Goal: Task Accomplishment & Management: Complete application form

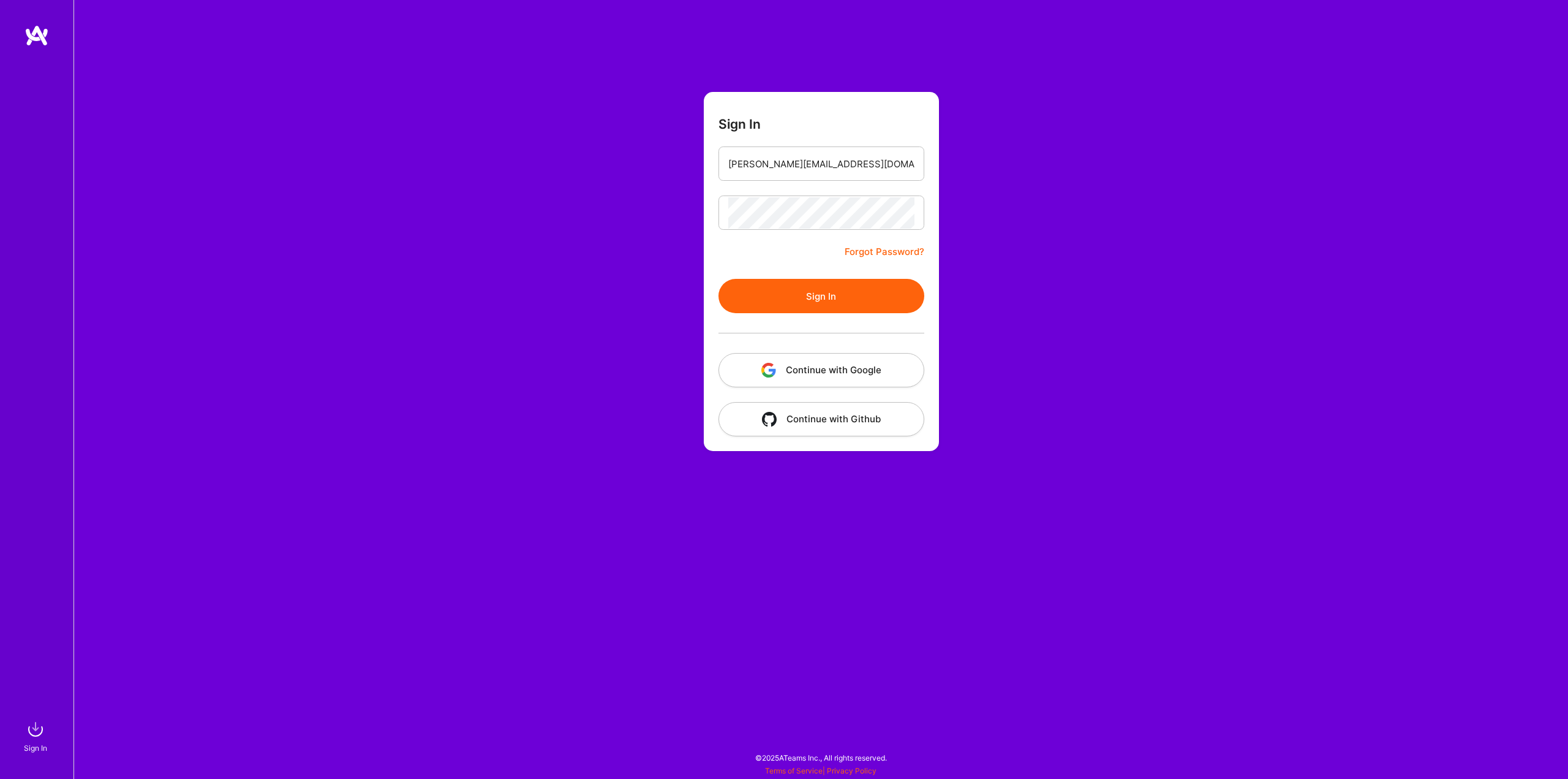
click at [799, 304] on button "Sign In" at bounding box center [821, 296] width 206 height 34
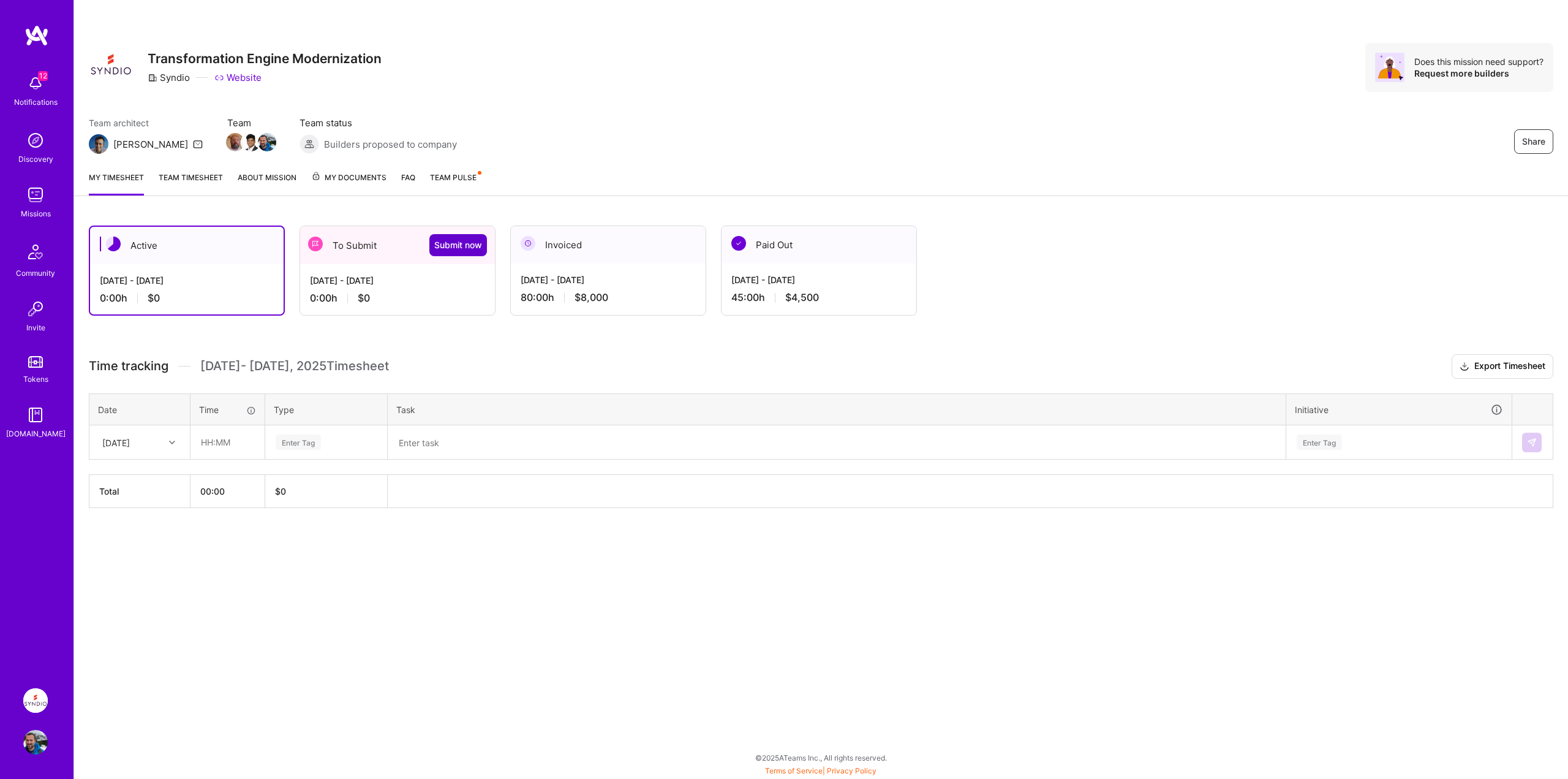
click at [462, 241] on span "Submit now" at bounding box center [458, 245] width 48 height 12
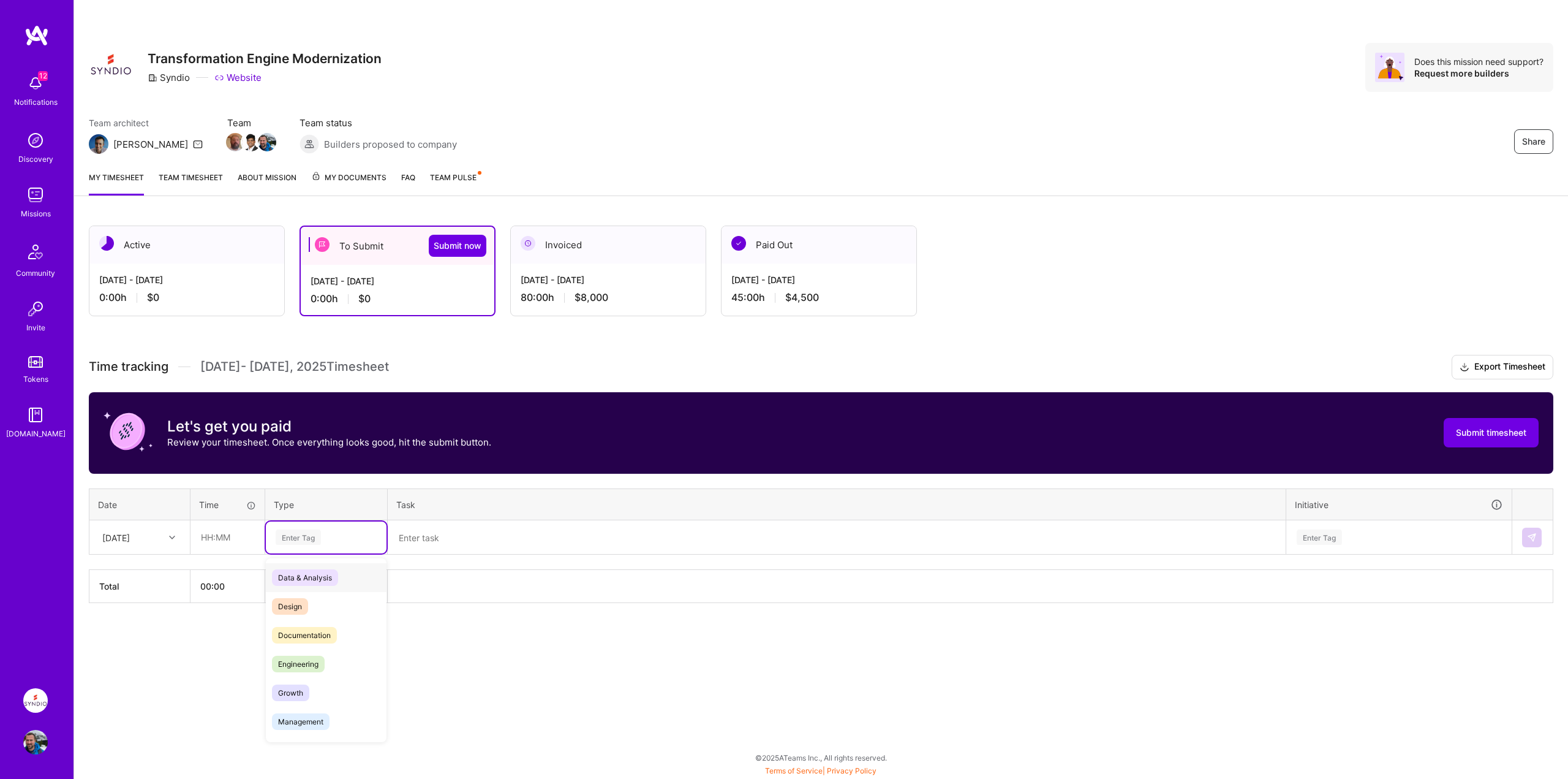
click at [336, 538] on div "Enter Tag" at bounding box center [326, 537] width 103 height 15
click at [310, 579] on span "Data & Analysis" at bounding box center [304, 577] width 66 height 16
click at [202, 535] on input "text" at bounding box center [227, 537] width 73 height 33
type input "08:00"
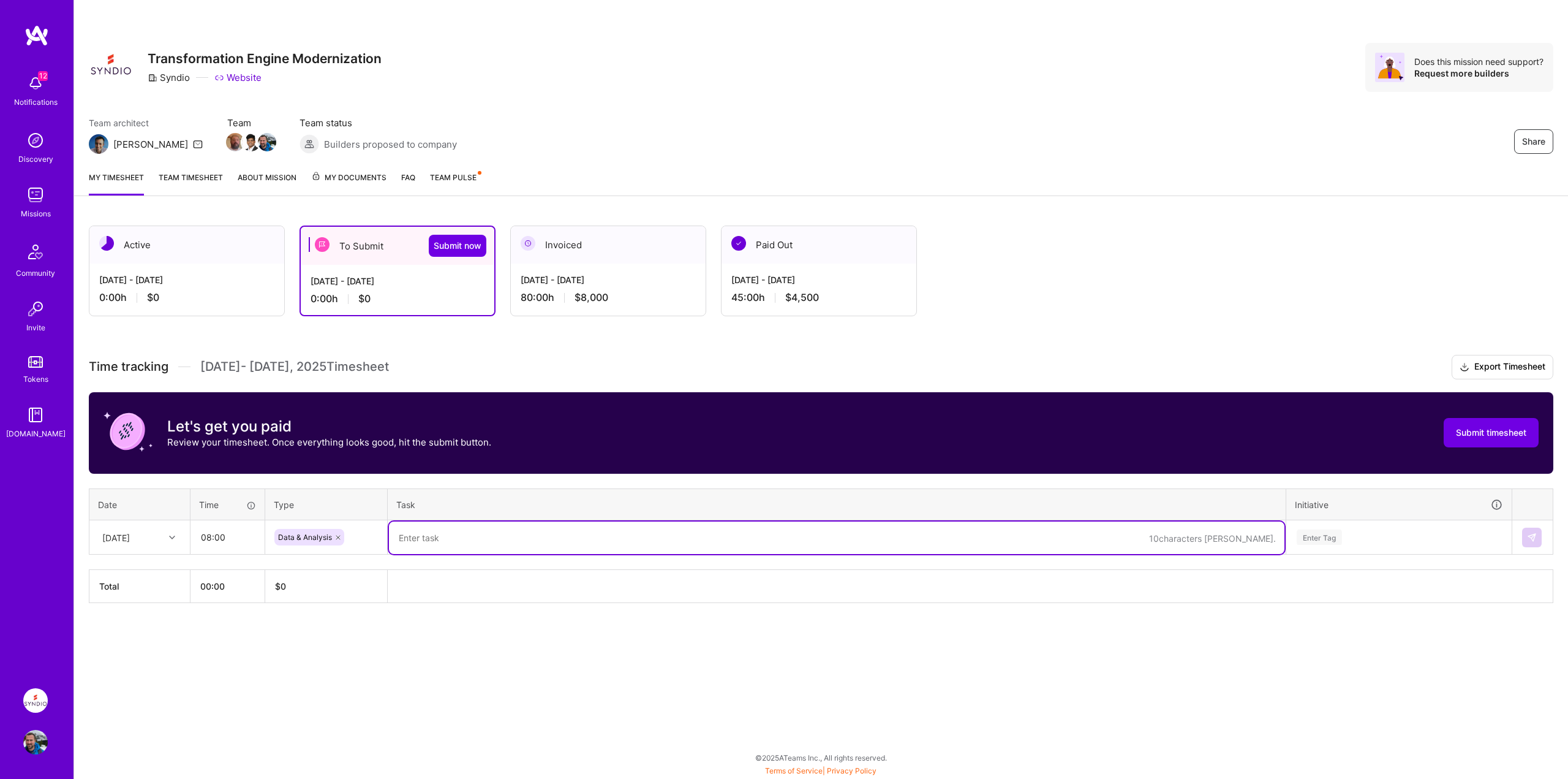
click at [477, 532] on textarea at bounding box center [836, 538] width 895 height 33
click at [472, 537] on textarea at bounding box center [836, 538] width 895 height 33
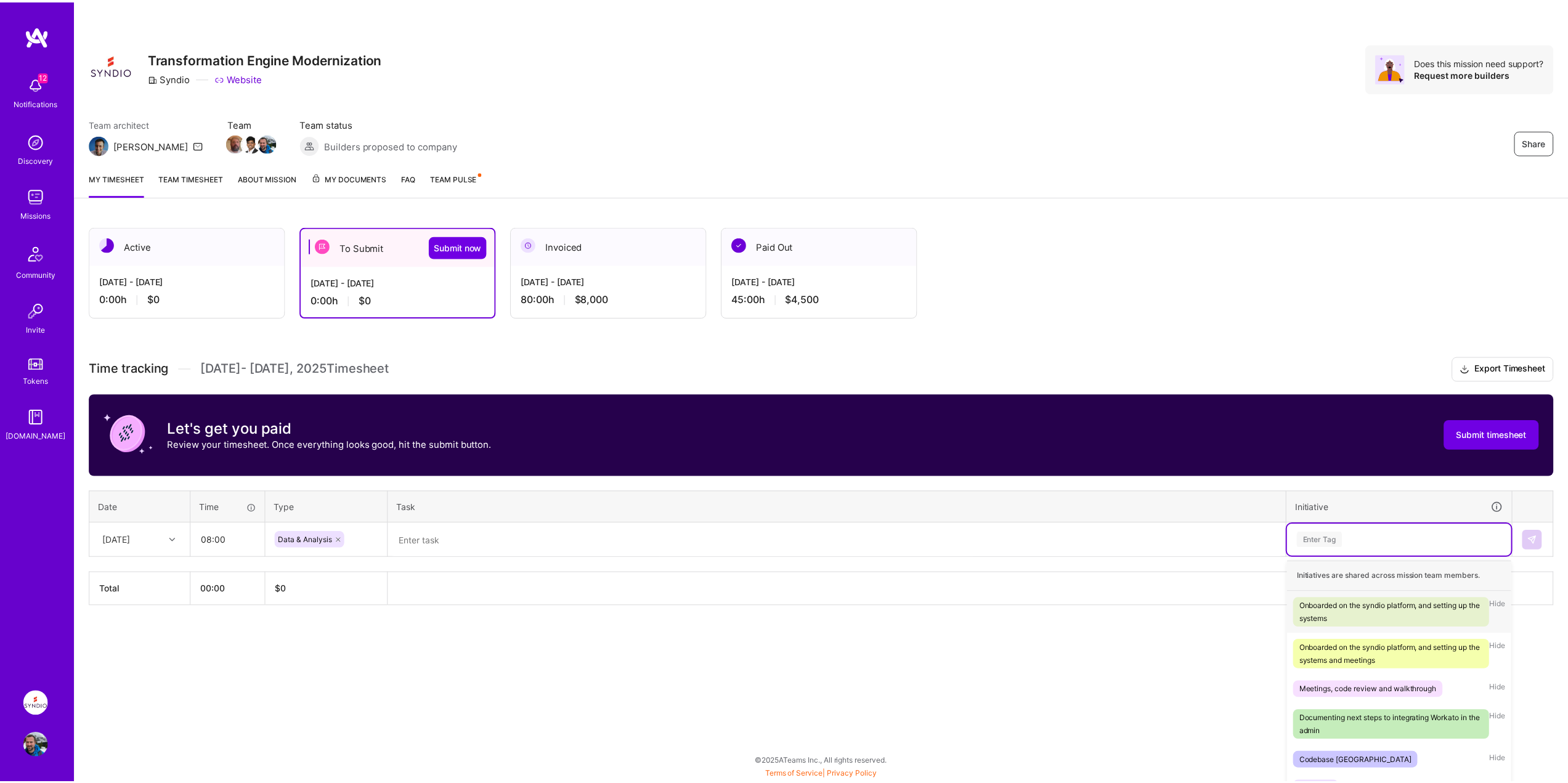
scroll to position [31, 0]
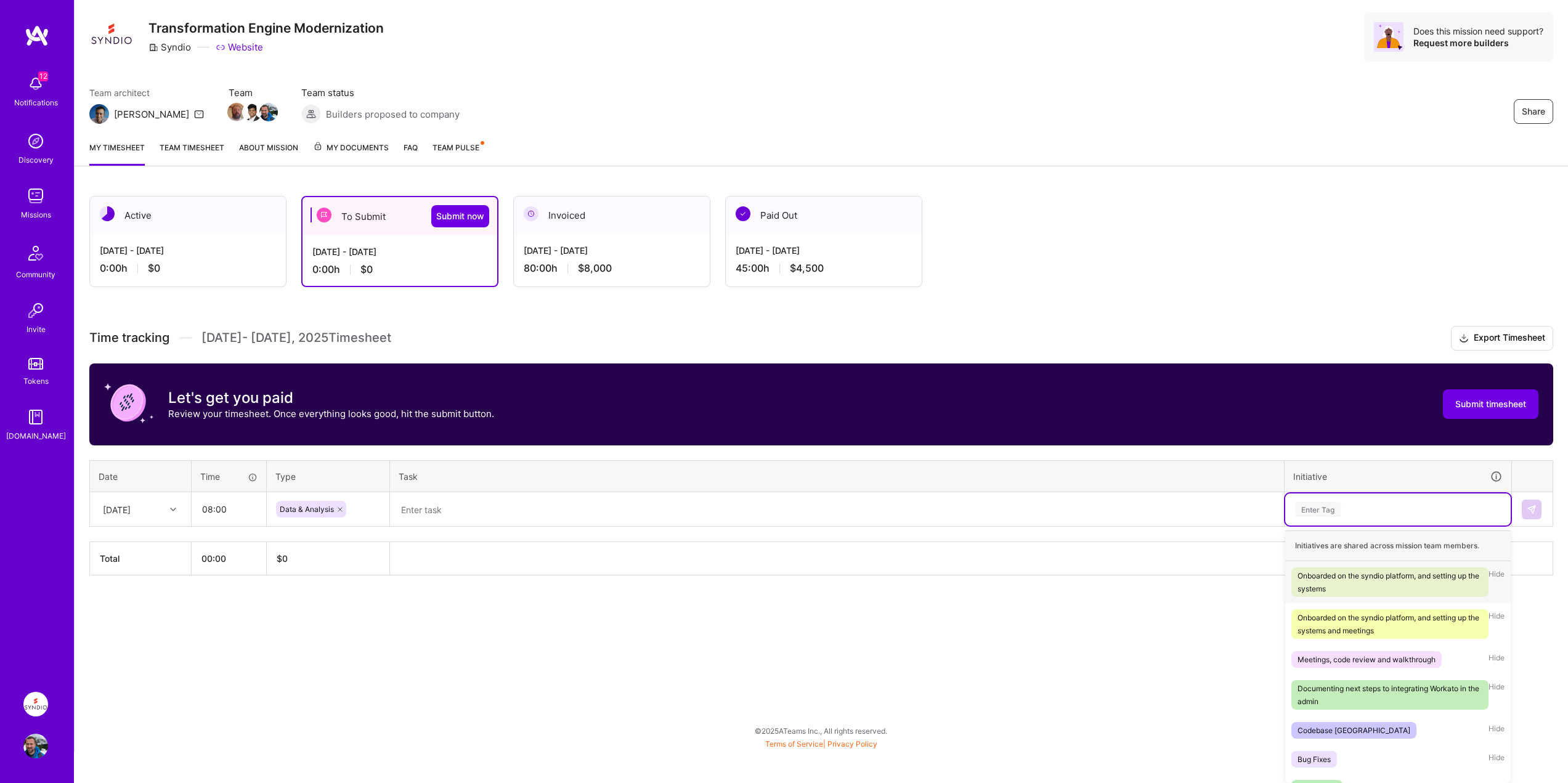
click at [1359, 525] on div "option Onboarded on the syndio platform, and setting up the systems focused, 1 …" at bounding box center [1398, 509] width 225 height 32
click at [1321, 761] on div "Bug Fixes" at bounding box center [1314, 758] width 34 height 13
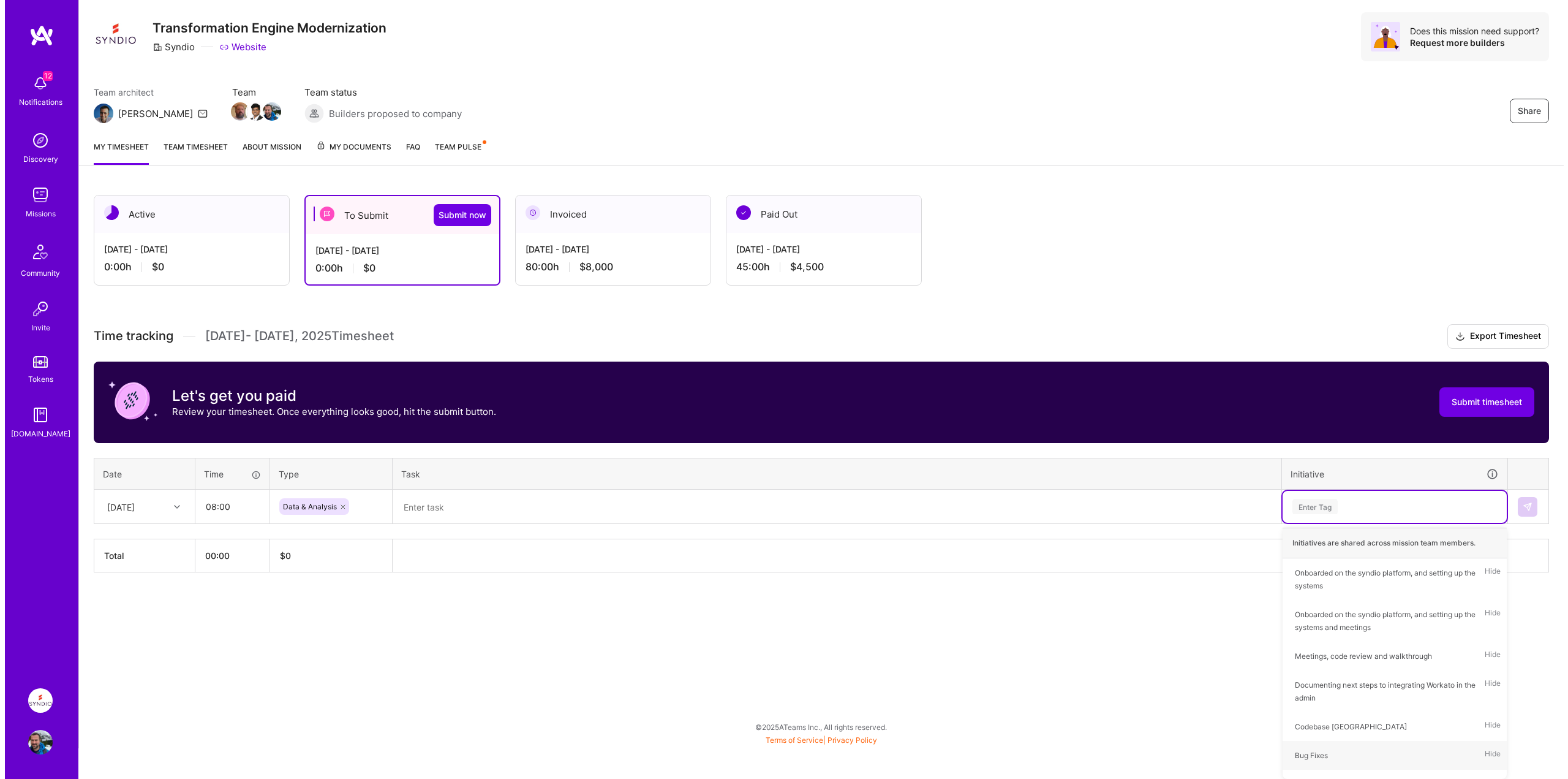
scroll to position [0, 0]
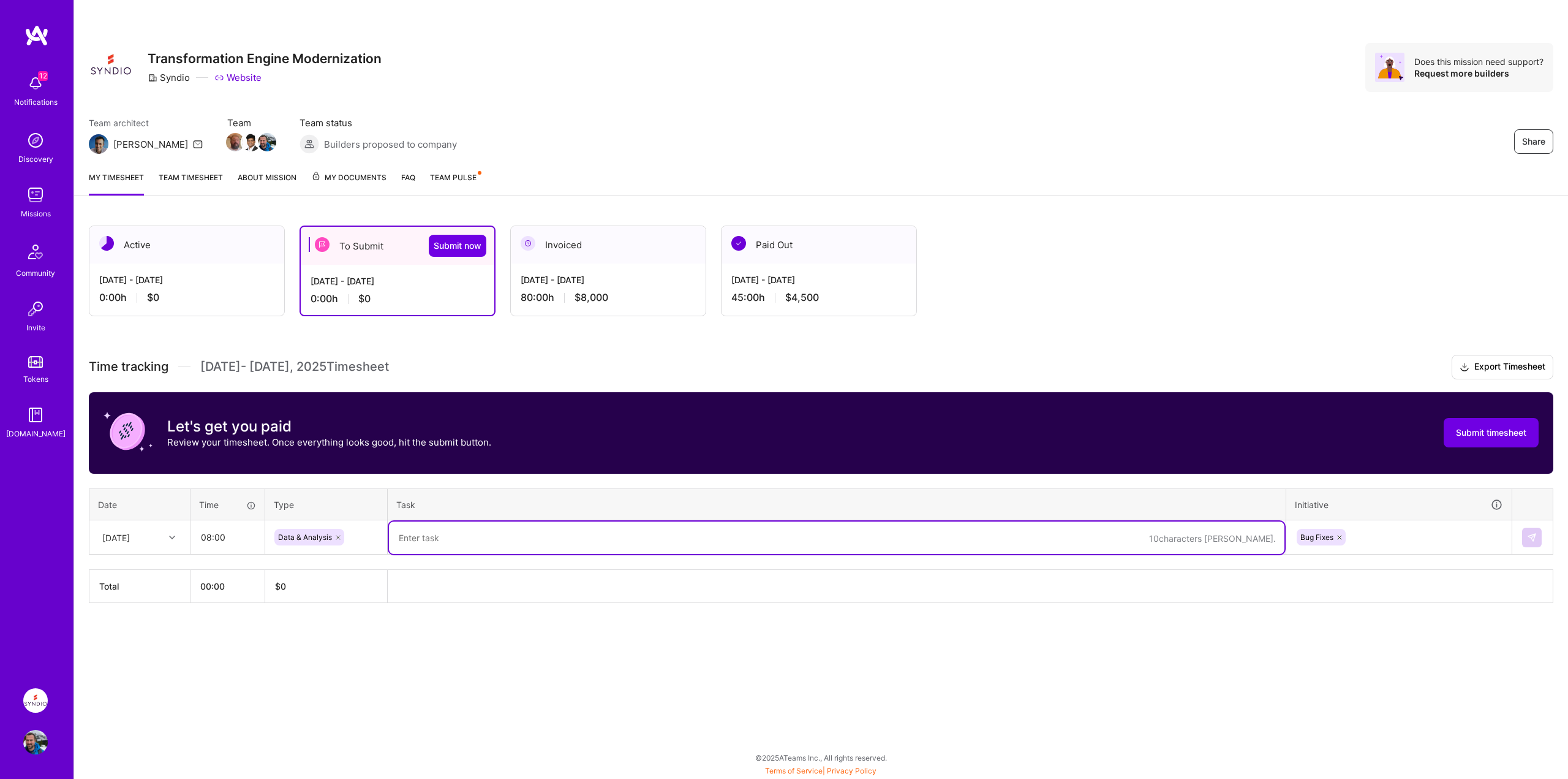
click at [447, 545] on textarea at bounding box center [836, 538] width 895 height 33
type textarea "refactoring code"
click at [1535, 539] on img at bounding box center [1532, 537] width 10 height 10
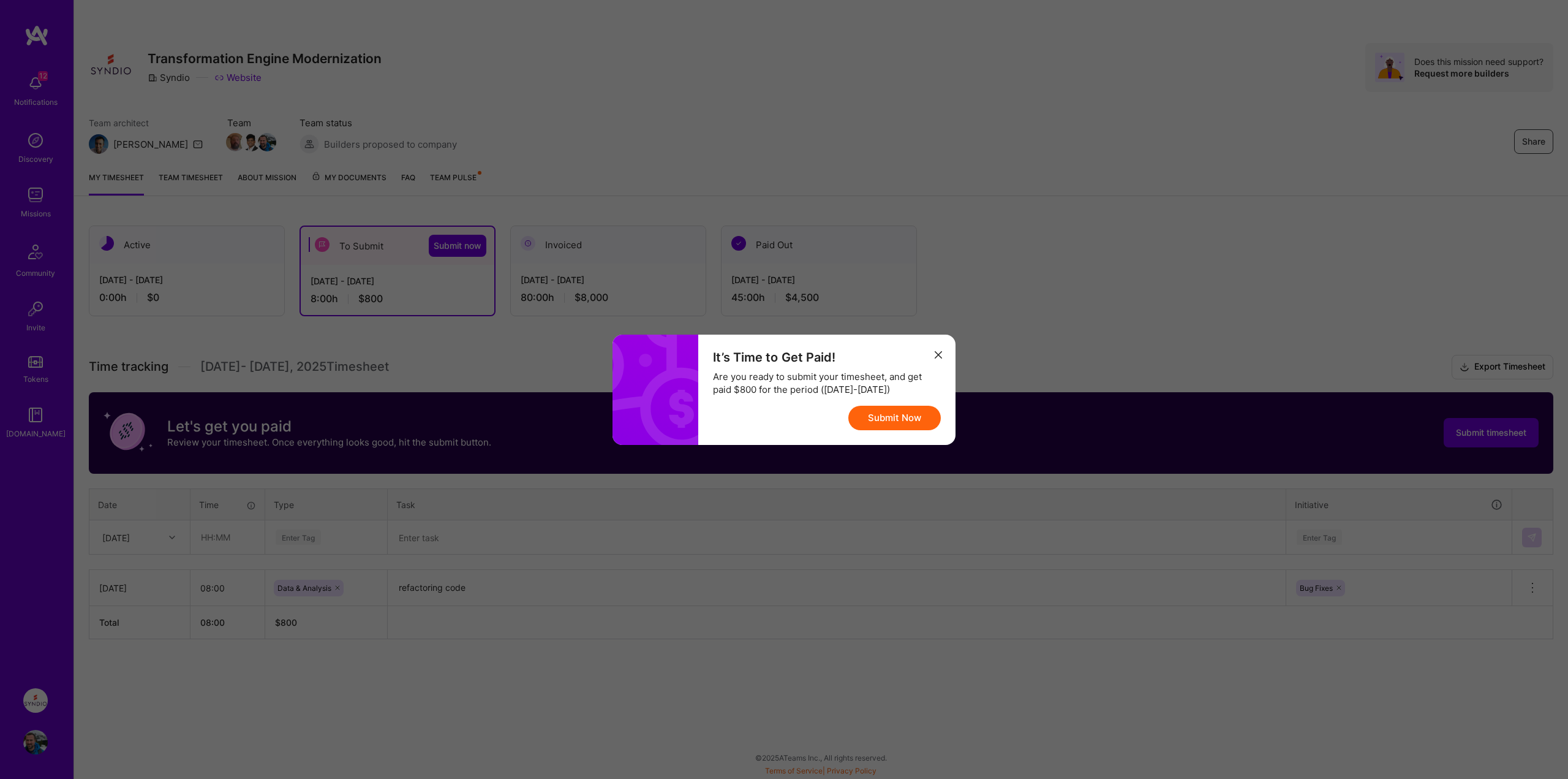
click at [939, 353] on icon "modal" at bounding box center [938, 355] width 7 height 7
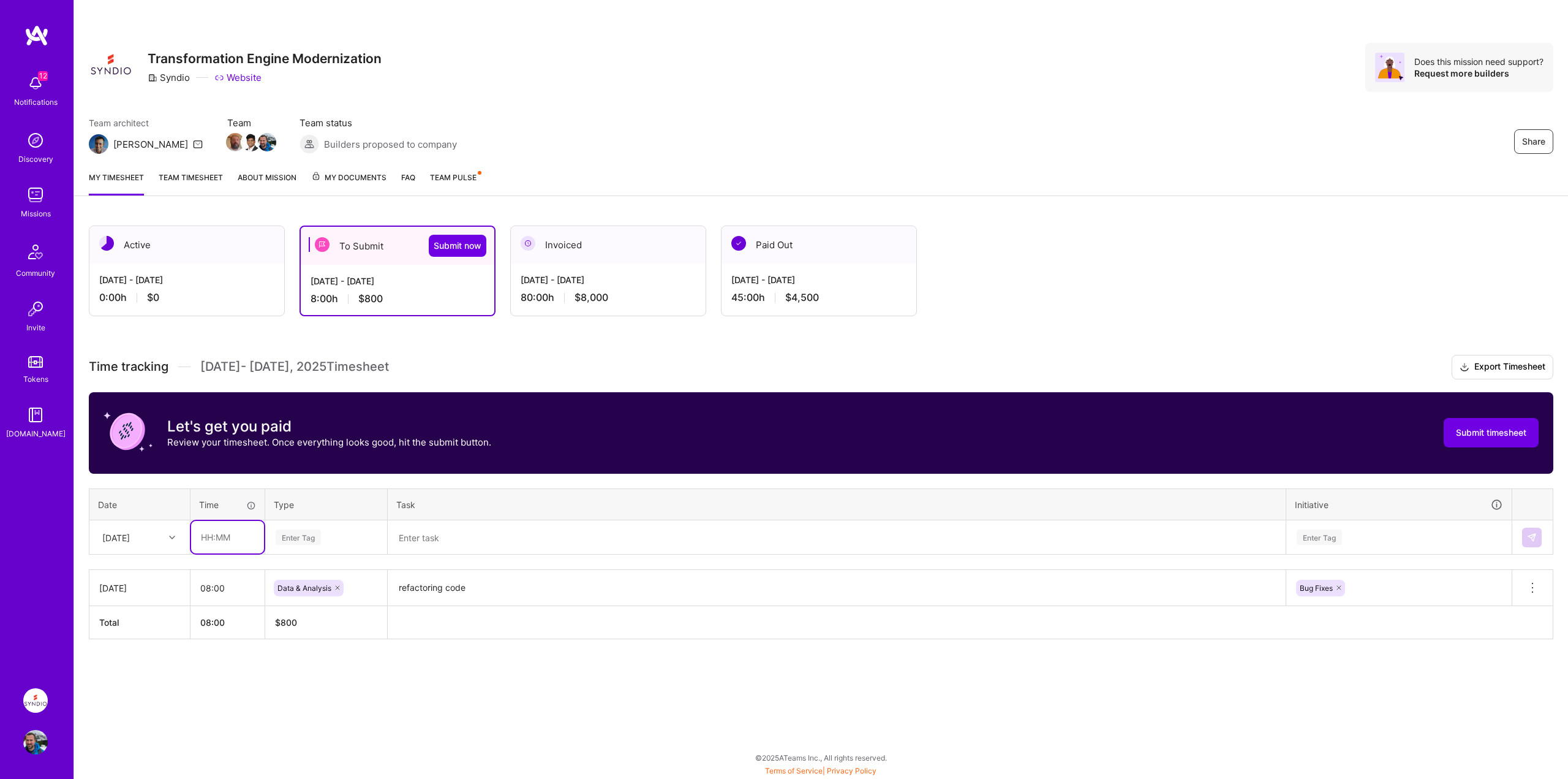
click at [221, 539] on input "text" at bounding box center [227, 537] width 73 height 33
click at [130, 542] on div "[DATE]" at bounding box center [116, 537] width 27 height 13
click at [130, 565] on div "[DATE]" at bounding box center [140, 571] width 99 height 22
click at [130, 541] on div "[DATE]" at bounding box center [116, 537] width 27 height 13
click at [288, 688] on div "Active [DATE] - [DATE] 0:00 h $0 To Submit Submit now [DATE] - [DATE] 8:00 h $8…" at bounding box center [821, 455] width 1494 height 488
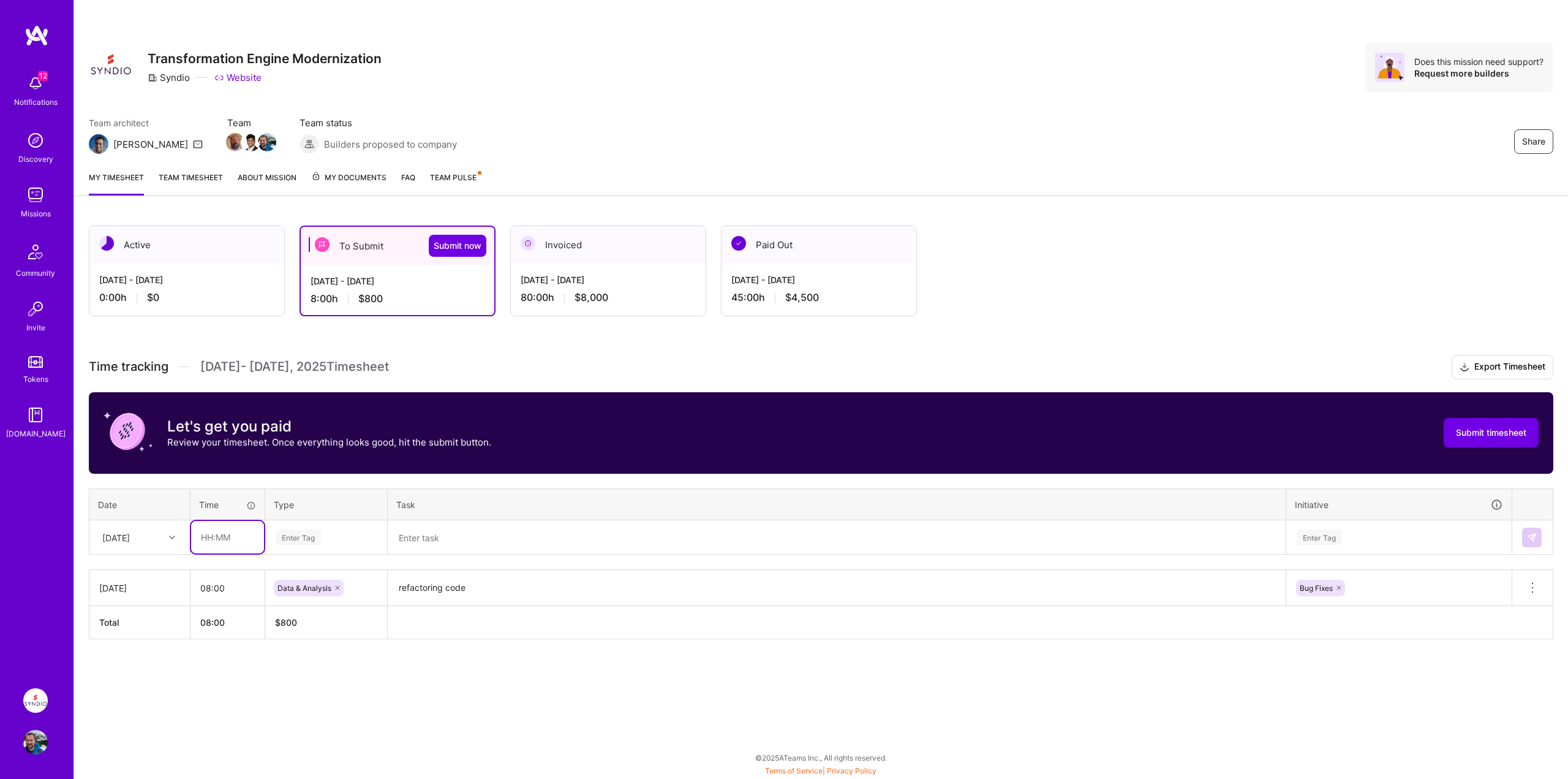
click at [223, 535] on input "text" at bounding box center [227, 537] width 73 height 33
type input "08:00"
click at [290, 535] on div "Enter Tag" at bounding box center [298, 537] width 46 height 19
click at [321, 579] on span "Data & Analysis" at bounding box center [304, 577] width 66 height 16
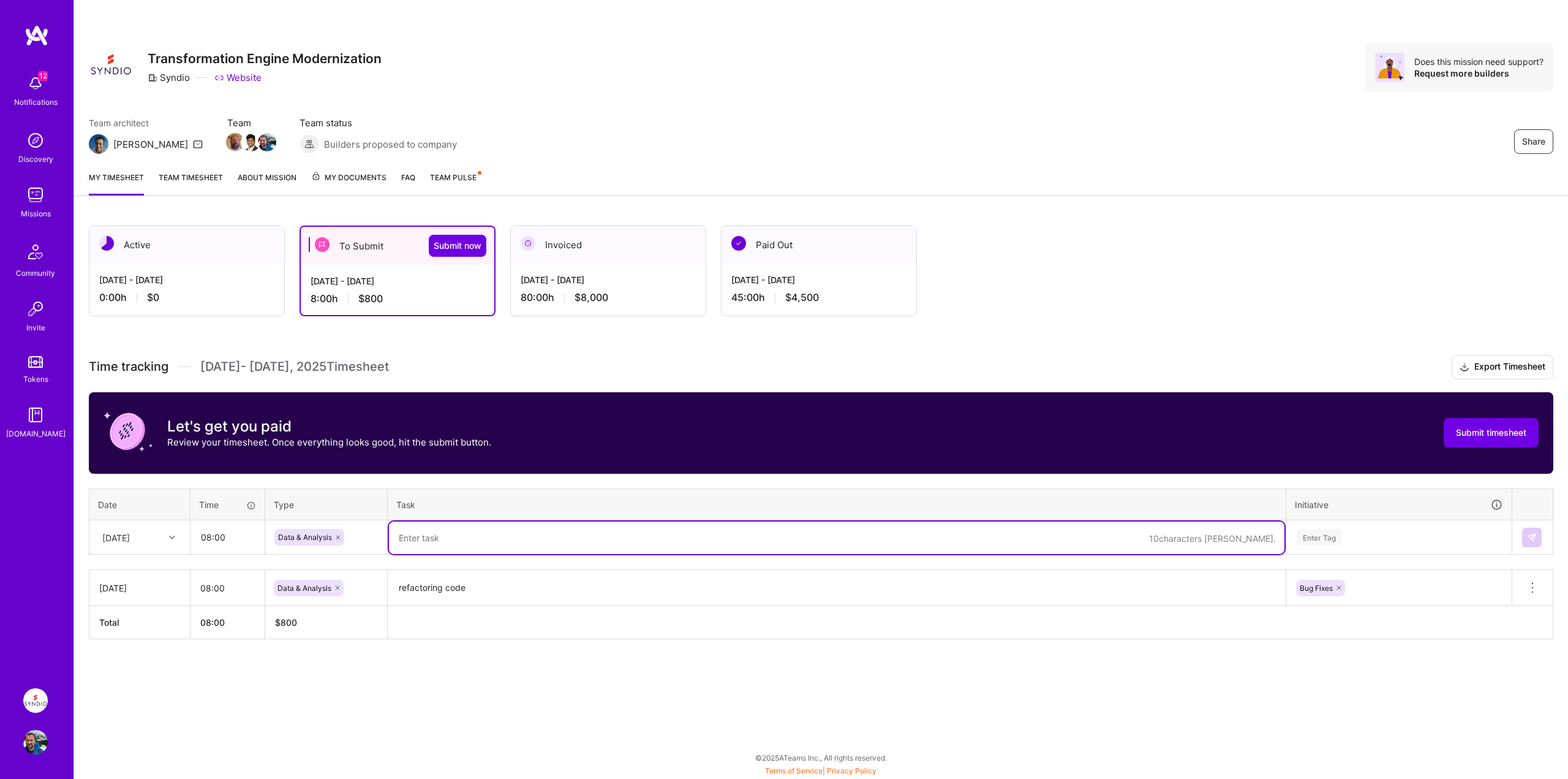
click at [428, 541] on textarea at bounding box center [836, 538] width 895 height 33
paste textarea "refactoring code"
type textarea "refactoring code and endpoints"
click at [1328, 530] on div "Enter Tag" at bounding box center [1390, 537] width 224 height 32
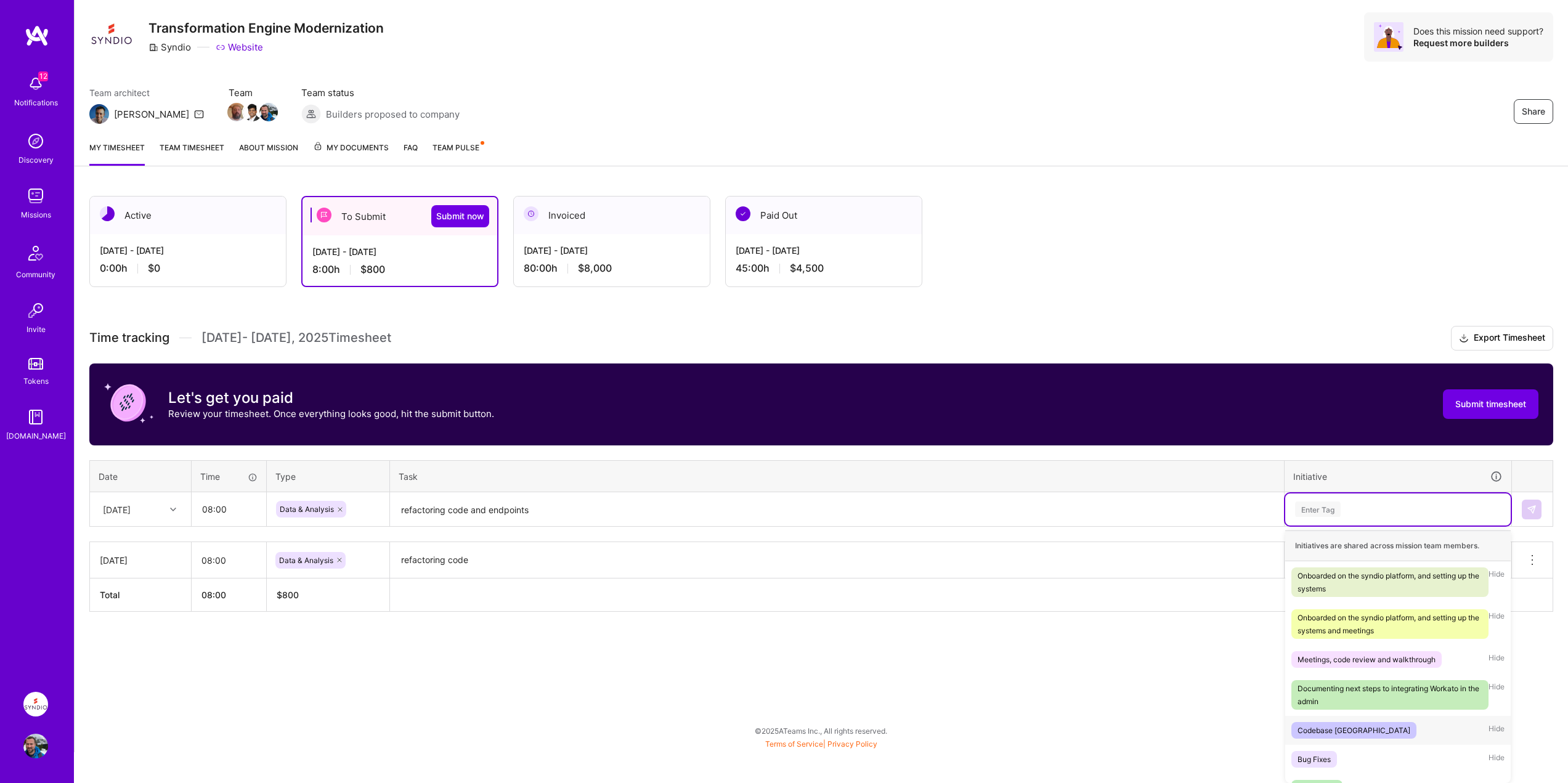
click at [1322, 729] on div "Codebase [GEOGRAPHIC_DATA]" at bounding box center [1354, 730] width 113 height 13
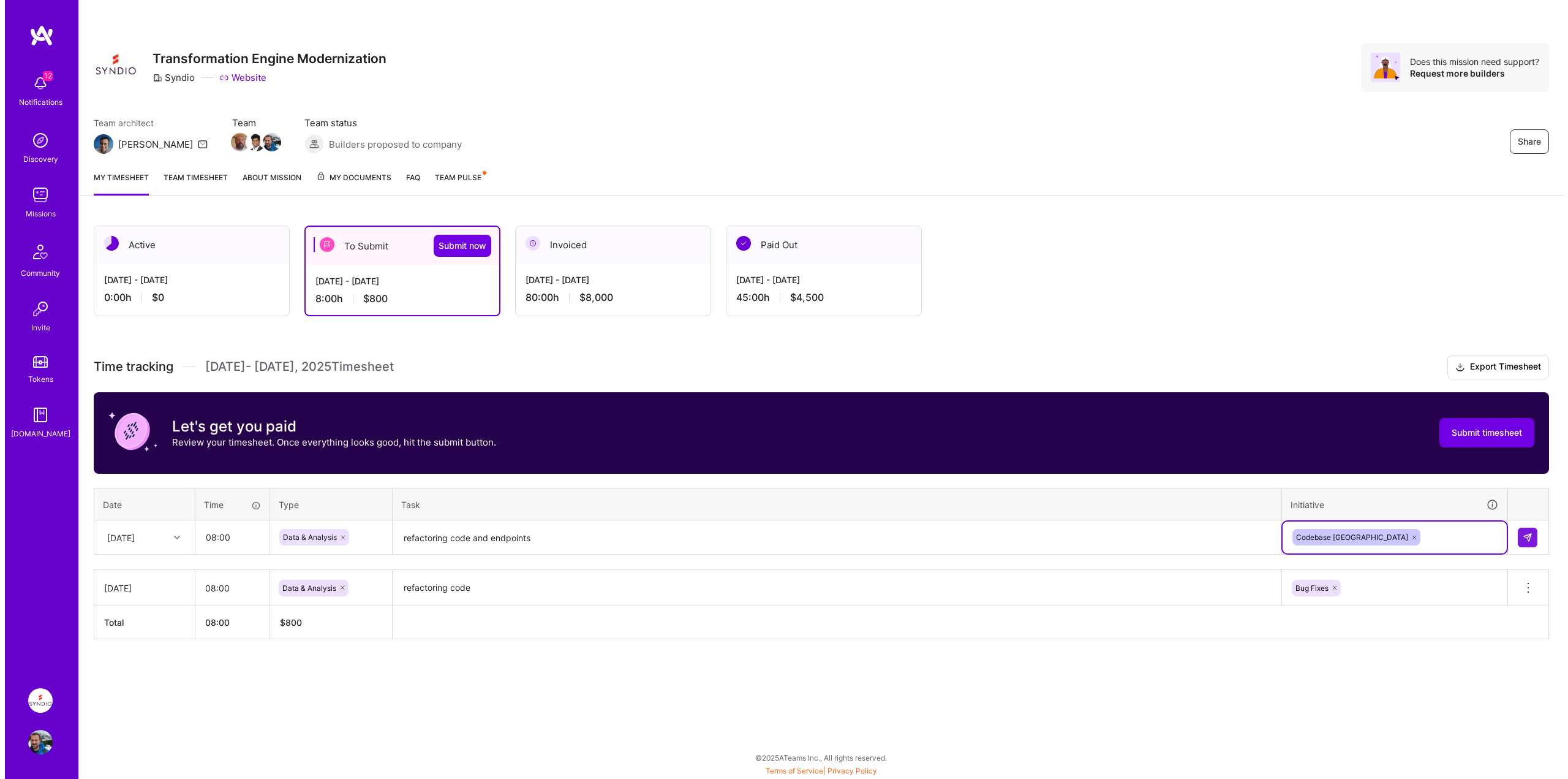
scroll to position [0, 0]
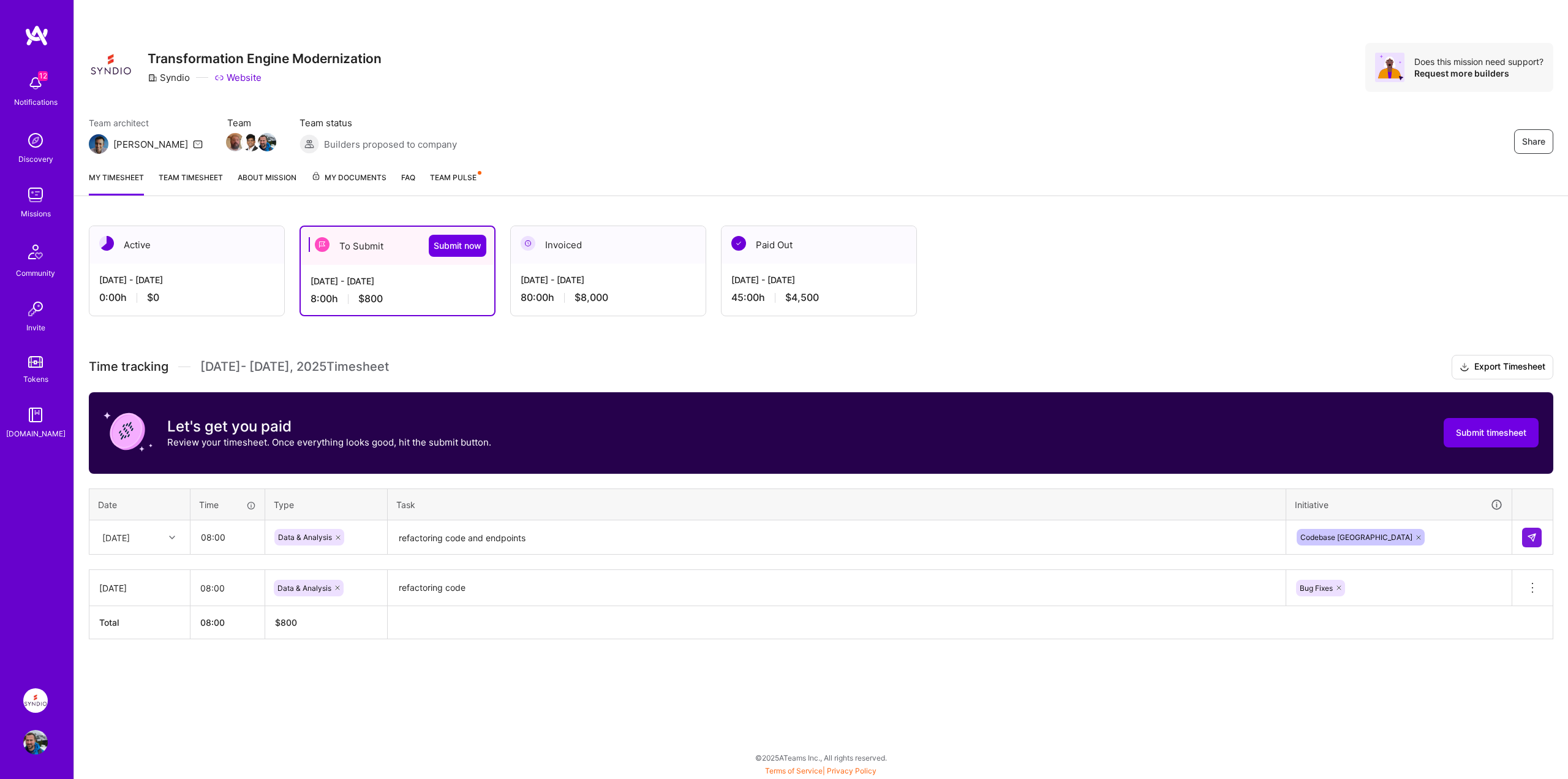
click at [641, 686] on div "Active [DATE] - [DATE] 0:00 h $0 To Submit Submit now [DATE] - [DATE] 8:00 h $8…" at bounding box center [821, 455] width 1494 height 488
click at [1530, 529] on button at bounding box center [1532, 537] width 20 height 20
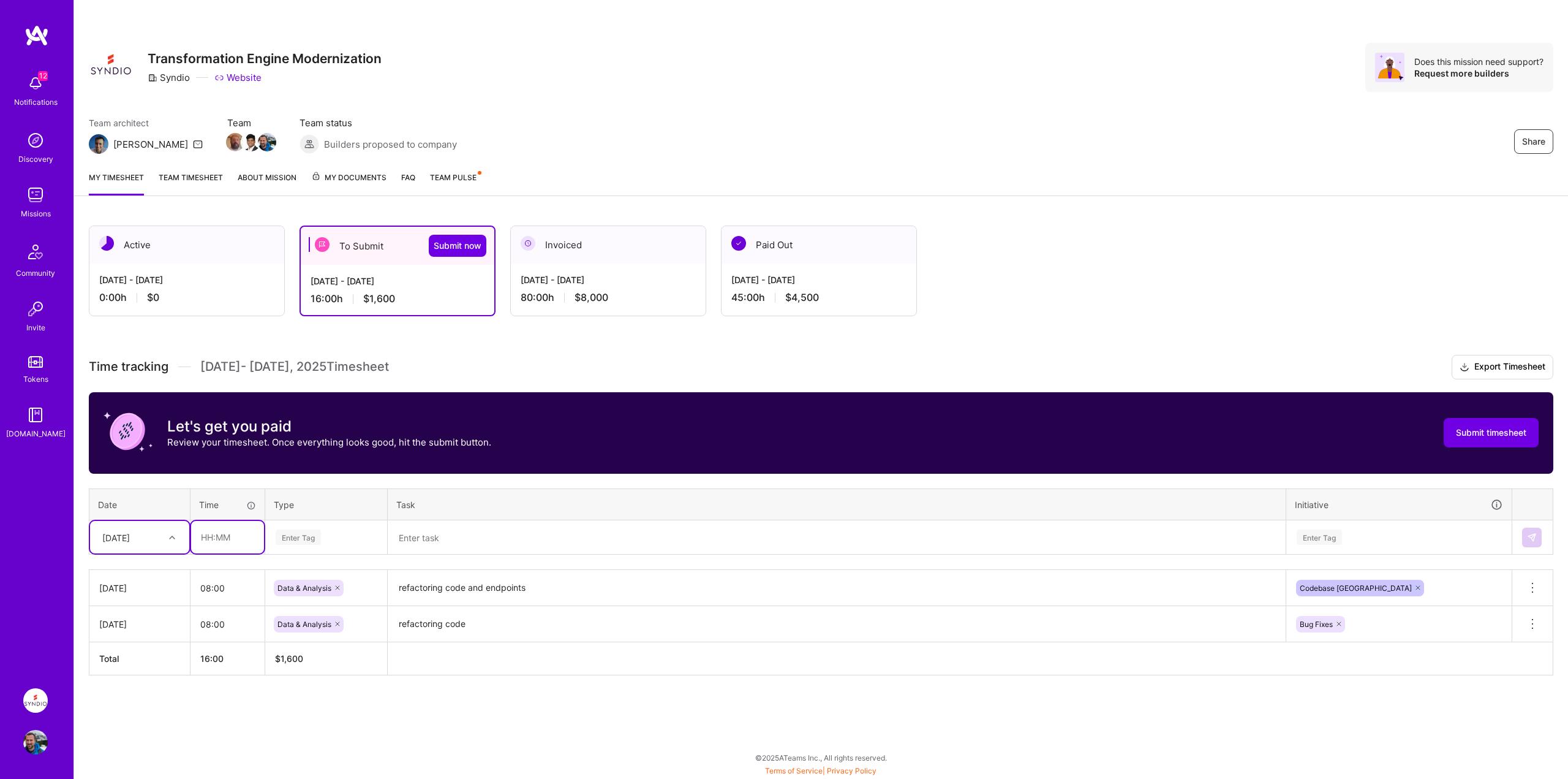
click at [227, 536] on input "text" at bounding box center [227, 537] width 73 height 33
type input "08:00"
drag, startPoint x: 310, startPoint y: 529, endPoint x: 291, endPoint y: 533, distance: 19.4
click at [310, 529] on div "Enter Tag" at bounding box center [298, 537] width 46 height 19
click at [145, 547] on div "[DATE]" at bounding box center [140, 537] width 99 height 33
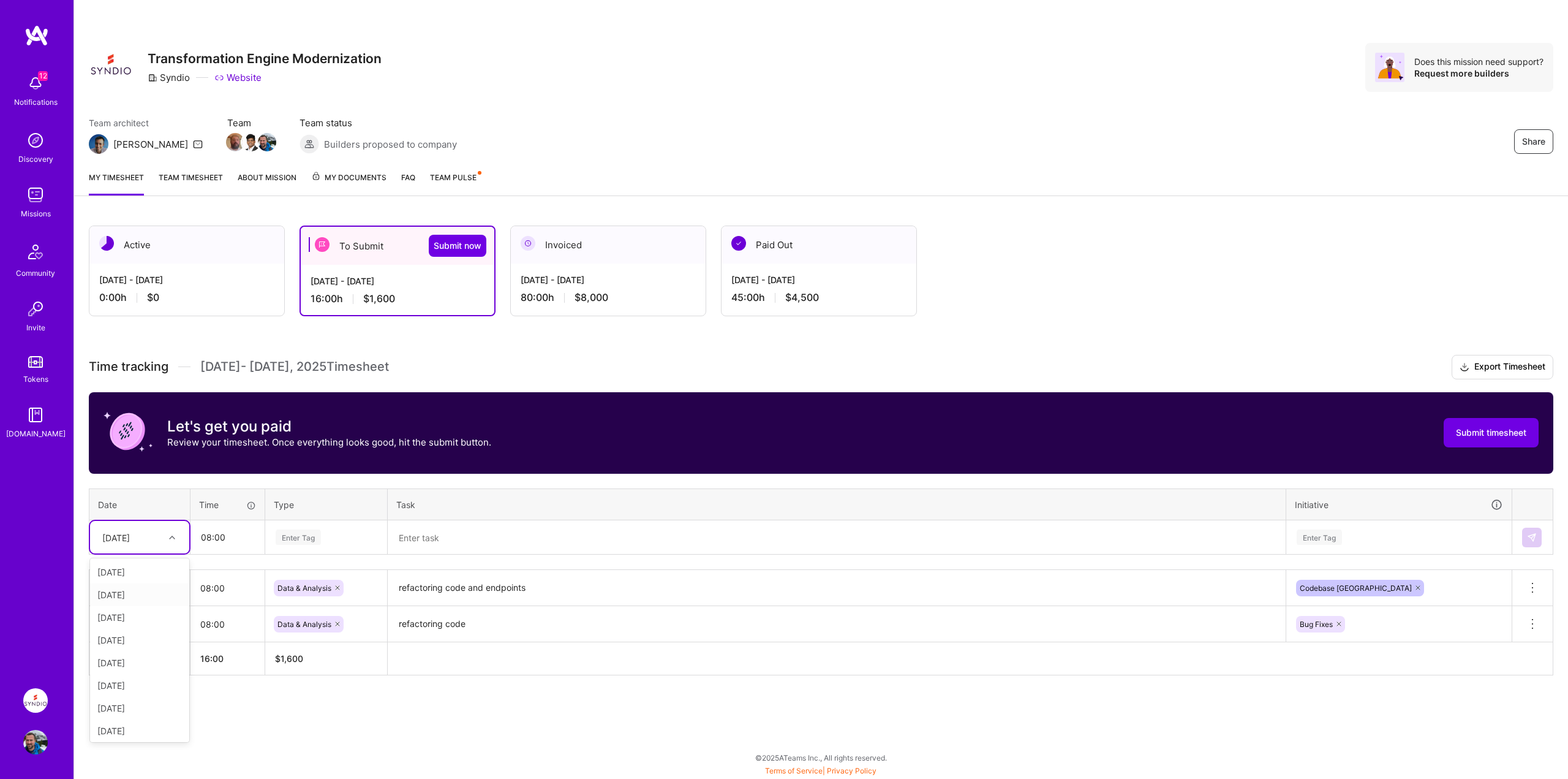
click at [133, 596] on div "[DATE]" at bounding box center [140, 594] width 99 height 22
click at [144, 620] on div "[DATE]" at bounding box center [140, 624] width 81 height 13
click at [144, 590] on div "[DATE]" at bounding box center [140, 588] width 81 height 13
click at [140, 586] on div "[DATE]" at bounding box center [140, 588] width 81 height 13
click at [140, 586] on div "[DATE]" at bounding box center [140, 588] width 81 height 13
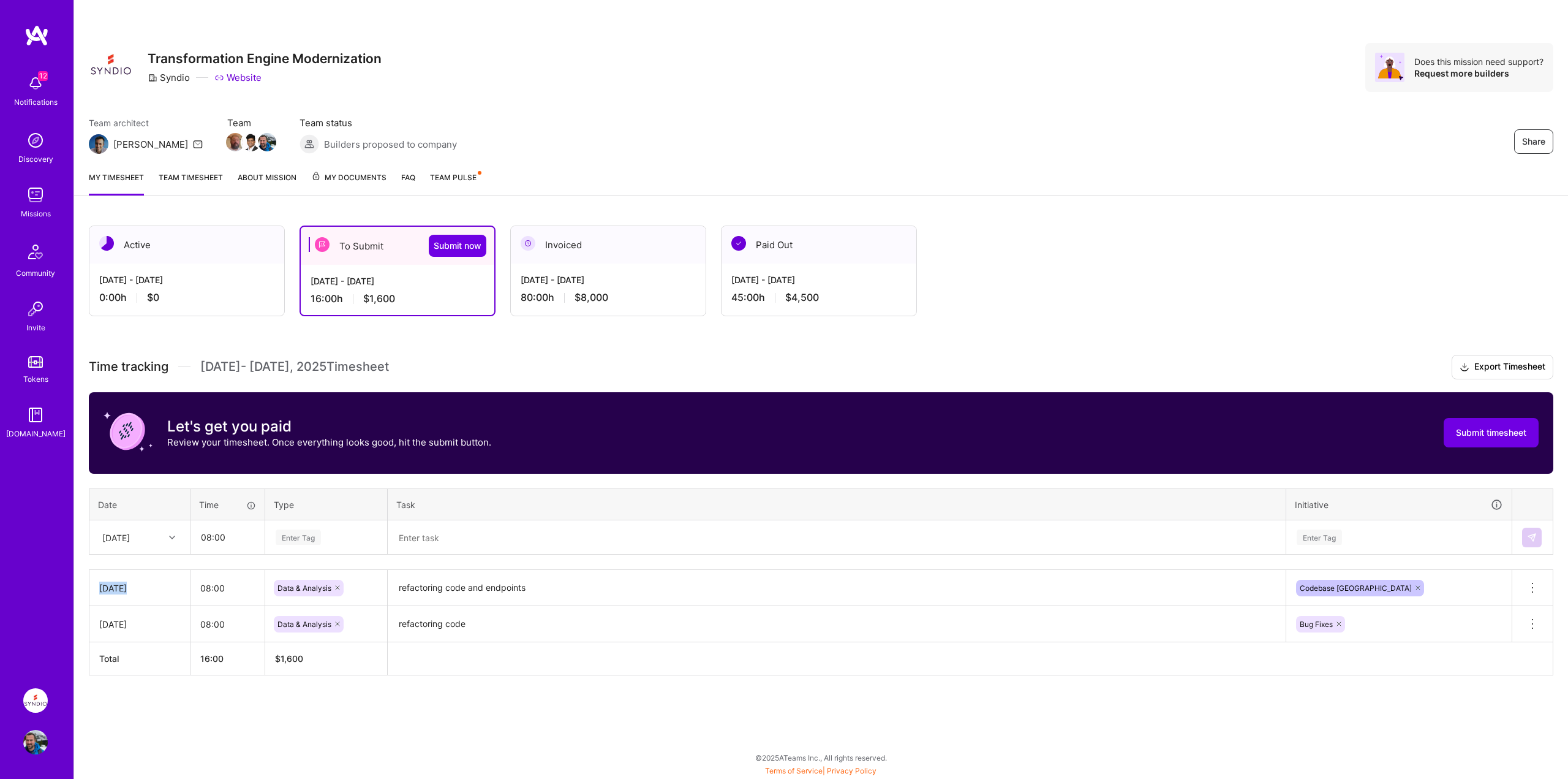
click at [139, 586] on div "[DATE]" at bounding box center [140, 588] width 81 height 13
click at [1525, 589] on icon at bounding box center [1533, 588] width 15 height 15
click at [1523, 605] on button "Delete row" at bounding box center [1503, 609] width 64 height 30
click at [1533, 588] on icon at bounding box center [1533, 588] width 15 height 15
click at [1511, 605] on button "Delete row" at bounding box center [1503, 609] width 64 height 30
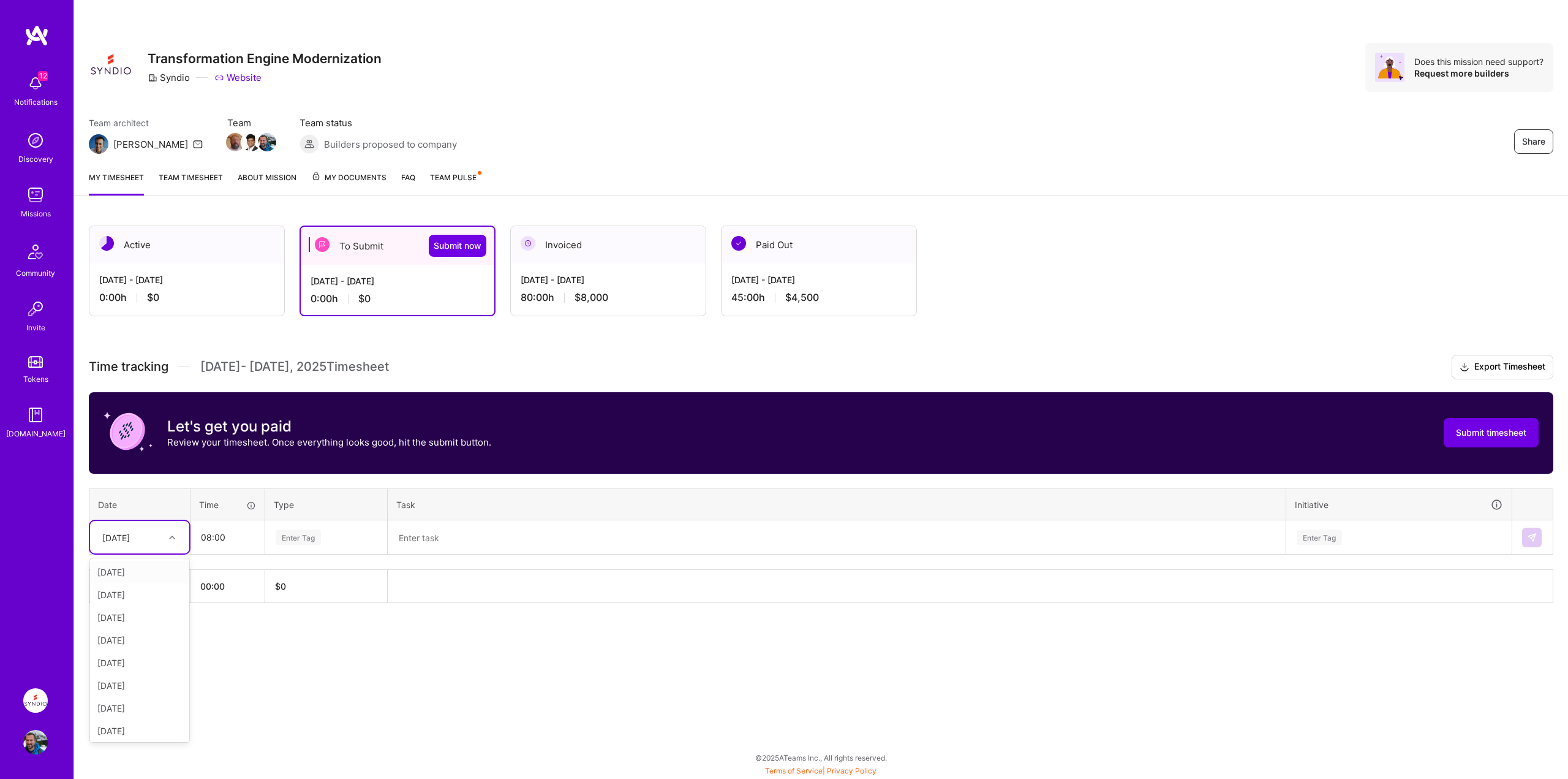
click at [130, 541] on div "[DATE]" at bounding box center [116, 537] width 27 height 13
click at [116, 618] on div "[DATE]" at bounding box center [140, 617] width 99 height 22
click at [310, 537] on div "Enter Tag" at bounding box center [298, 537] width 46 height 19
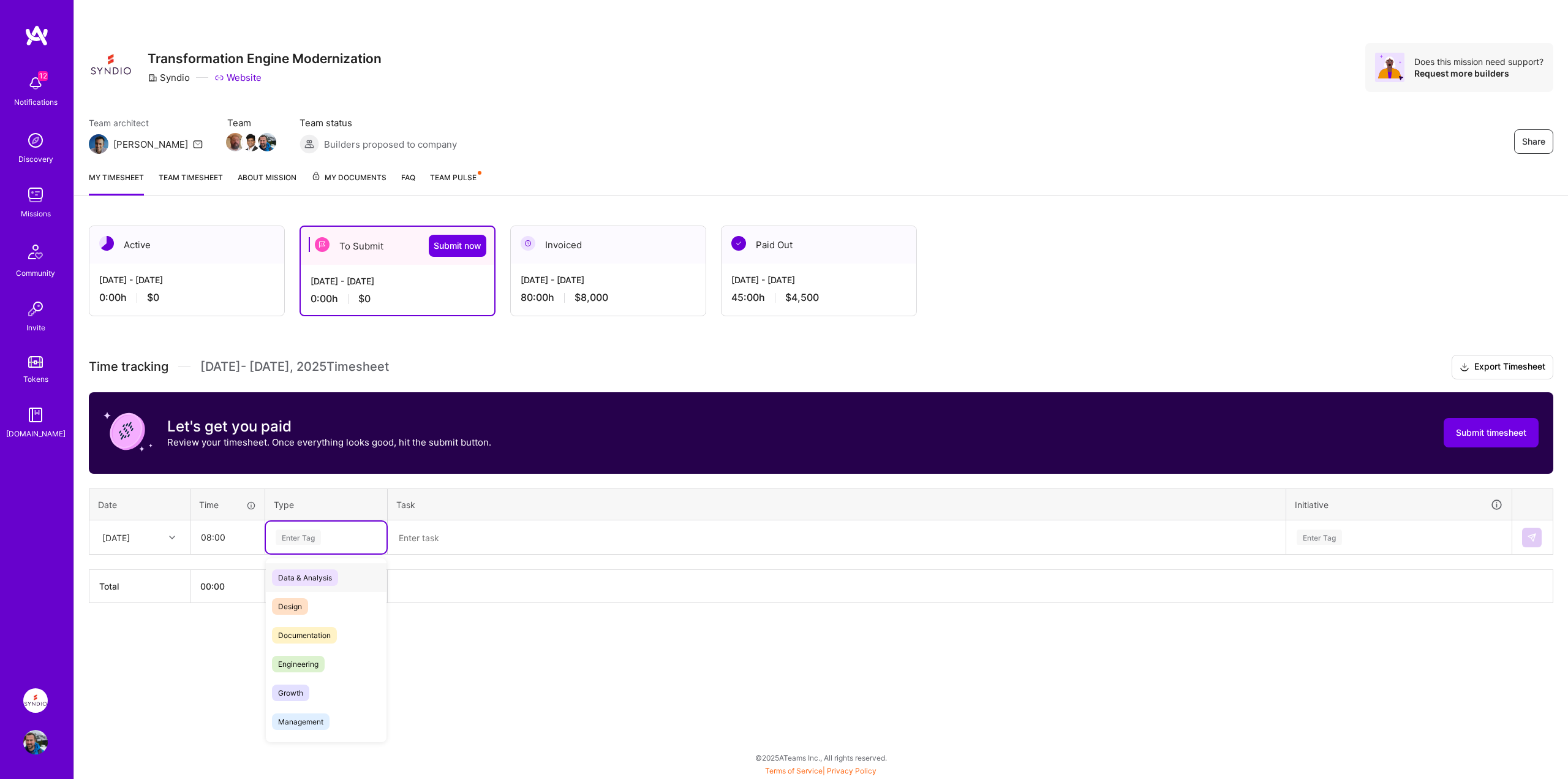
click at [287, 577] on span "Data & Analysis" at bounding box center [304, 577] width 66 height 16
click at [451, 543] on textarea at bounding box center [836, 538] width 895 height 33
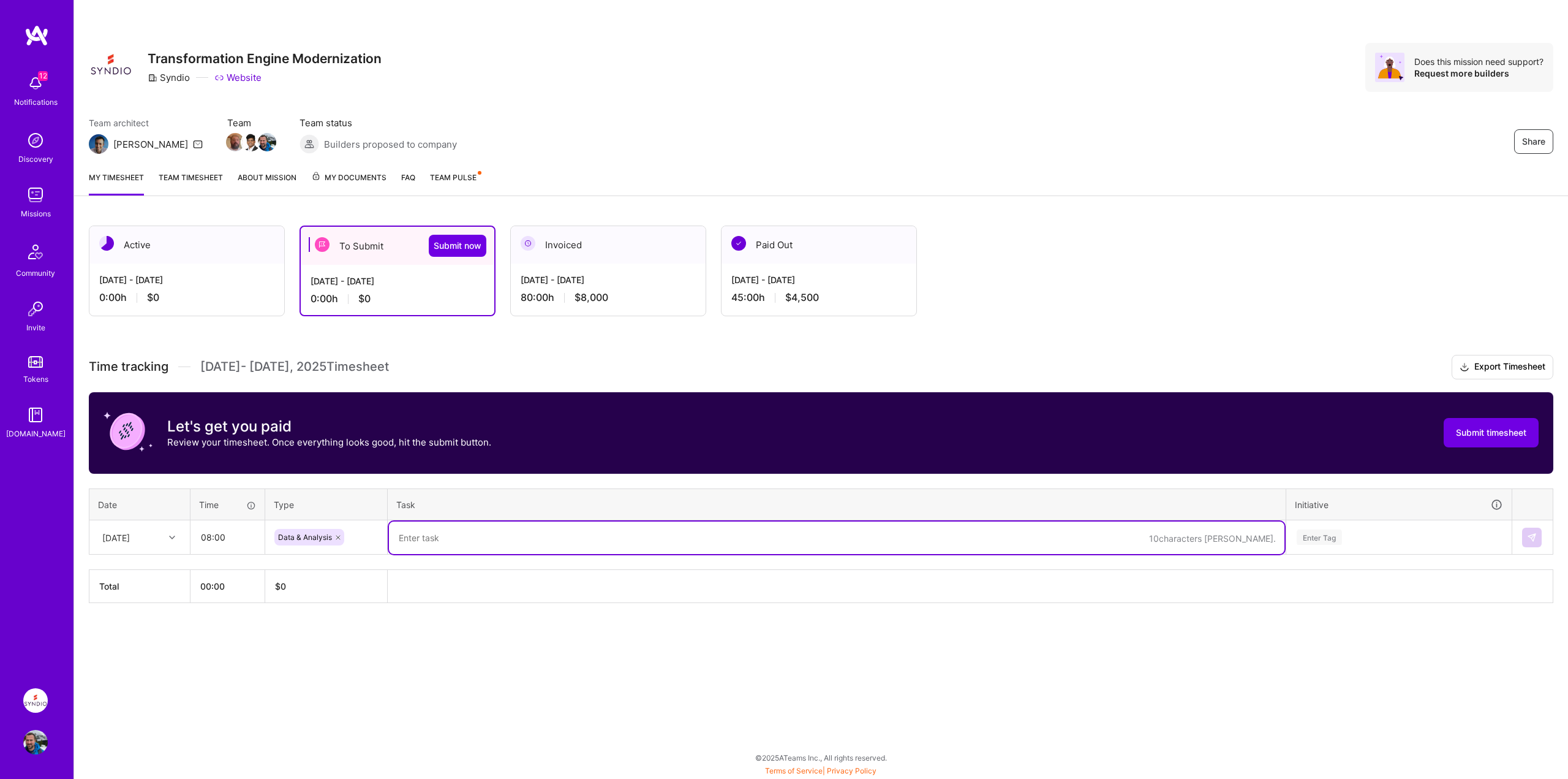
paste textarea "refactoring code"
type textarea "refactoring code"
click at [1363, 537] on div "Enter Tag" at bounding box center [1390, 537] width 224 height 32
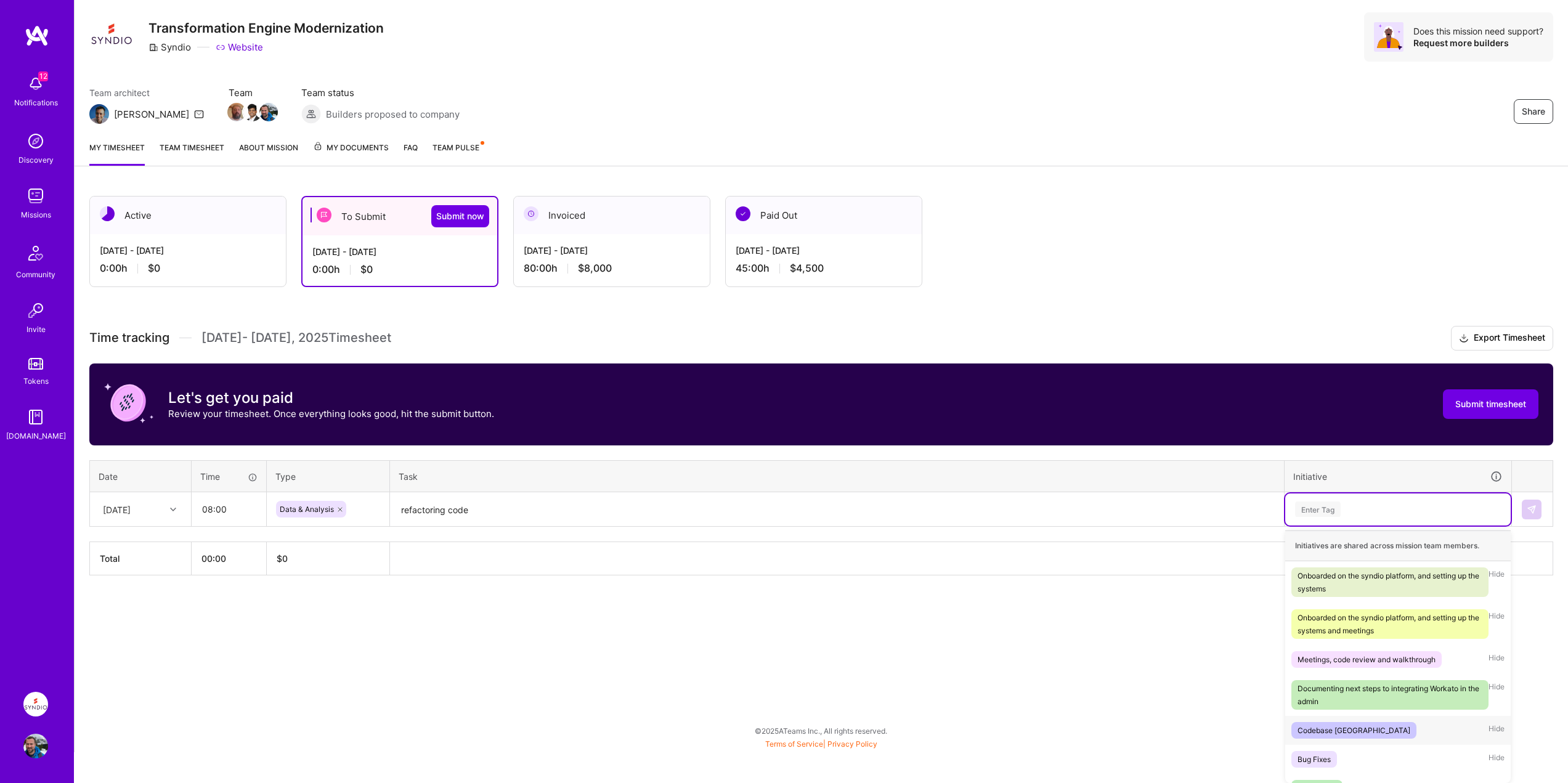
click at [1332, 730] on div "Codebase [GEOGRAPHIC_DATA]" at bounding box center [1354, 730] width 113 height 13
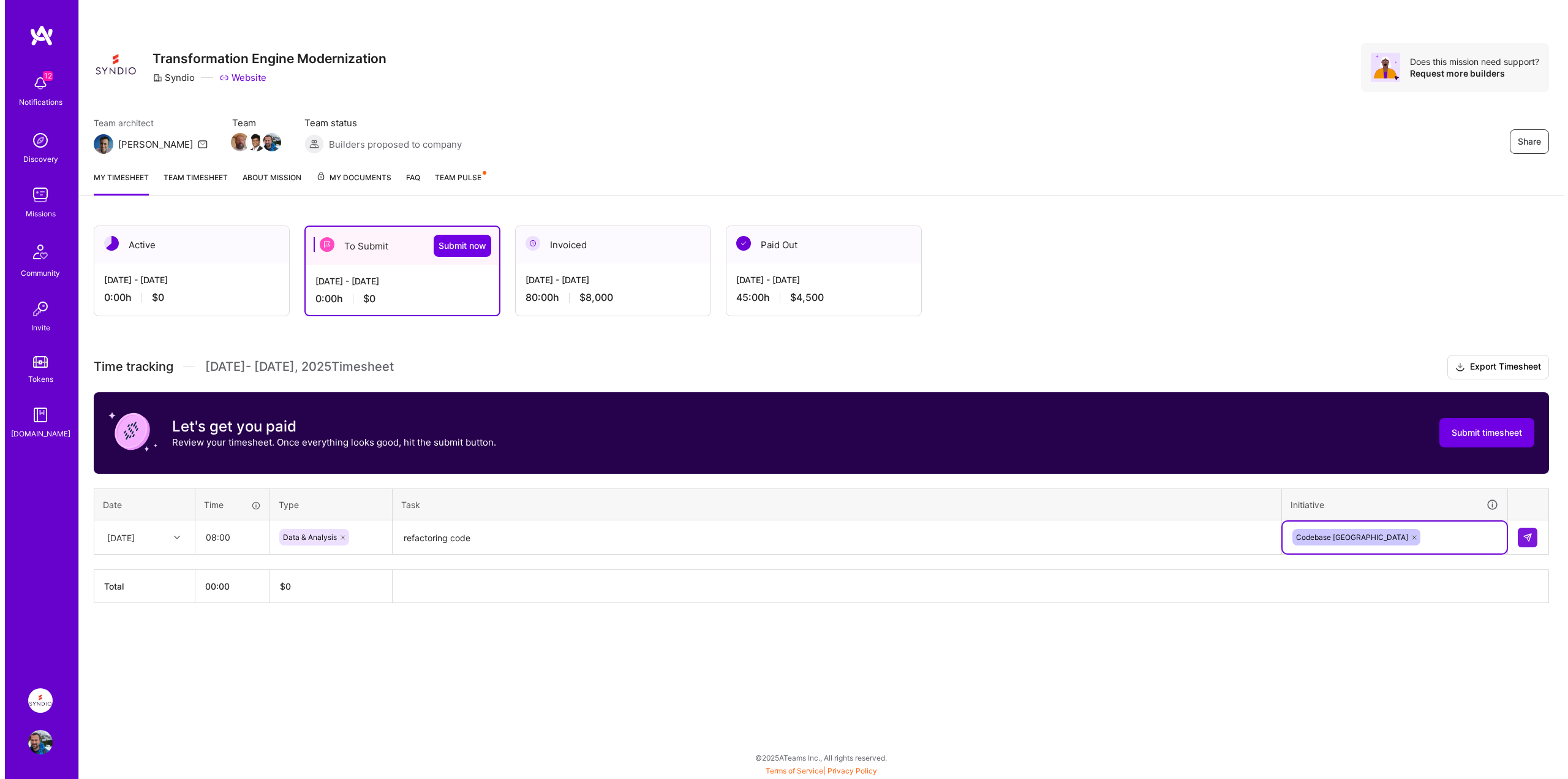
scroll to position [0, 0]
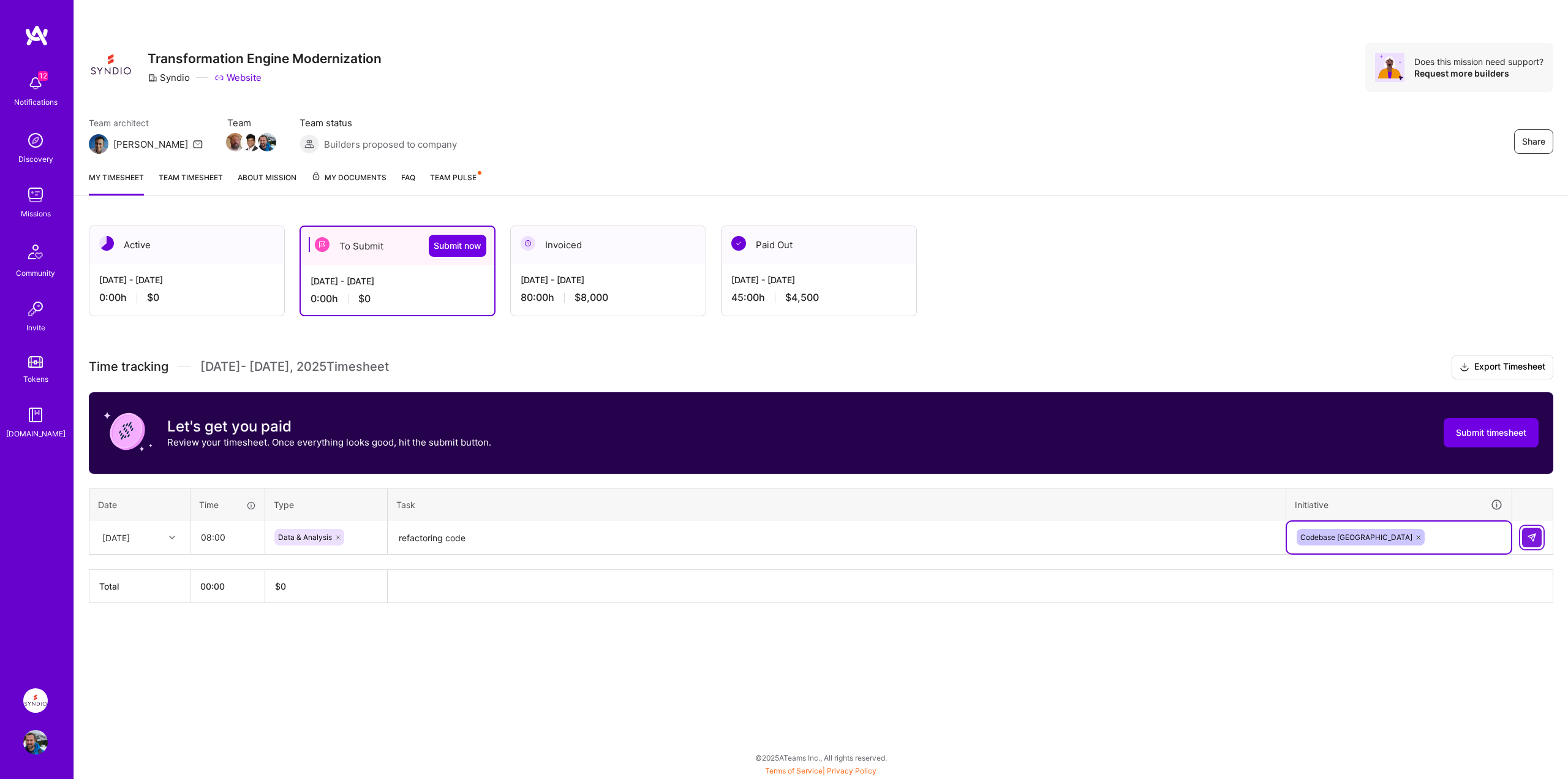
click at [1535, 536] on img at bounding box center [1532, 537] width 10 height 10
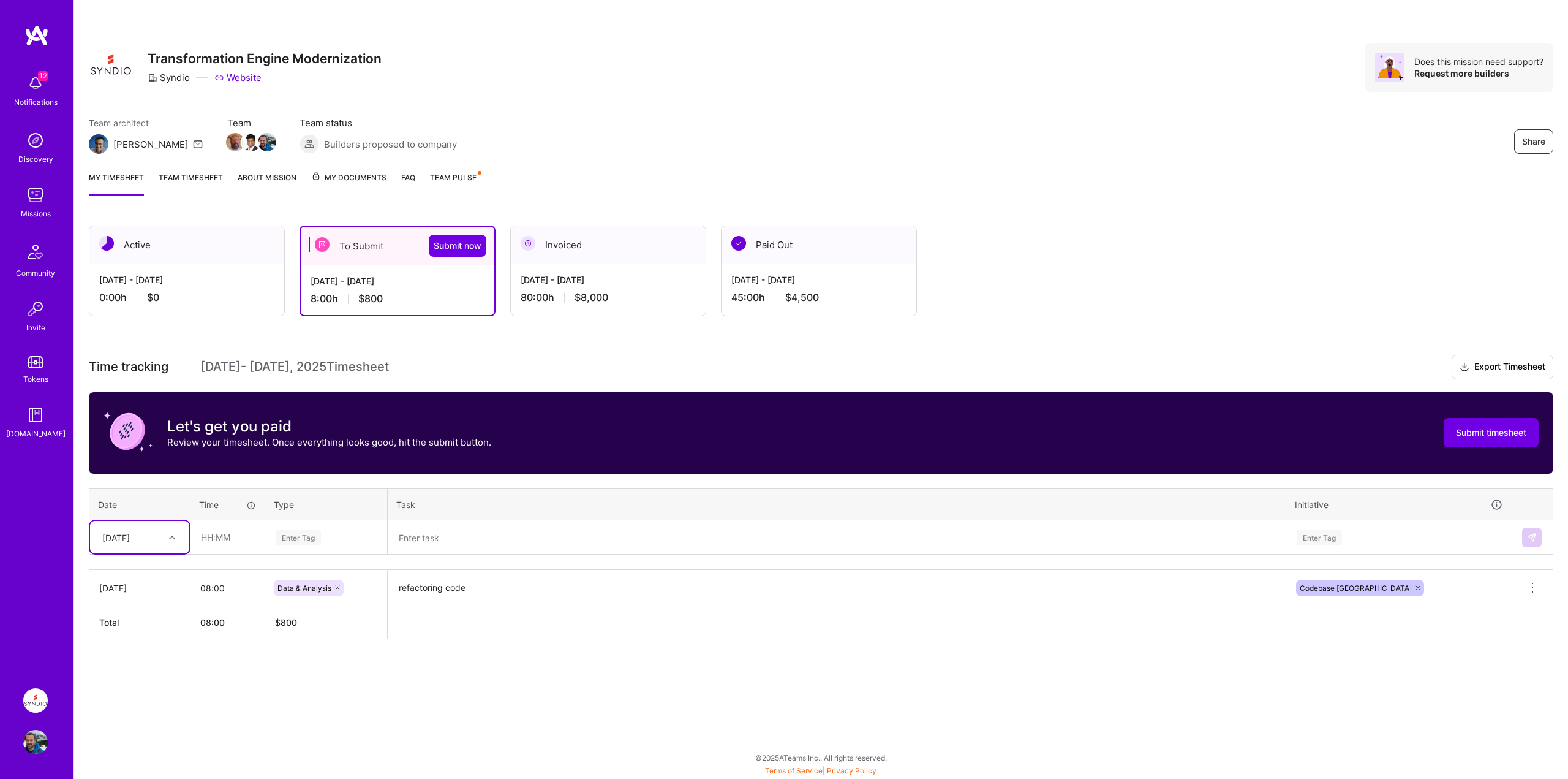
click at [158, 588] on div "[DATE]" at bounding box center [140, 588] width 81 height 13
click at [130, 540] on div "[DATE]" at bounding box center [116, 537] width 27 height 13
click at [130, 637] on div "[DATE]" at bounding box center [140, 639] width 99 height 22
click at [213, 539] on input "text" at bounding box center [227, 537] width 73 height 33
type input "05:00"
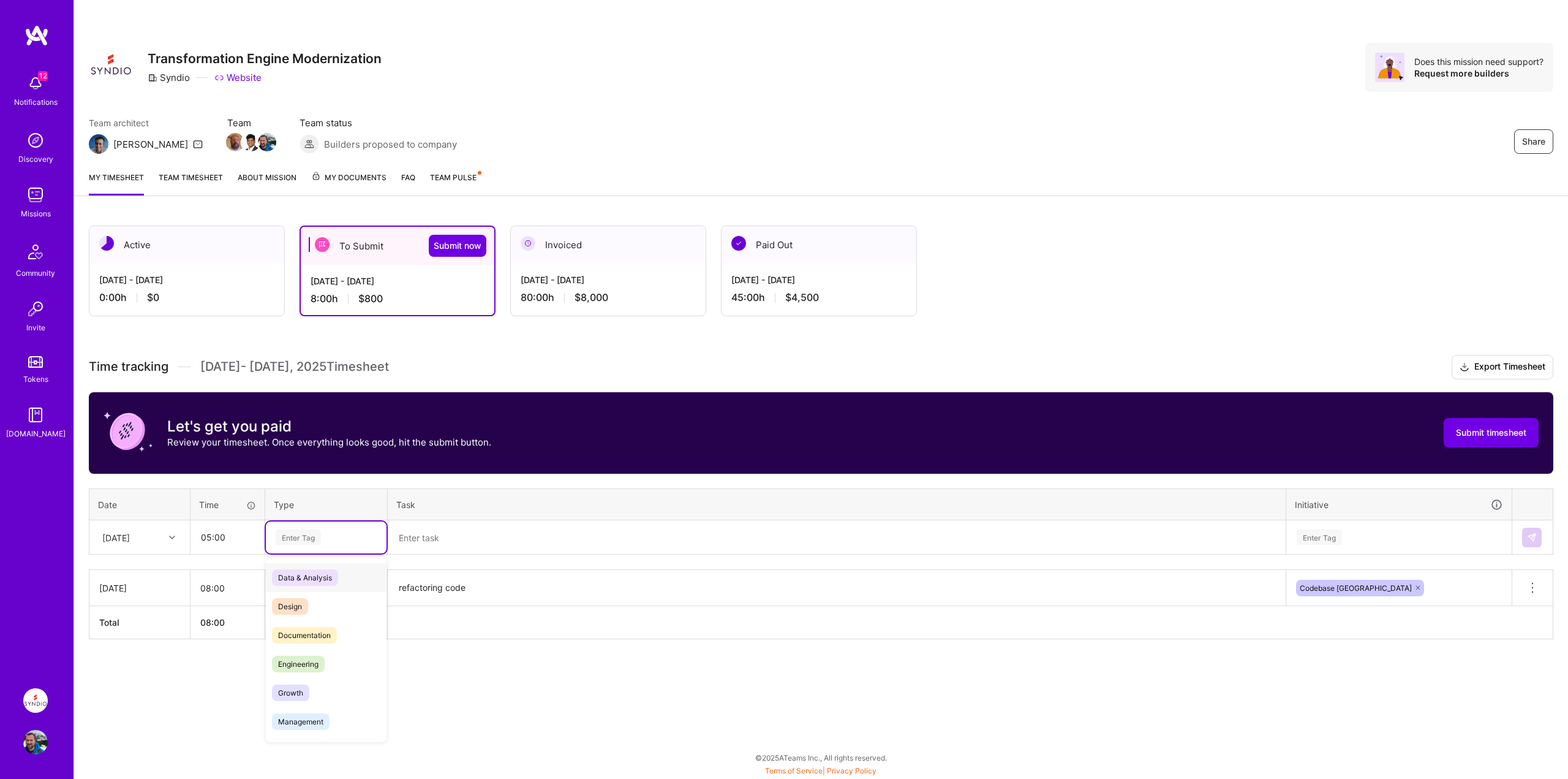
click at [313, 539] on div "Enter Tag" at bounding box center [298, 537] width 46 height 19
click at [293, 607] on span "Design" at bounding box center [289, 606] width 36 height 16
click at [459, 544] on textarea at bounding box center [836, 538] width 895 height 33
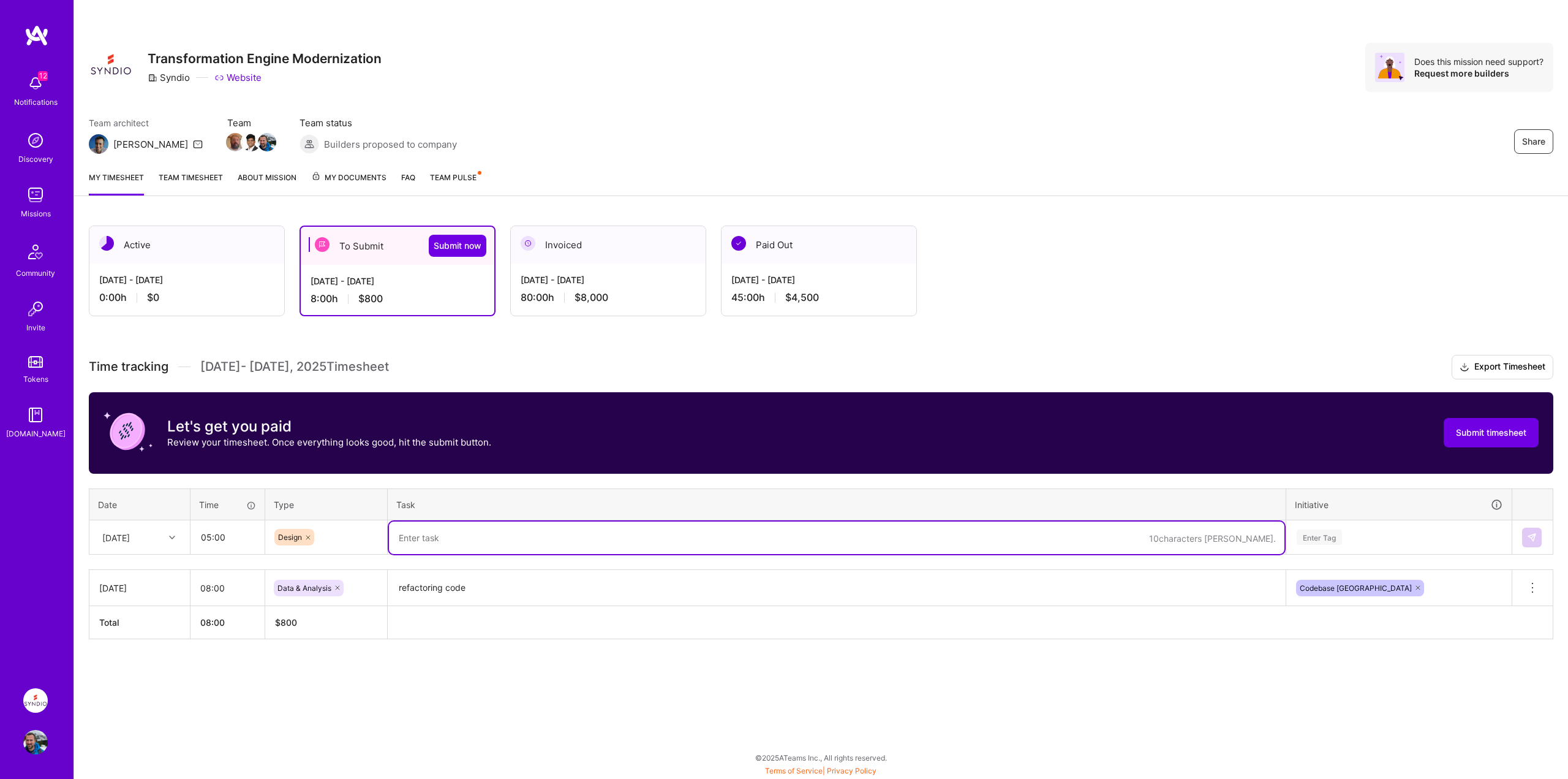
paste textarea "refactoring code"
click at [479, 675] on div "Active [DATE] - [DATE] 0:00 h $0 To Submit Submit now [DATE] - [DATE] 8:00 h $8…" at bounding box center [821, 455] width 1494 height 488
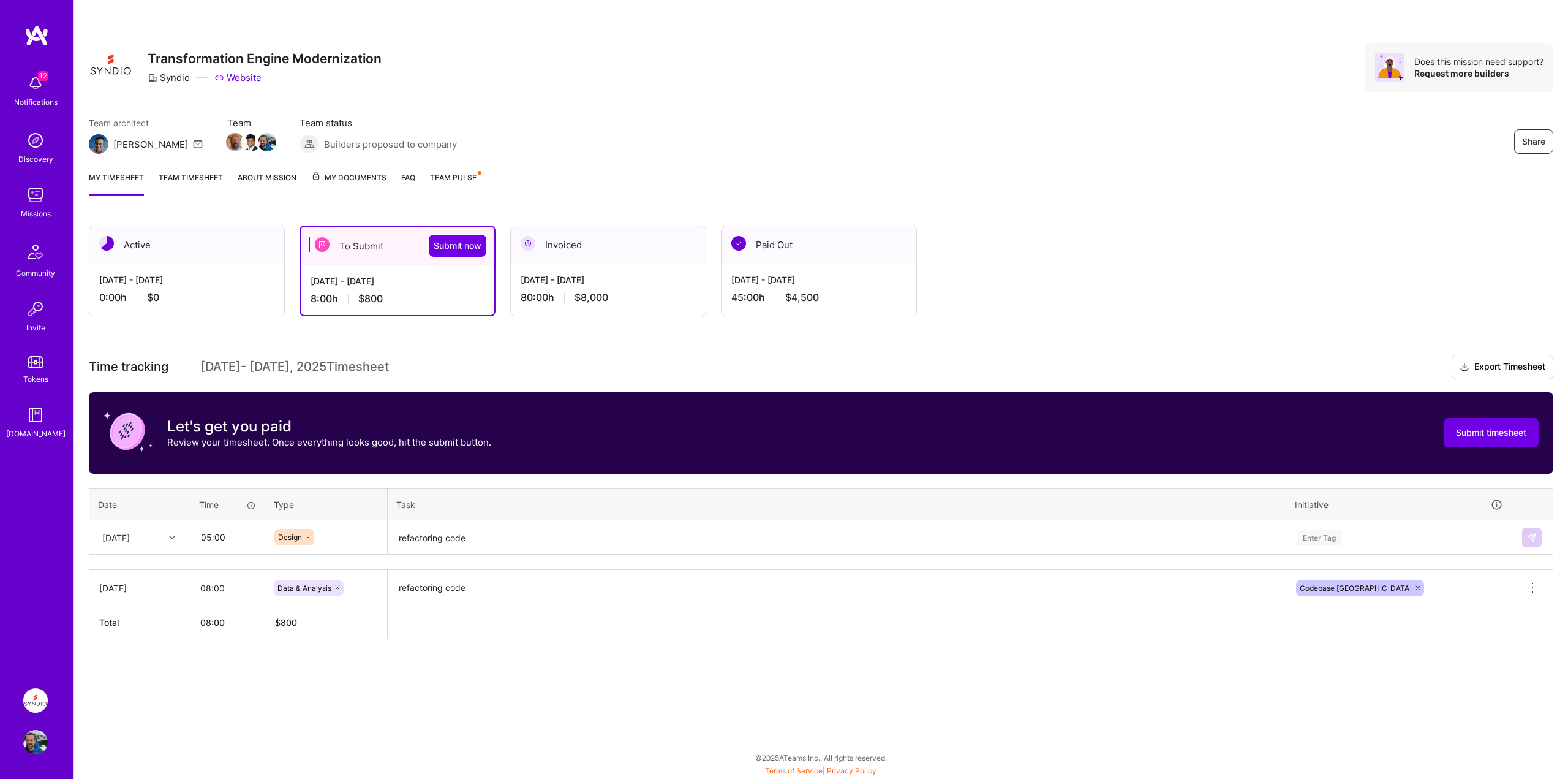
click at [468, 535] on textarea "refactoring code" at bounding box center [836, 538] width 895 height 33
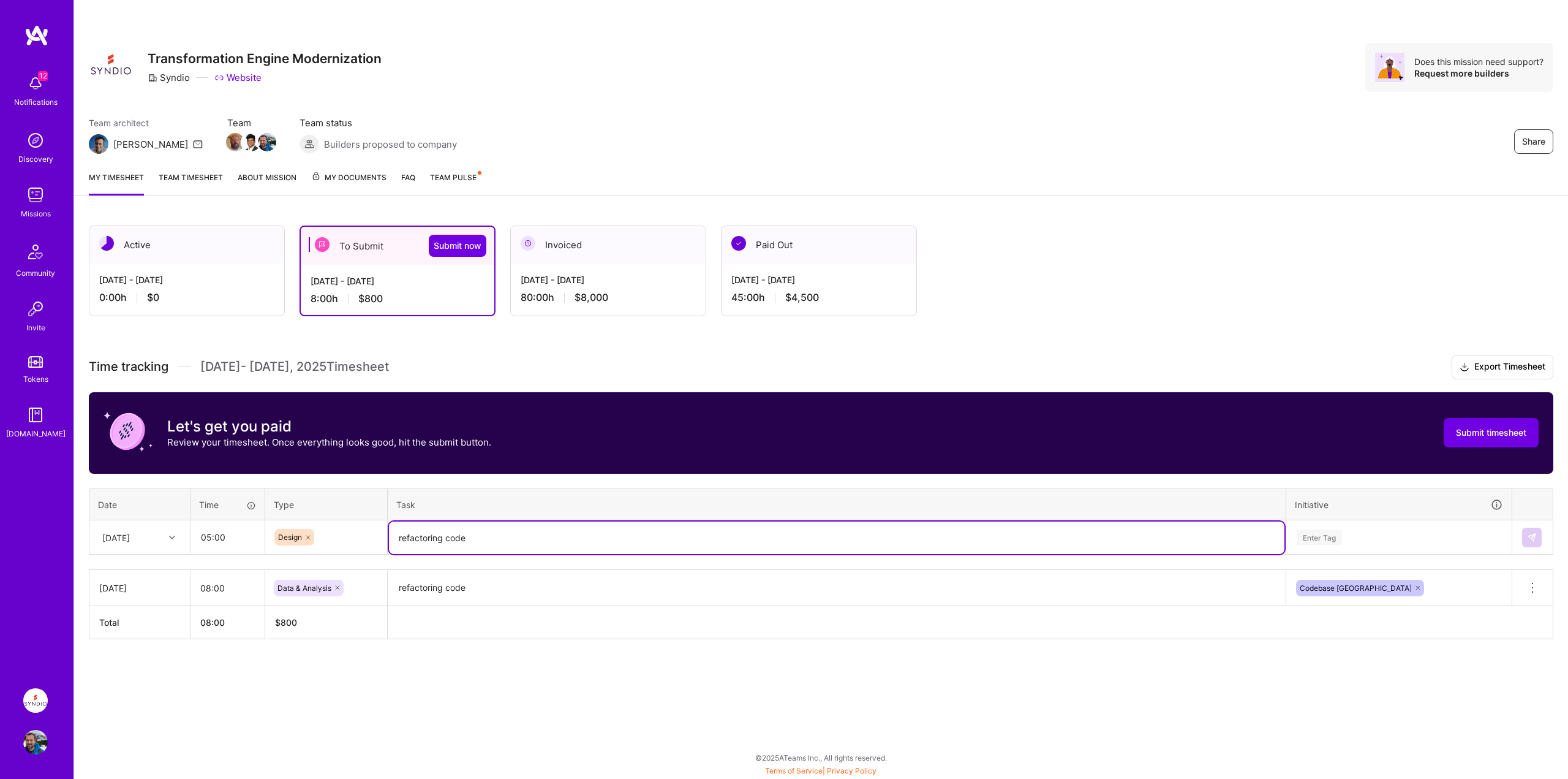
click at [468, 535] on textarea "refactoring code" at bounding box center [836, 538] width 895 height 33
type textarea "refactoring code and design"
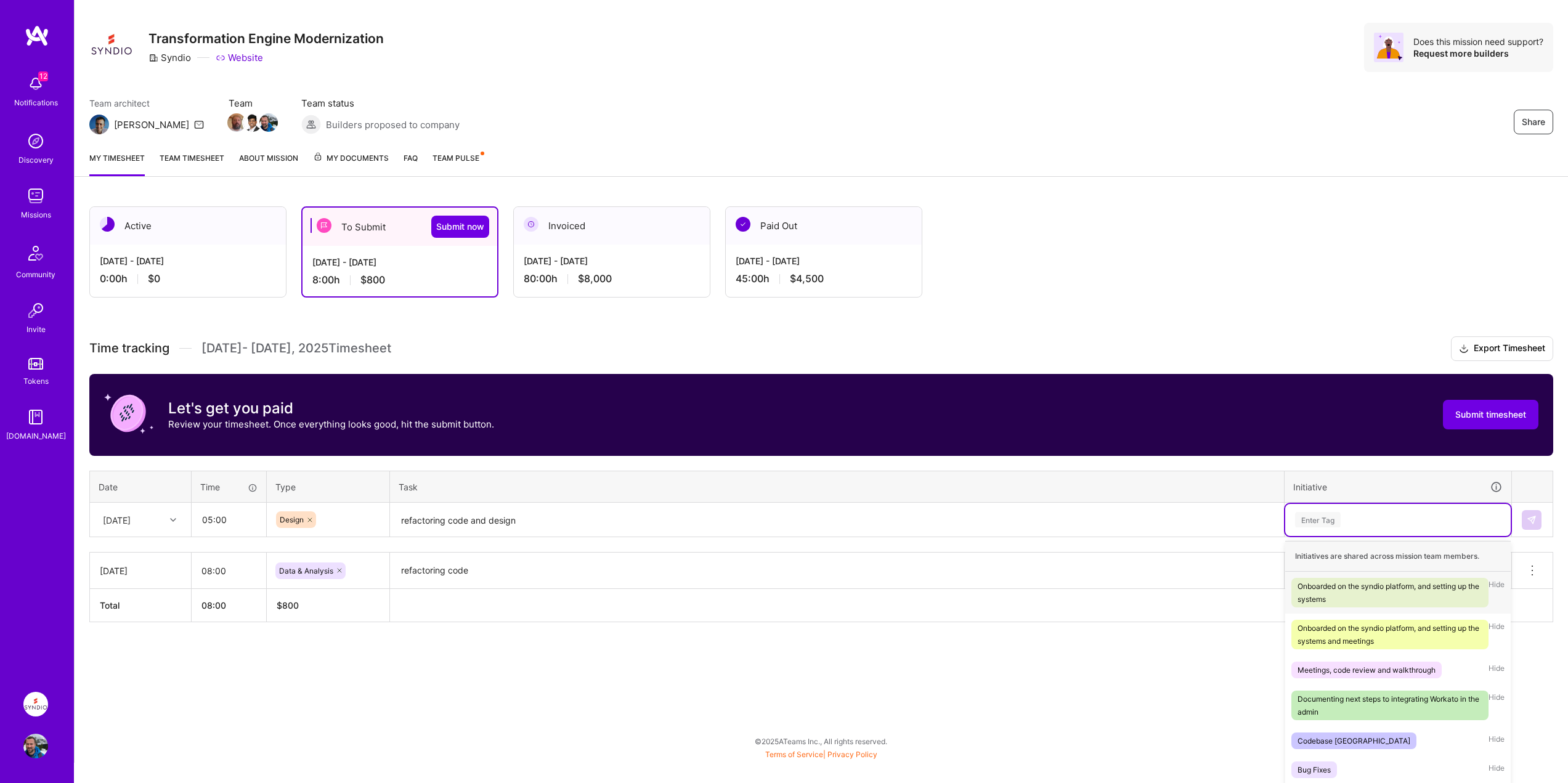
scroll to position [31, 0]
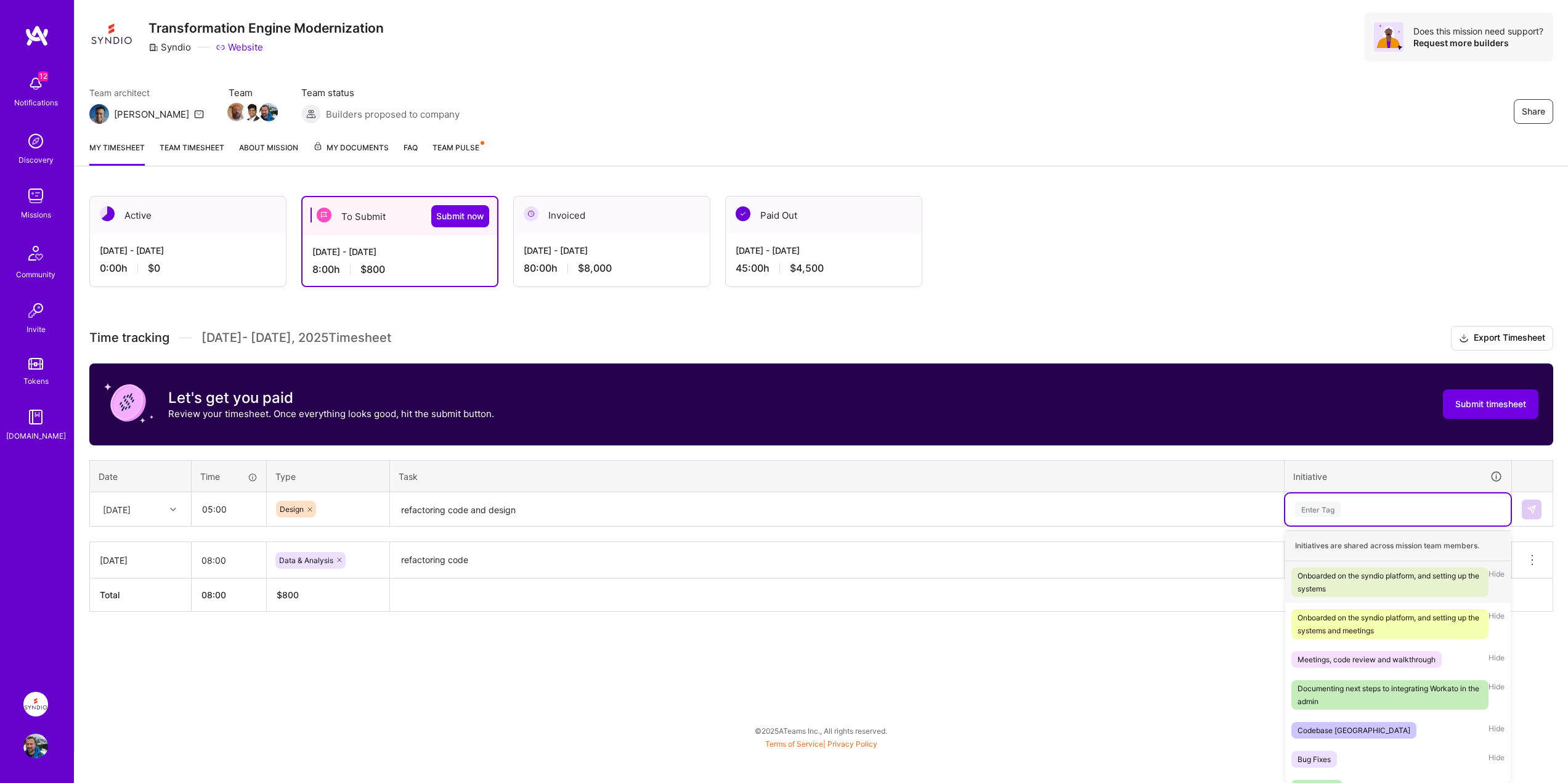
drag, startPoint x: 1373, startPoint y: 532, endPoint x: 1365, endPoint y: 538, distance: 10.0
click at [1371, 525] on div "option Codebase [GEOGRAPHIC_DATA], selected. option Onboarded on the syndio pla…" at bounding box center [1398, 509] width 225 height 32
click at [1324, 728] on div "Codebase [GEOGRAPHIC_DATA]" at bounding box center [1354, 730] width 113 height 13
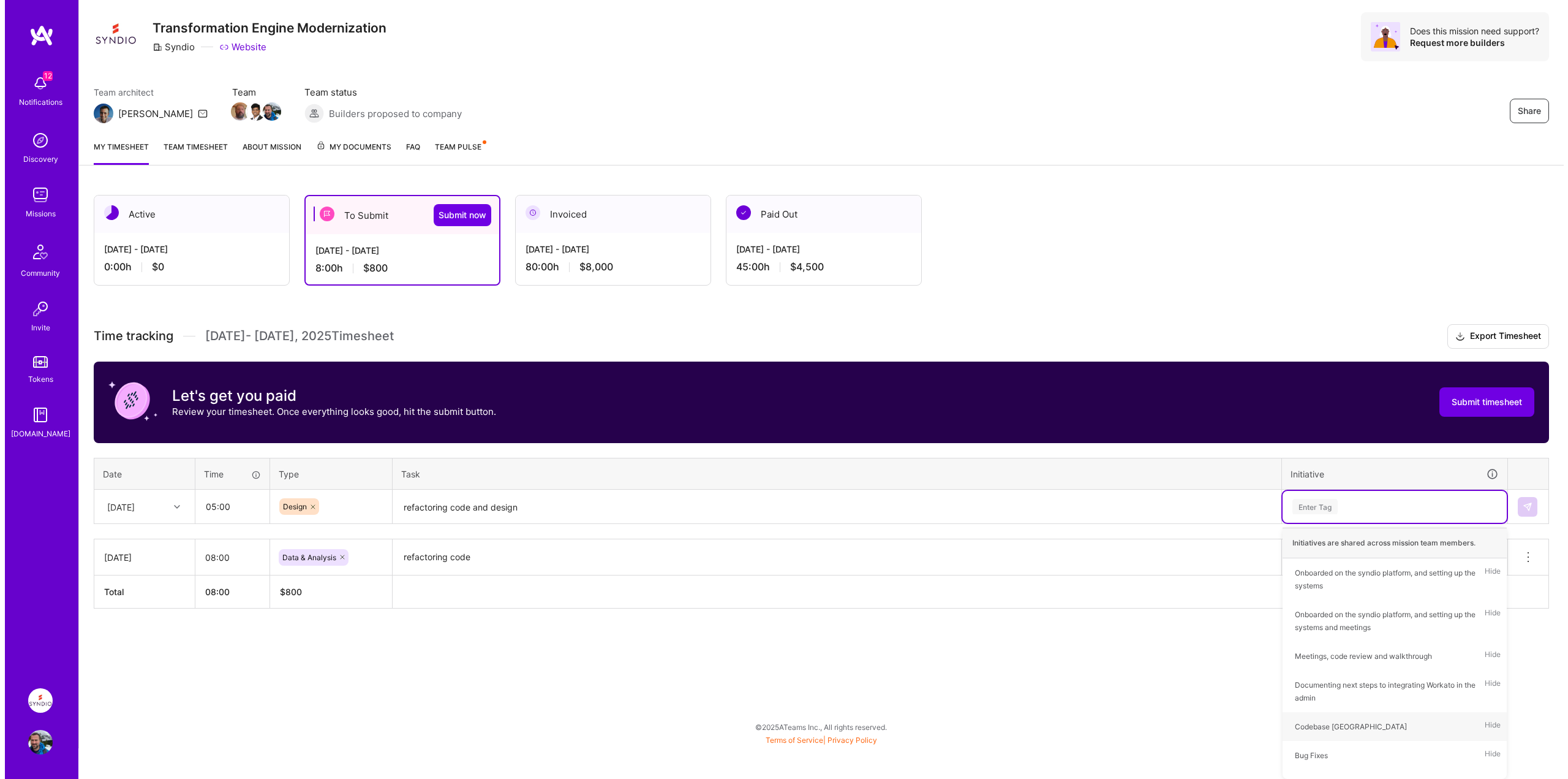
scroll to position [0, 0]
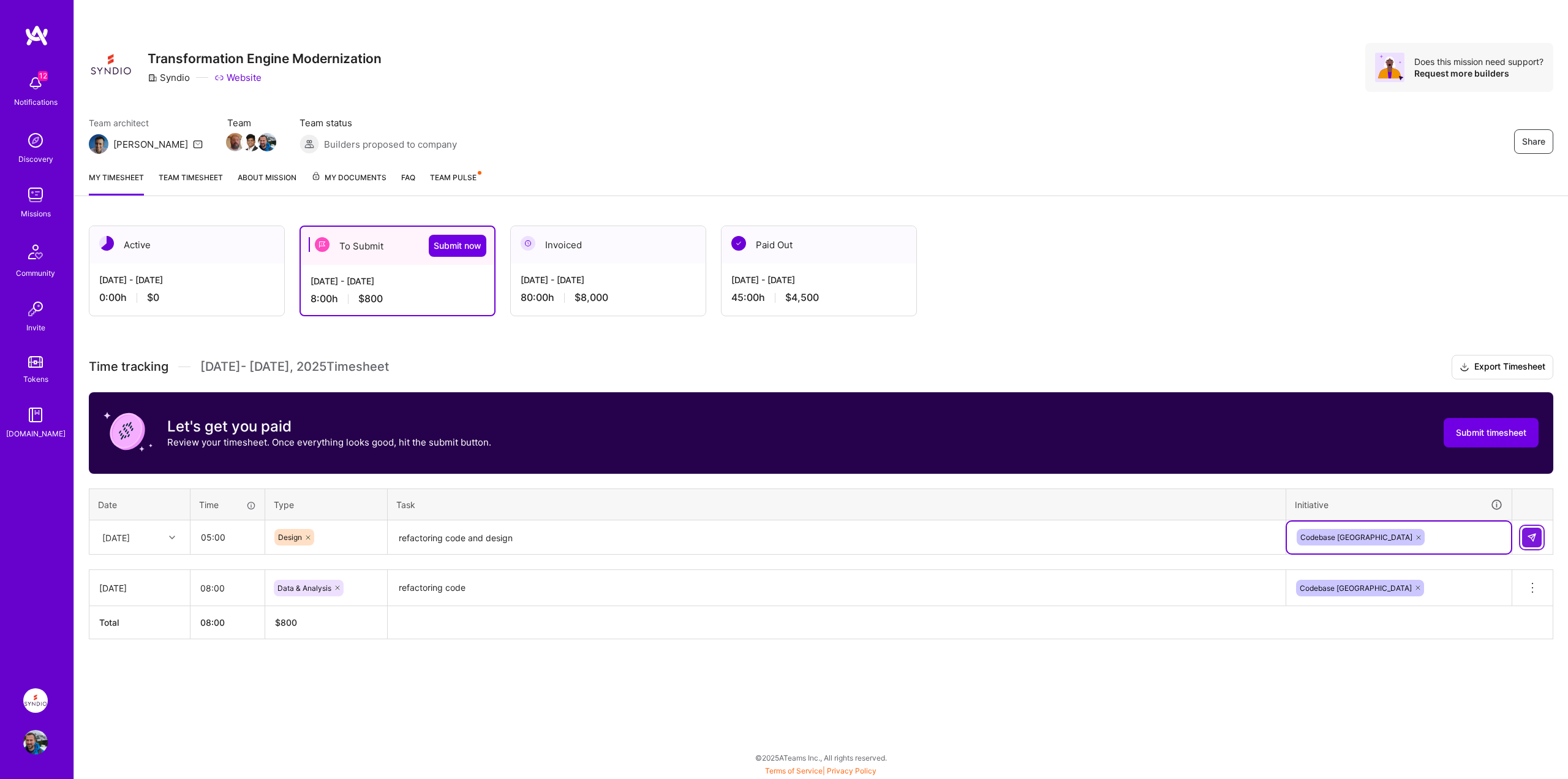
click at [1535, 535] on img at bounding box center [1532, 537] width 10 height 10
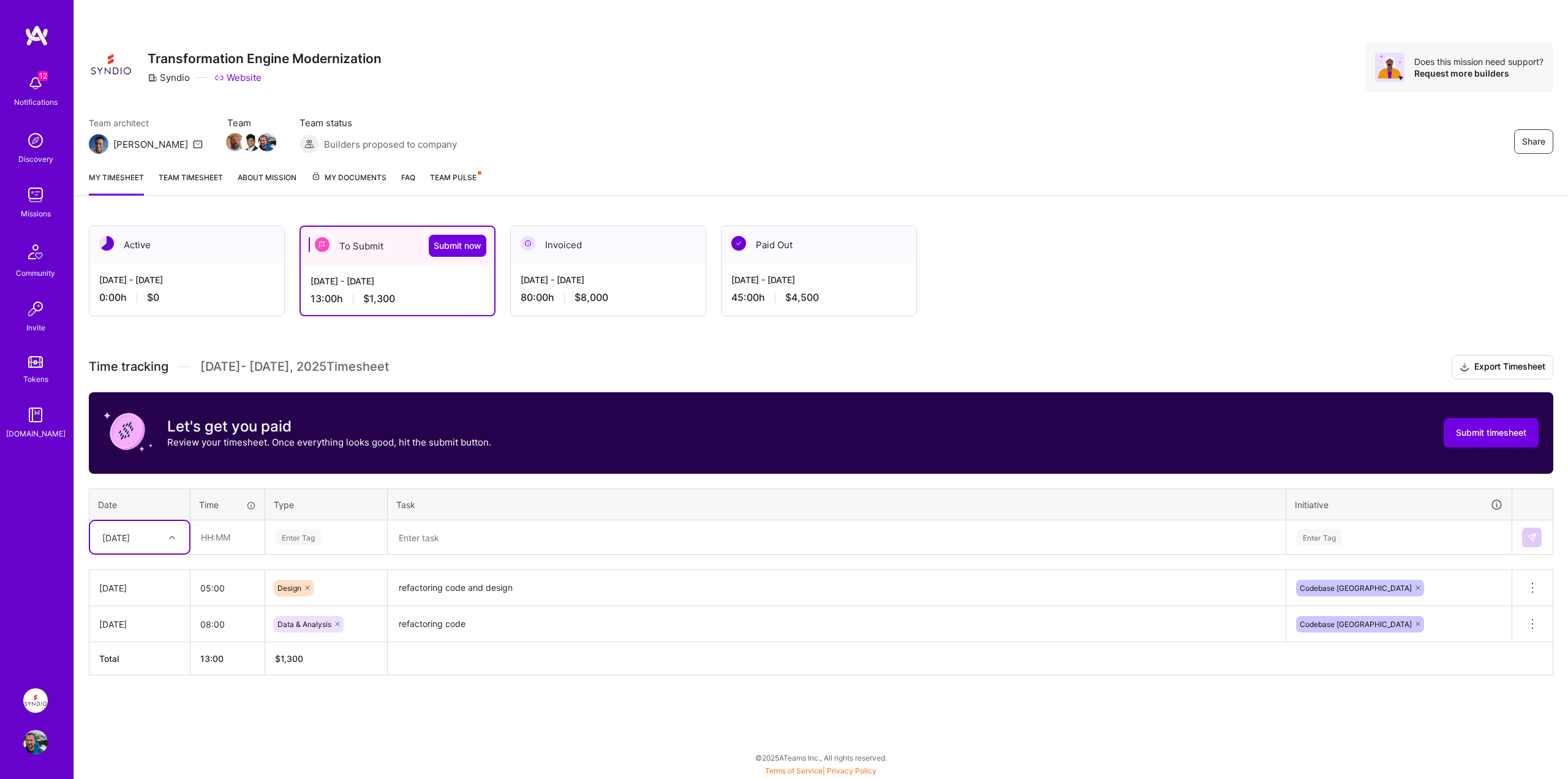
drag, startPoint x: 292, startPoint y: 554, endPoint x: 298, endPoint y: 542, distance: 13.4
click at [293, 554] on table "Date Time Type Task Initiative option [DATE], selected. Select is focused ,type…" at bounding box center [820, 522] width 1465 height 67
click at [297, 539] on div "Enter Tag" at bounding box center [298, 537] width 46 height 19
click at [286, 606] on span "Design" at bounding box center [289, 606] width 36 height 16
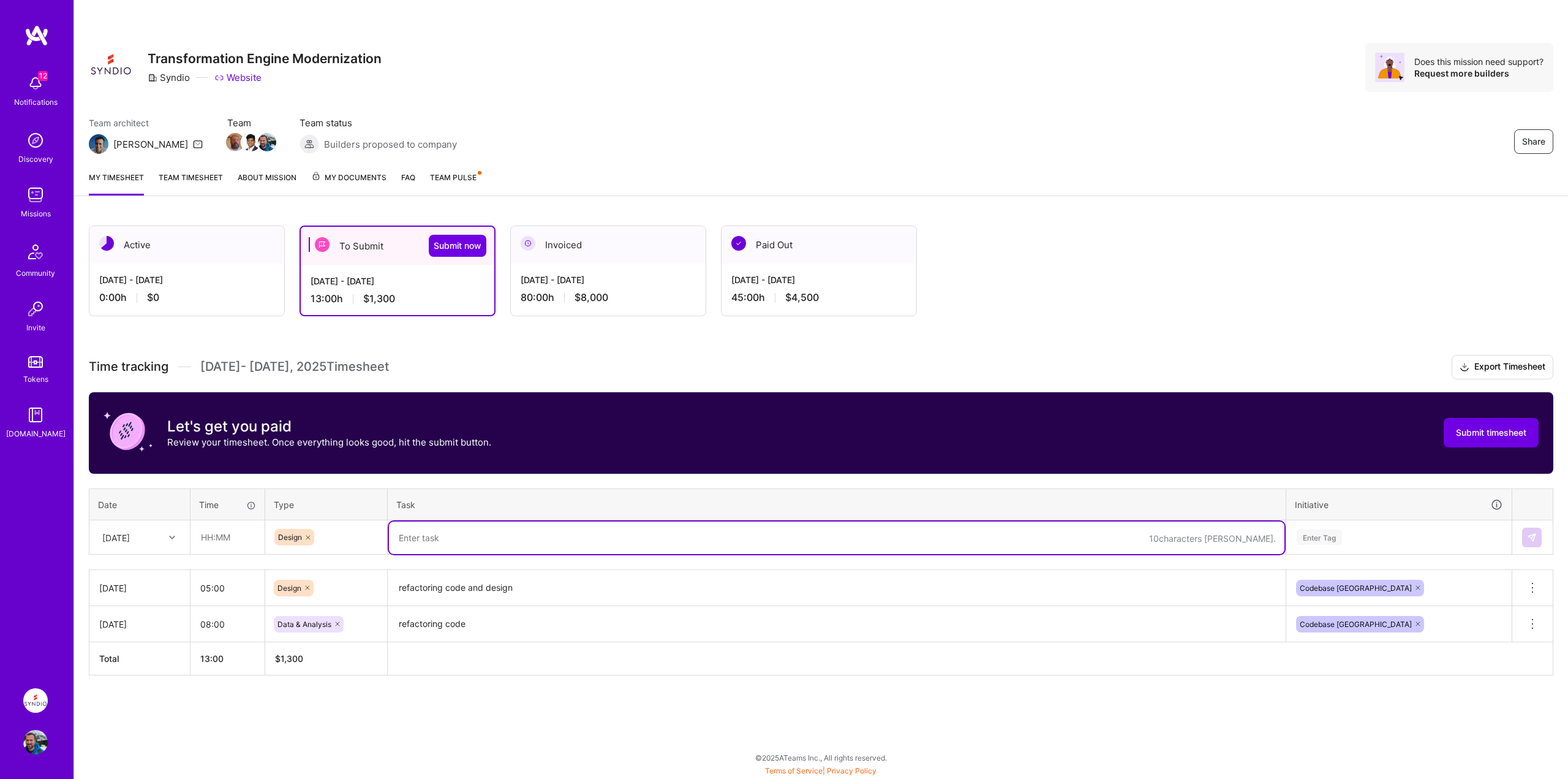
click at [426, 541] on textarea at bounding box center [836, 538] width 895 height 33
paste textarea "refactoring code"
type textarea "refactoring code"
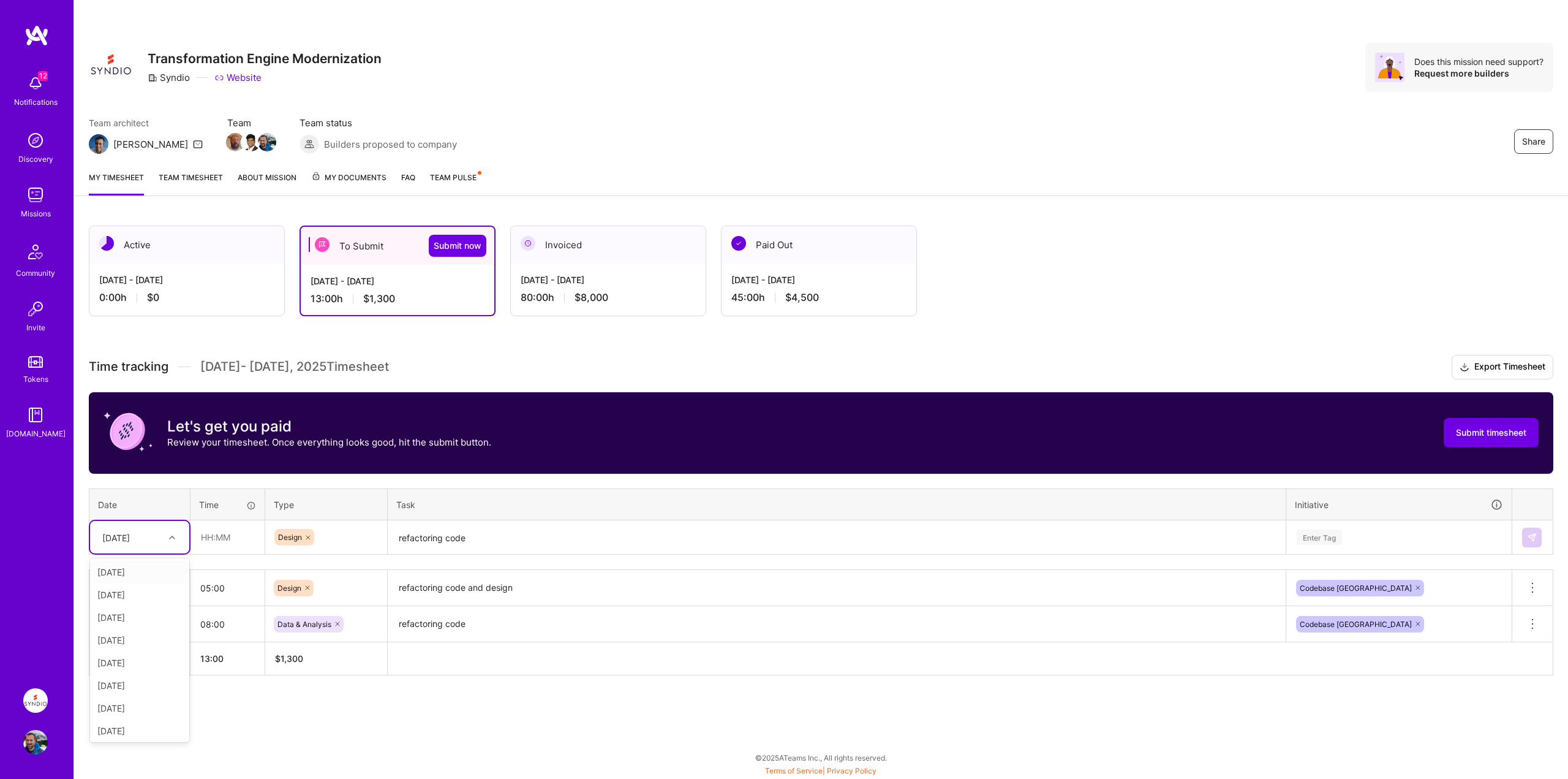
click at [129, 540] on div "[DATE]" at bounding box center [116, 537] width 27 height 13
click at [129, 658] on div "[DATE]" at bounding box center [140, 662] width 99 height 22
click at [1356, 537] on div "Enter Tag" at bounding box center [1390, 537] width 224 height 32
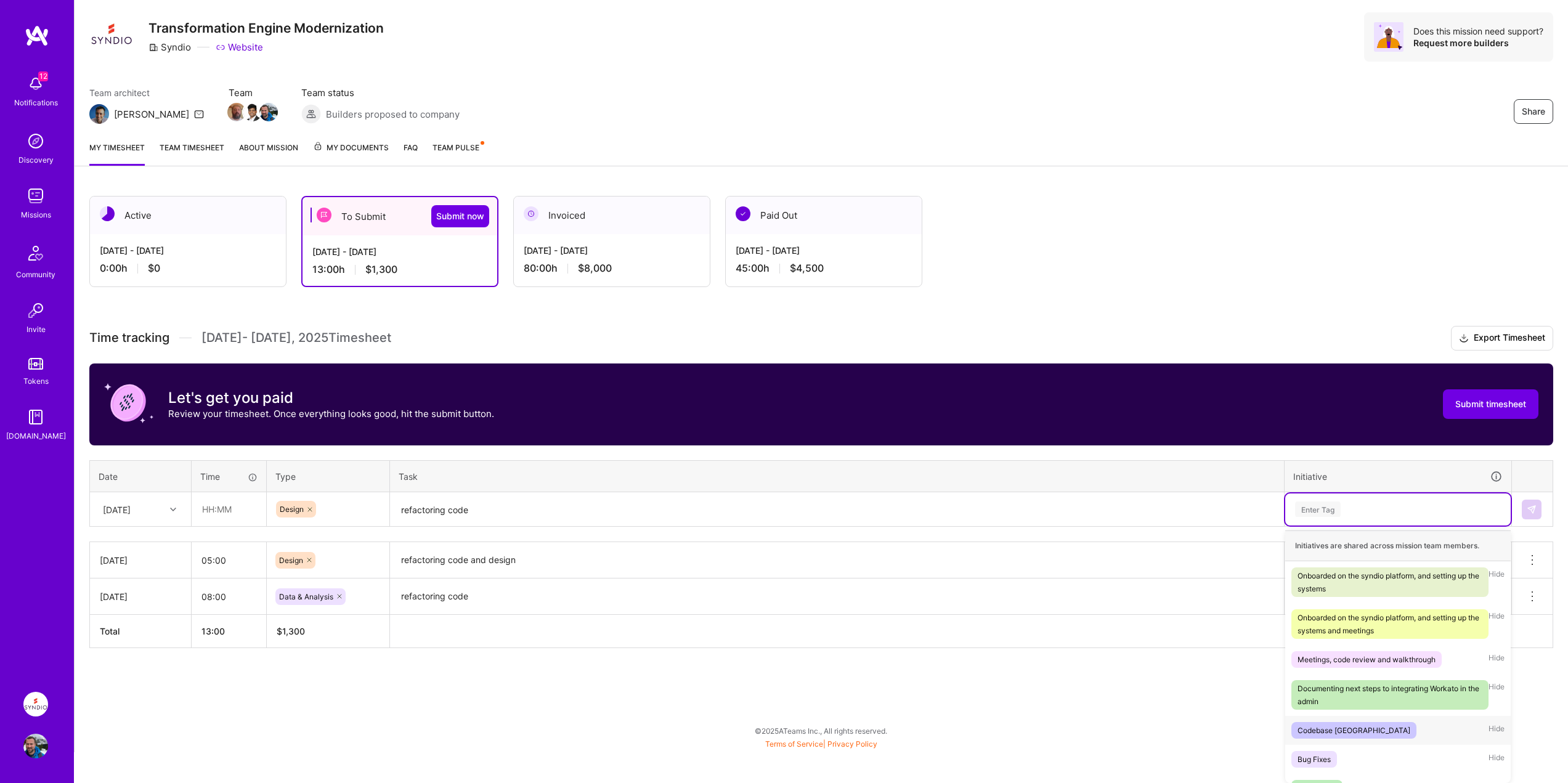
click at [1324, 730] on div "Codebase [GEOGRAPHIC_DATA]" at bounding box center [1354, 730] width 113 height 13
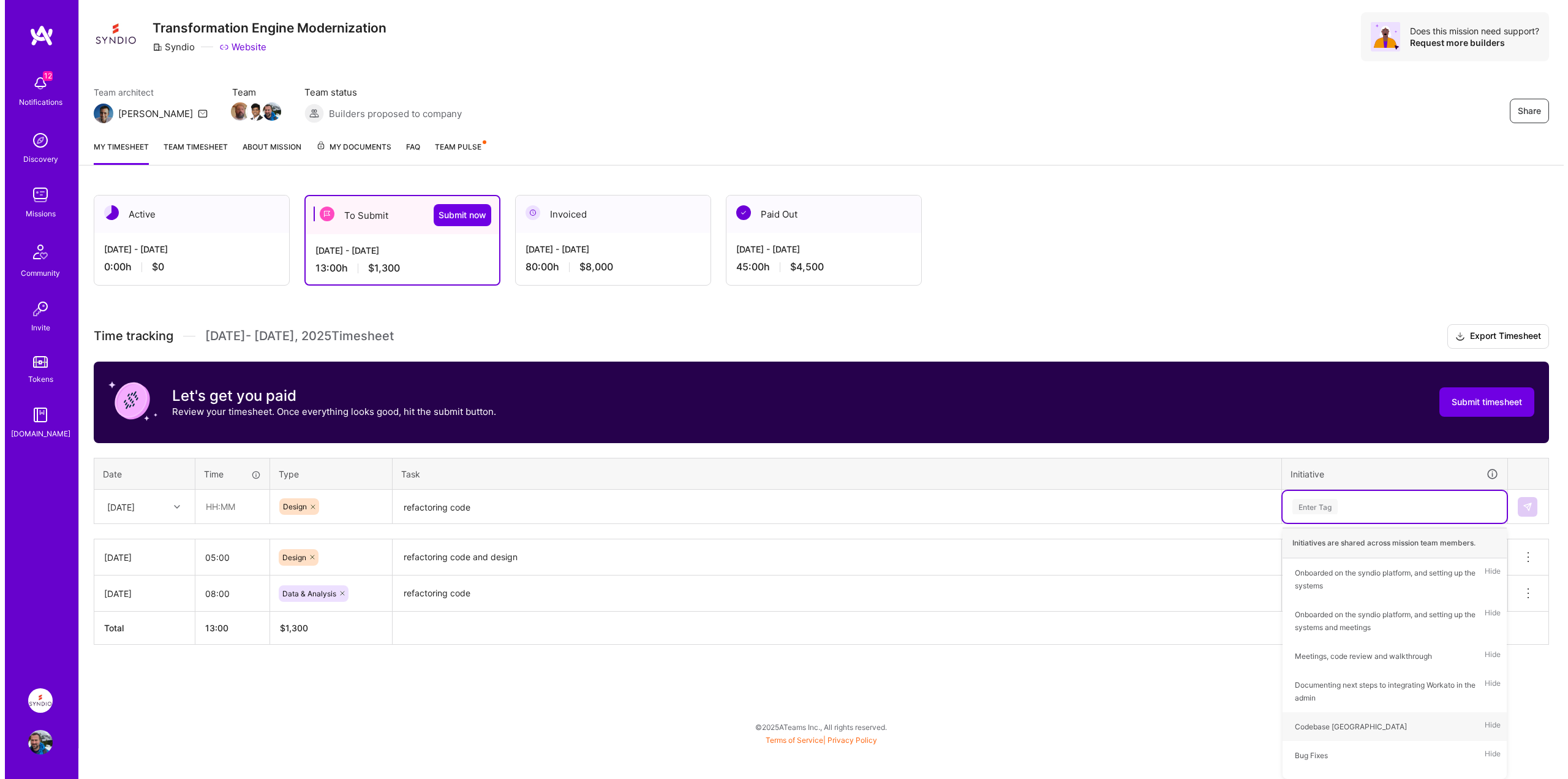
scroll to position [0, 0]
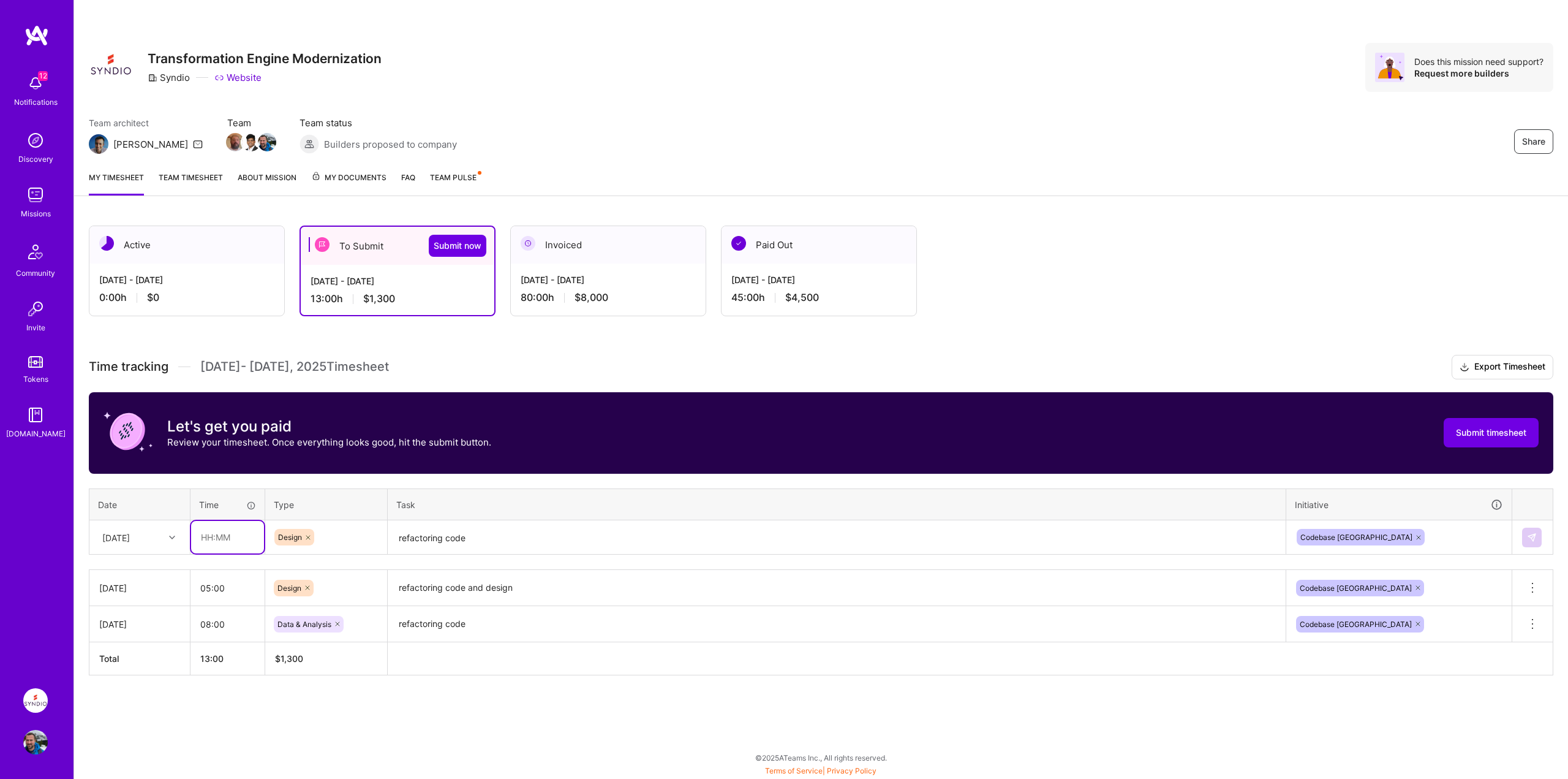
click at [210, 537] on input "text" at bounding box center [227, 537] width 73 height 33
type input "0"
type input "05:00"
click at [622, 704] on div "Active [DATE] - [DATE] 0:00 h $0 To Submit Submit now [DATE] - [DATE] 13:00 h $…" at bounding box center [821, 473] width 1494 height 524
click at [1536, 537] on img at bounding box center [1532, 537] width 10 height 10
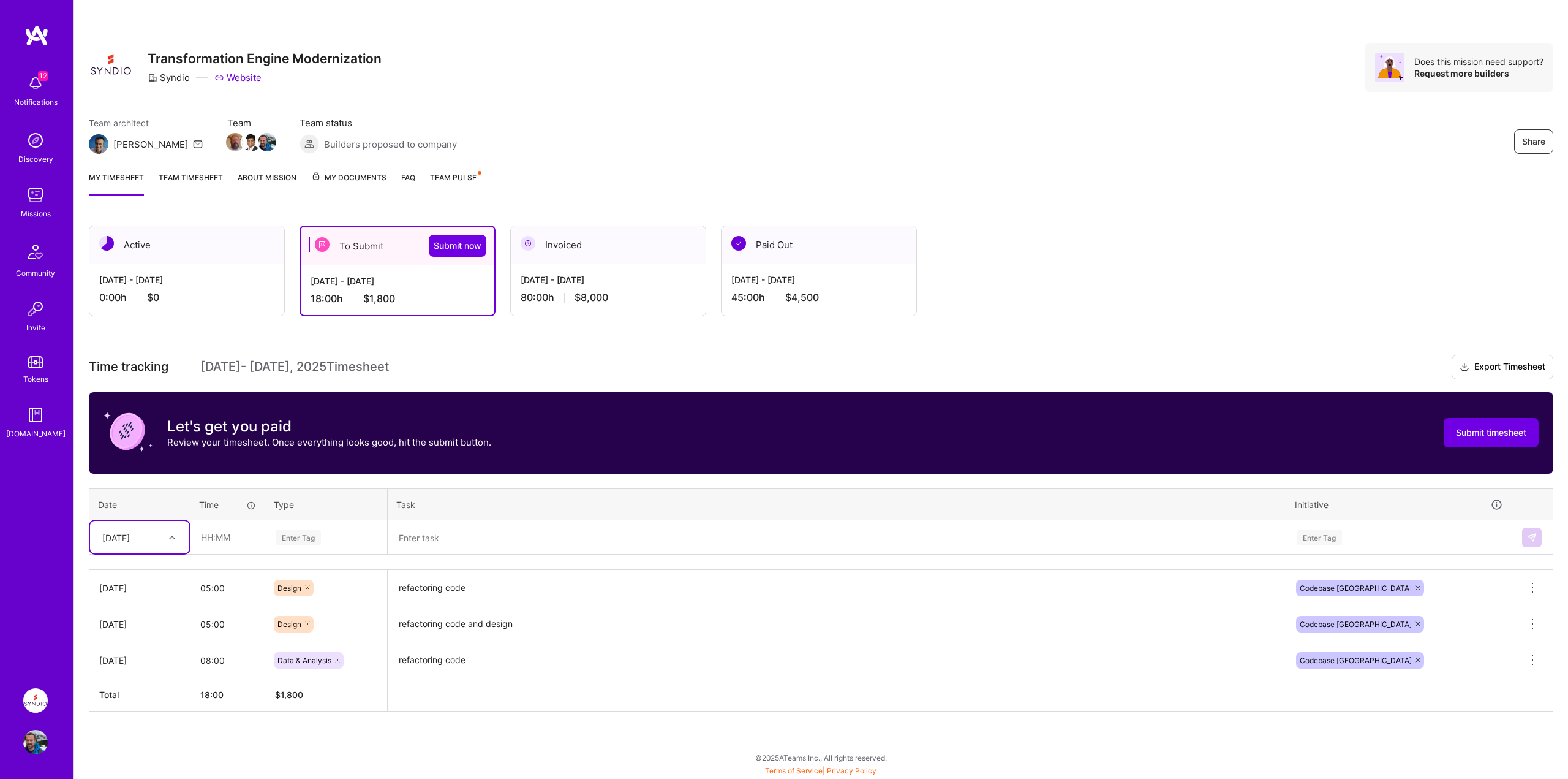
click at [141, 529] on div "[DATE]" at bounding box center [130, 537] width 68 height 20
click at [123, 684] on div "[DATE]" at bounding box center [140, 685] width 99 height 22
click at [221, 543] on input "text" at bounding box center [227, 537] width 73 height 33
type input "10:00"
click at [292, 537] on div "Enter Tag" at bounding box center [298, 537] width 46 height 19
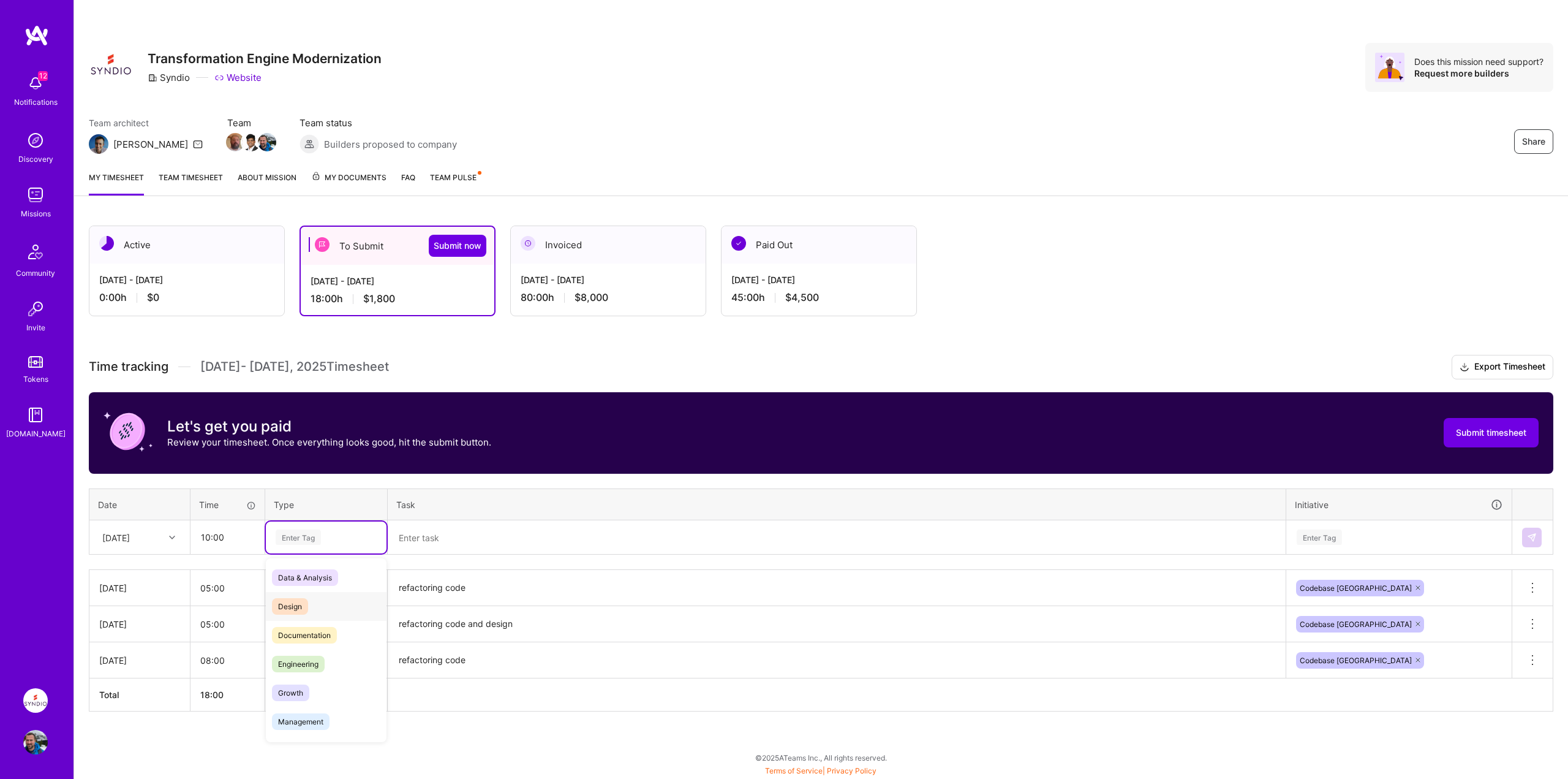
click at [293, 605] on span "Design" at bounding box center [289, 606] width 36 height 16
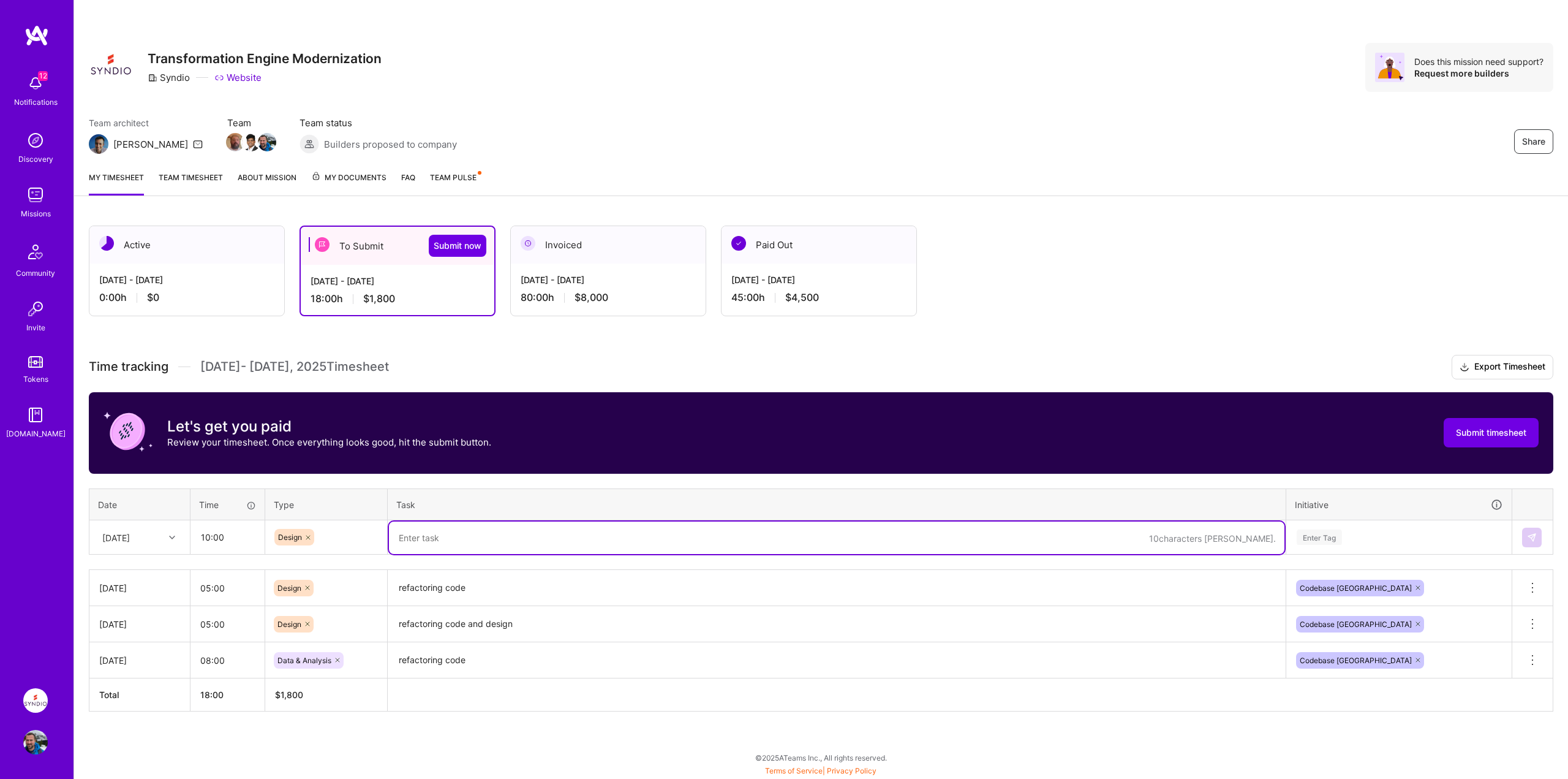
click at [440, 545] on textarea at bounding box center [836, 538] width 895 height 33
click at [440, 544] on textarea at bounding box center [836, 538] width 895 height 33
type textarea "removing upserts and unused code"
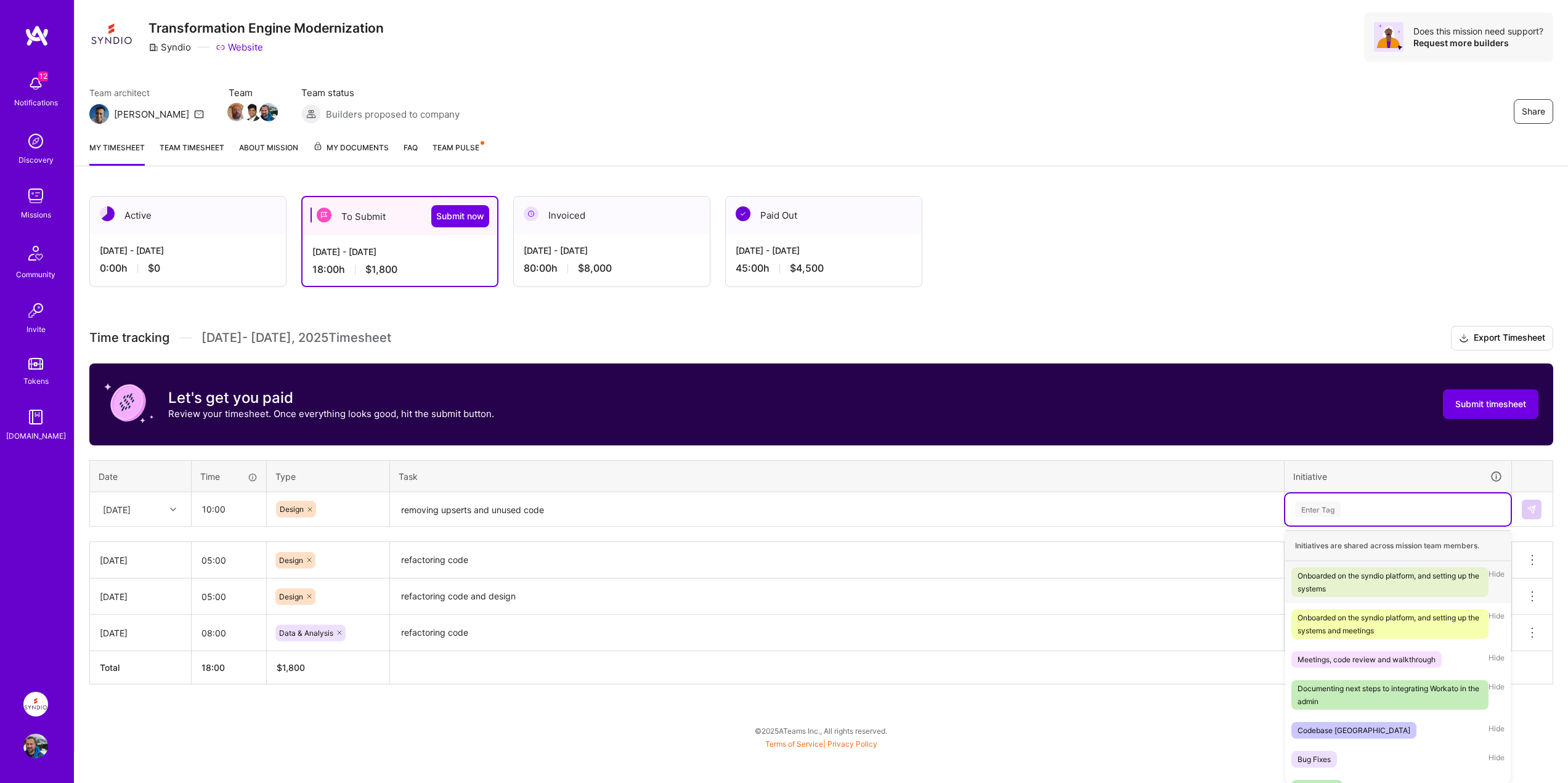
click at [1328, 525] on div "option Codebase [GEOGRAPHIC_DATA], selected. option Onboarded on the syndio pla…" at bounding box center [1398, 509] width 225 height 32
click at [1315, 757] on div "Bug Fixes" at bounding box center [1314, 758] width 34 height 13
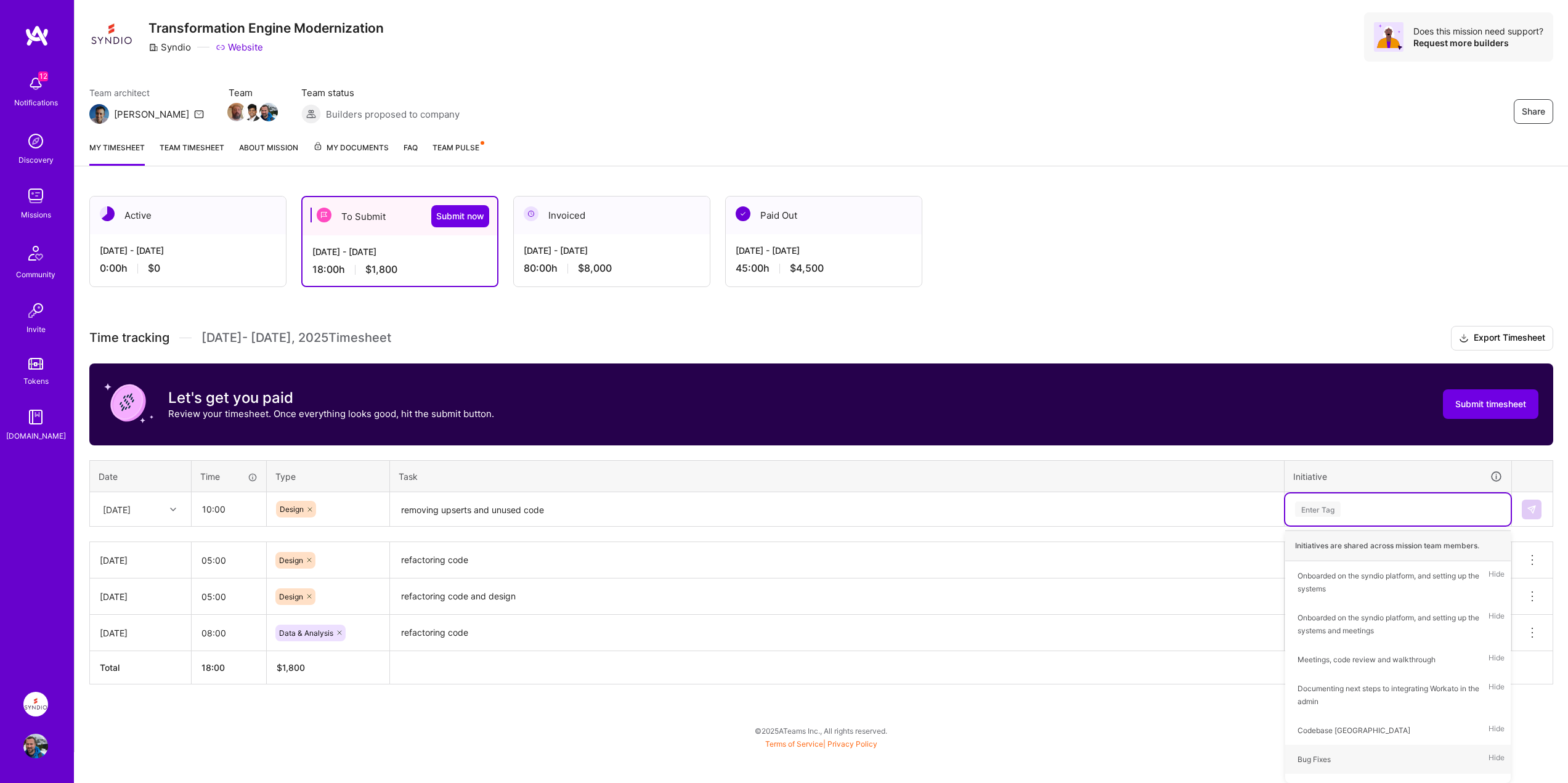
scroll to position [0, 0]
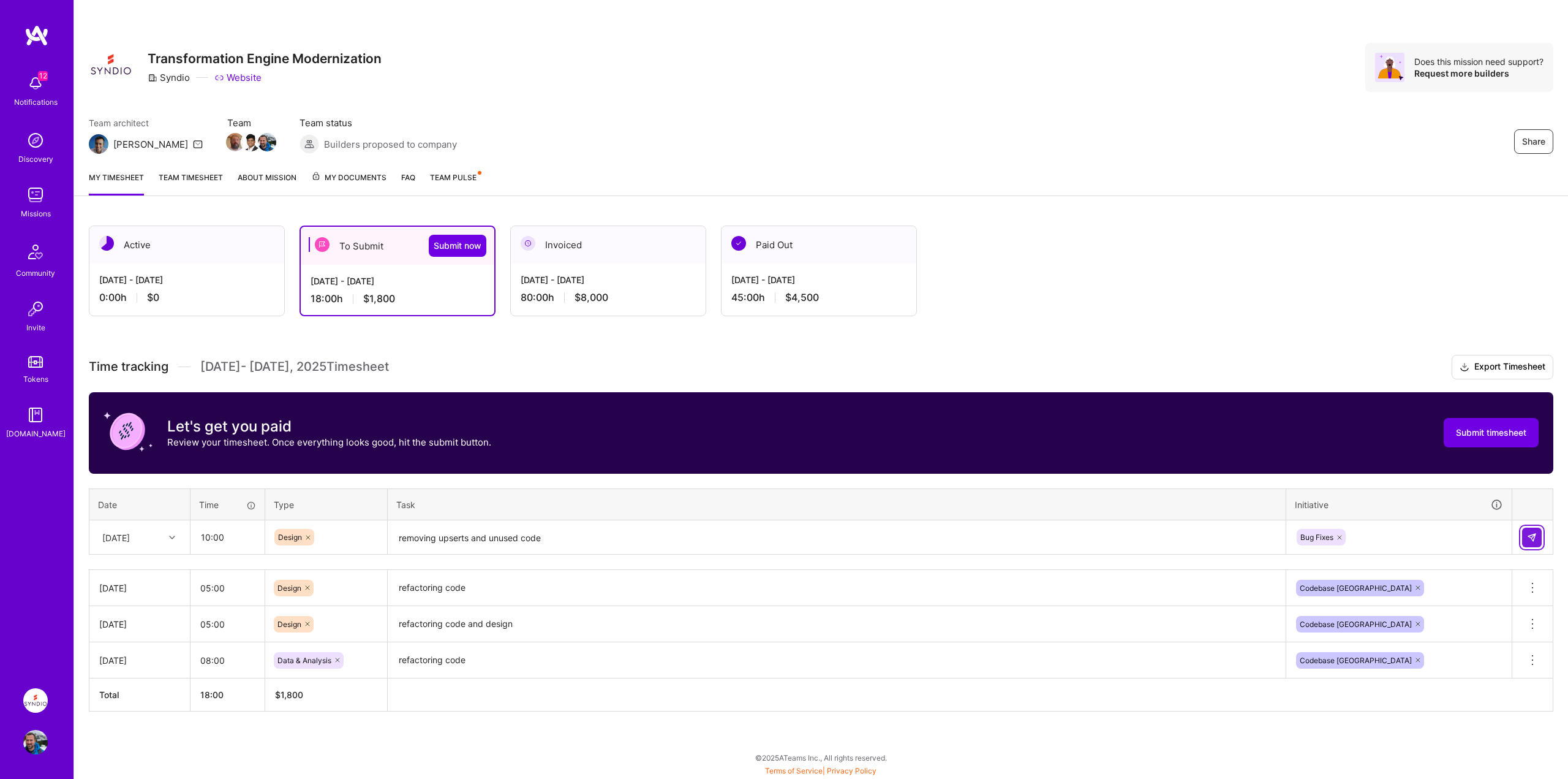
click at [1531, 530] on button at bounding box center [1532, 537] width 20 height 20
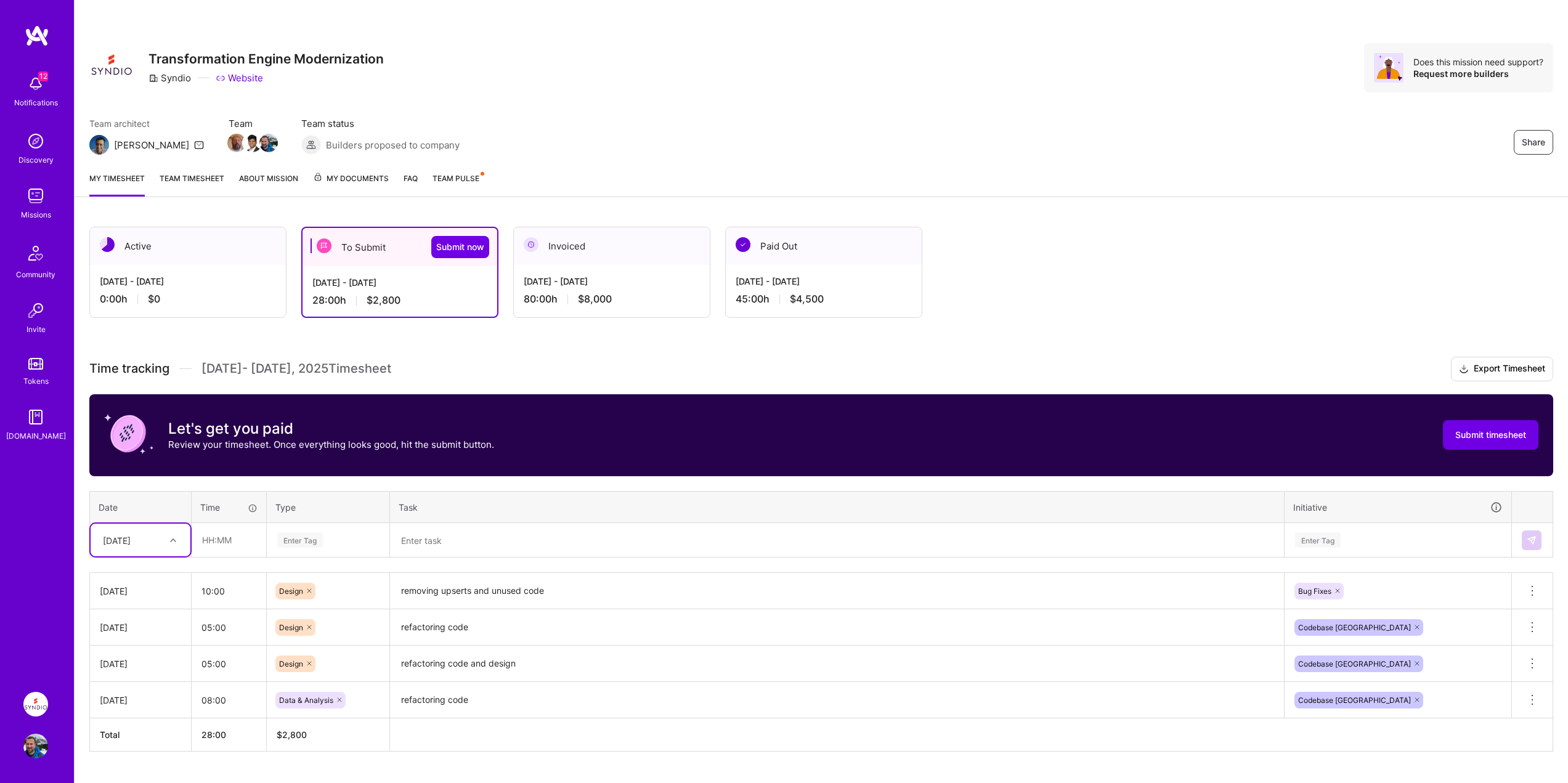
click at [131, 543] on div "[DATE]" at bounding box center [116, 539] width 27 height 13
click at [131, 708] on div "[DATE]" at bounding box center [140, 711] width 100 height 23
click at [214, 539] on input "text" at bounding box center [229, 540] width 73 height 33
type input "08:00"
click at [340, 541] on div "Enter Tag" at bounding box center [328, 539] width 104 height 15
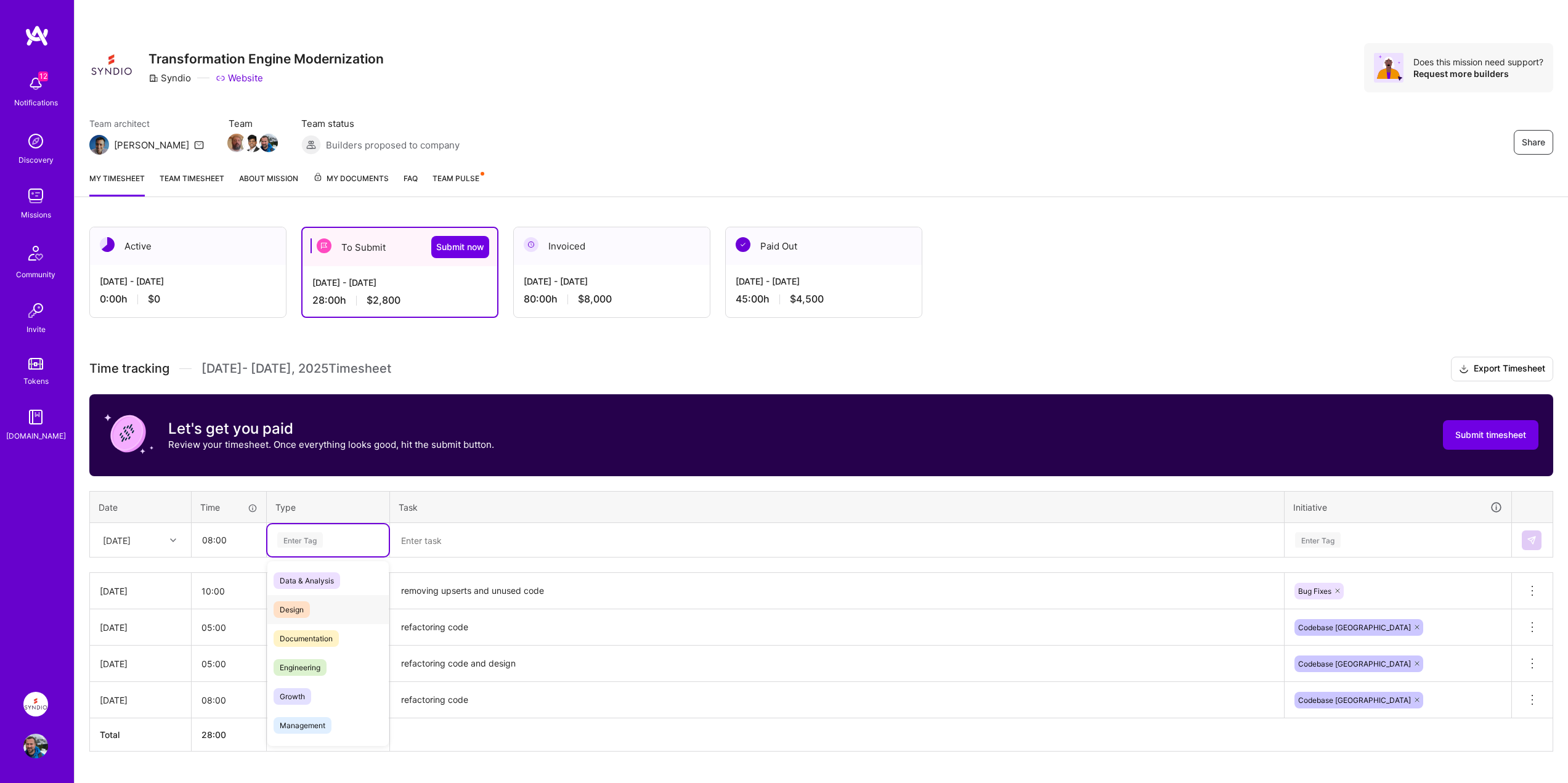
click at [294, 611] on span "Design" at bounding box center [291, 609] width 36 height 16
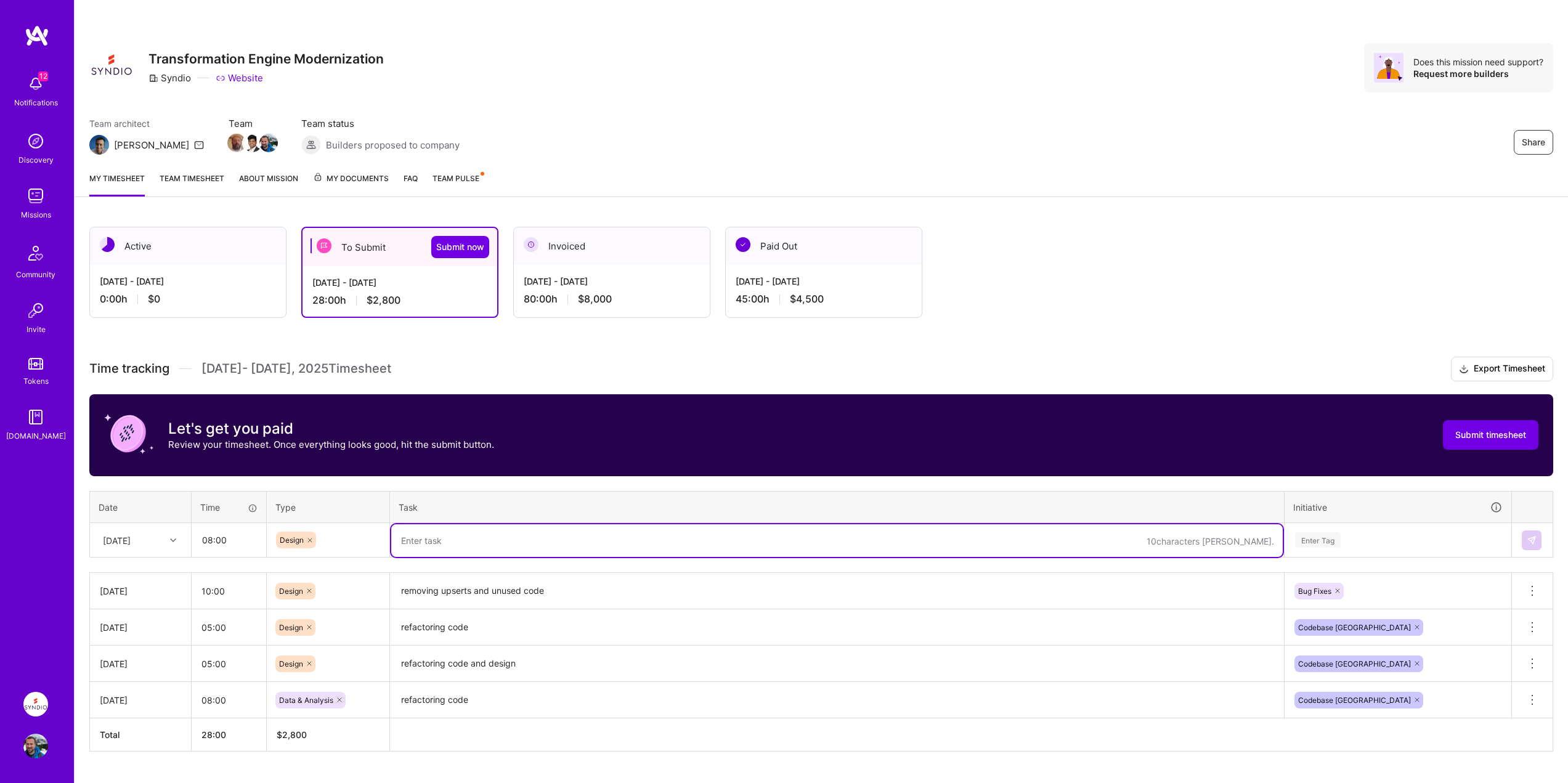
click at [462, 543] on textarea at bounding box center [837, 541] width 892 height 33
paste textarea "refactoring code"
drag, startPoint x: 482, startPoint y: 539, endPoint x: 379, endPoint y: 537, distance: 103.0
click at [379, 537] on tr "[DATE] 08:00 Design refactoring code Enter Tag" at bounding box center [821, 540] width 1463 height 34
drag, startPoint x: 543, startPoint y: 539, endPoint x: 366, endPoint y: 531, distance: 177.2
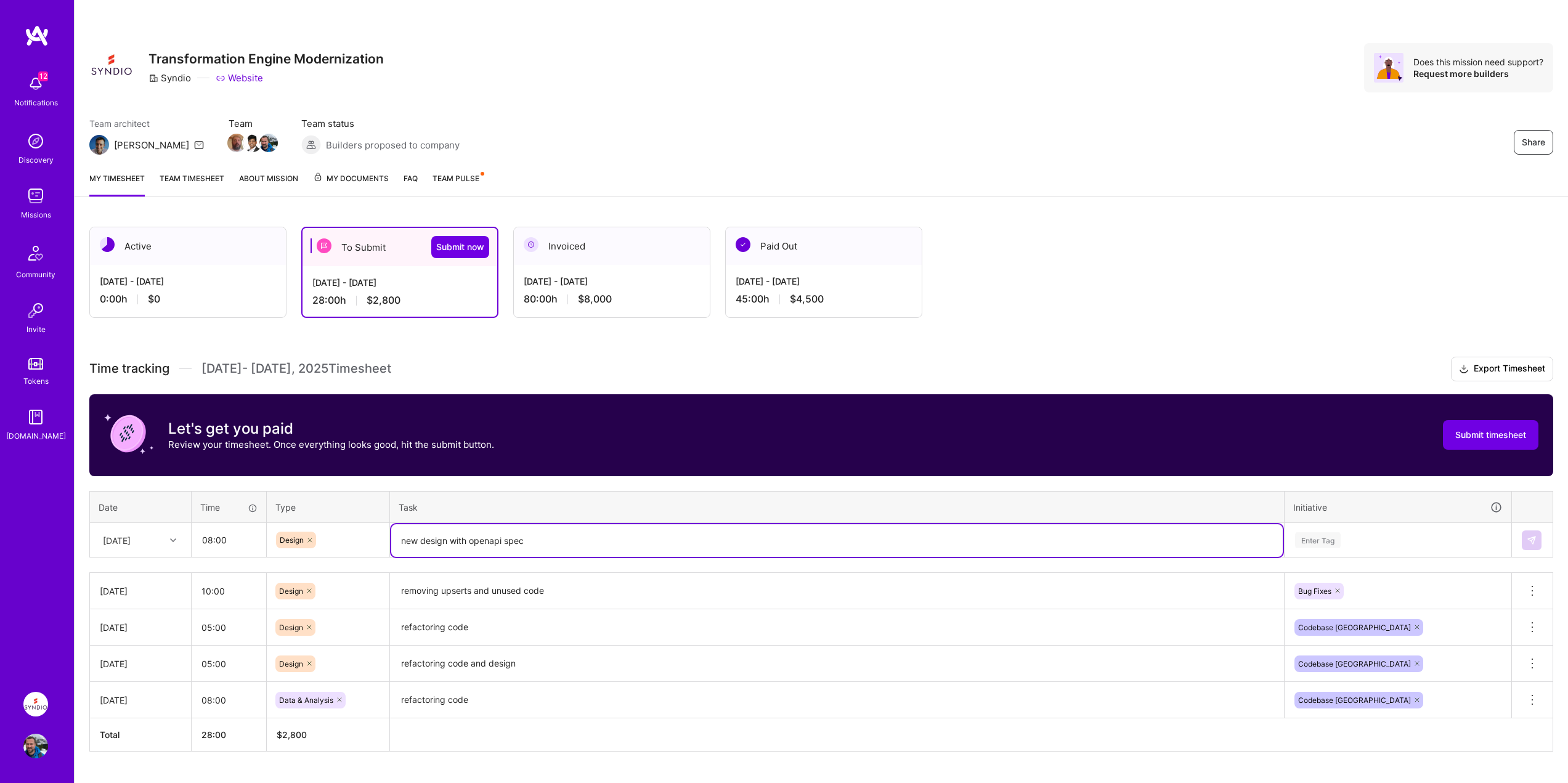
click at [366, 530] on tr "[DATE] 08:00 Design new design with openapi spec Enter Tag" at bounding box center [821, 540] width 1463 height 34
type textarea "new design with openapi spec"
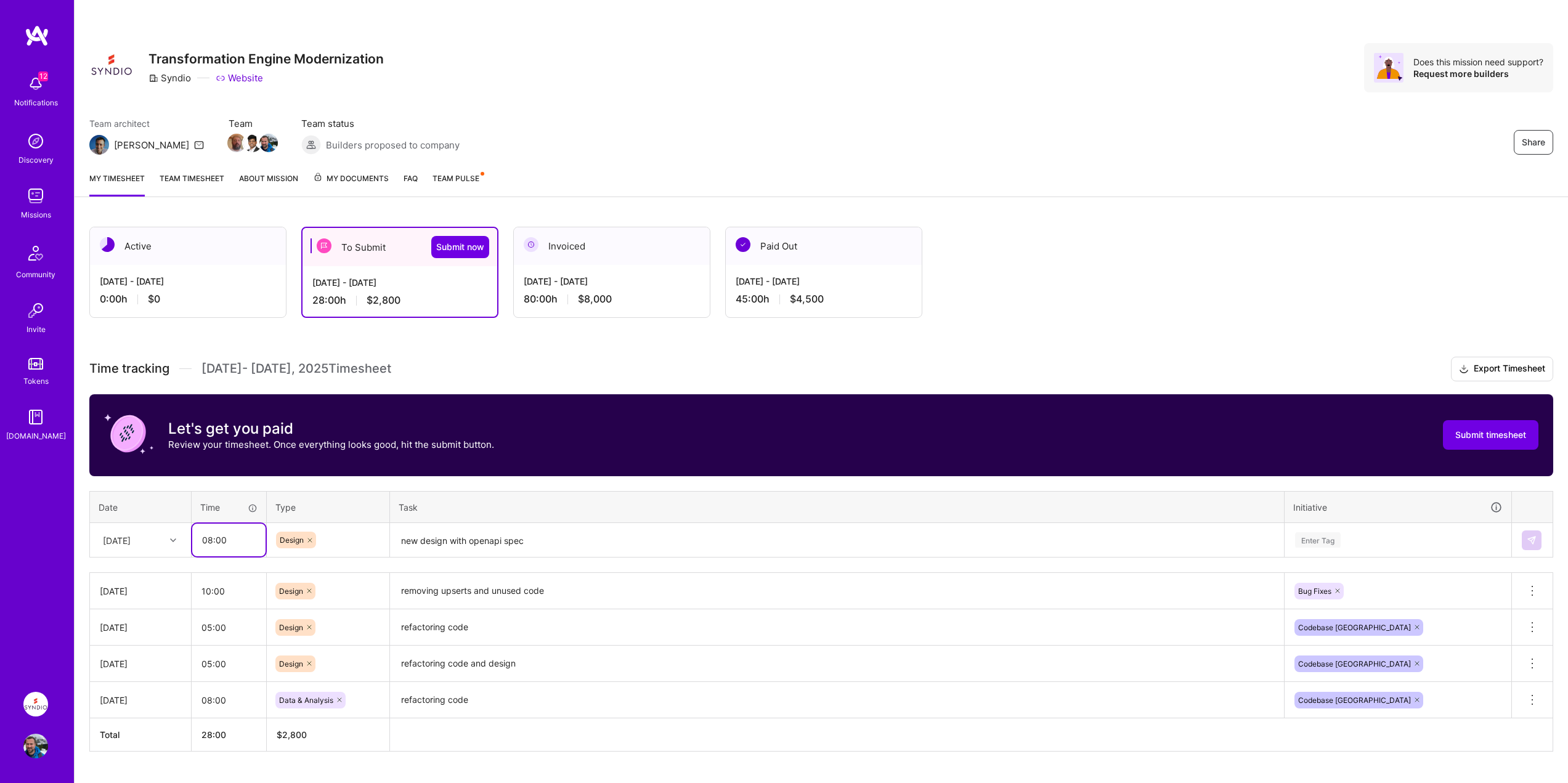
drag, startPoint x: 236, startPoint y: 541, endPoint x: 207, endPoint y: 550, distance: 30.4
click at [207, 550] on input "08:00" at bounding box center [229, 540] width 73 height 33
type input "09:00"
click at [1393, 536] on div "Enter Tag" at bounding box center [1398, 540] width 225 height 32
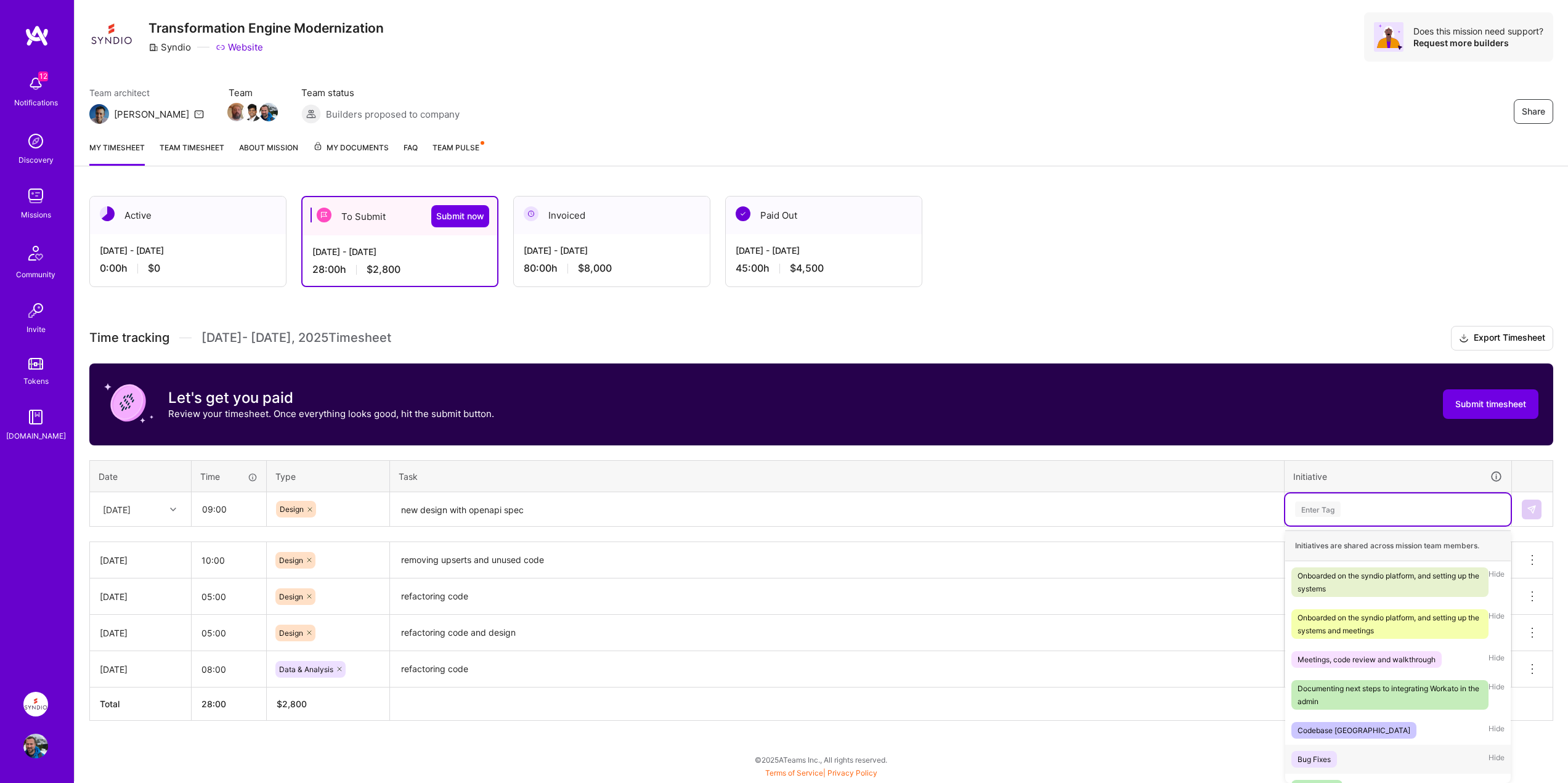
click at [1311, 751] on span "Bug Fixes" at bounding box center [1314, 759] width 46 height 16
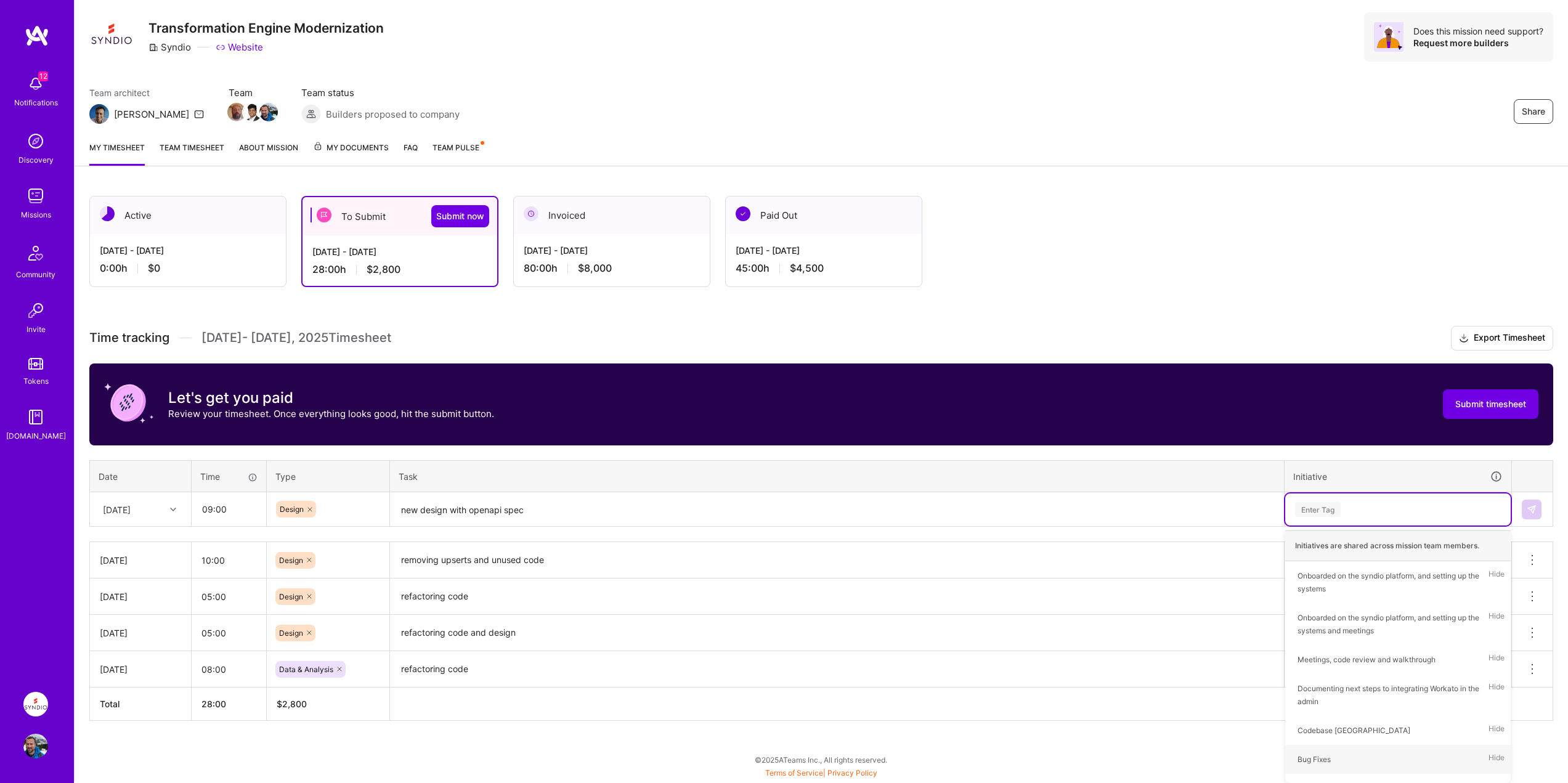
scroll to position [29, 0]
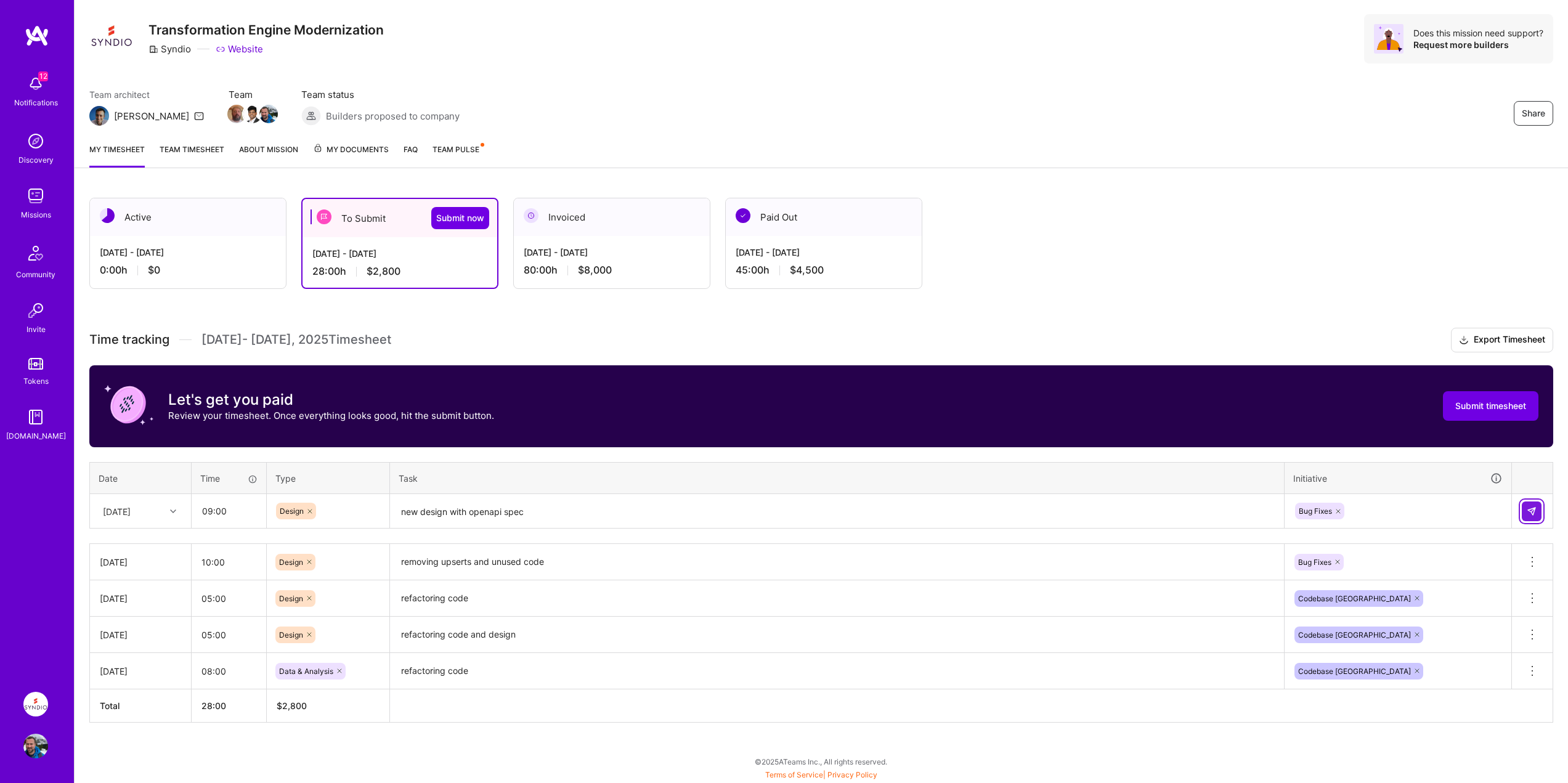
click at [1537, 504] on button at bounding box center [1531, 511] width 20 height 20
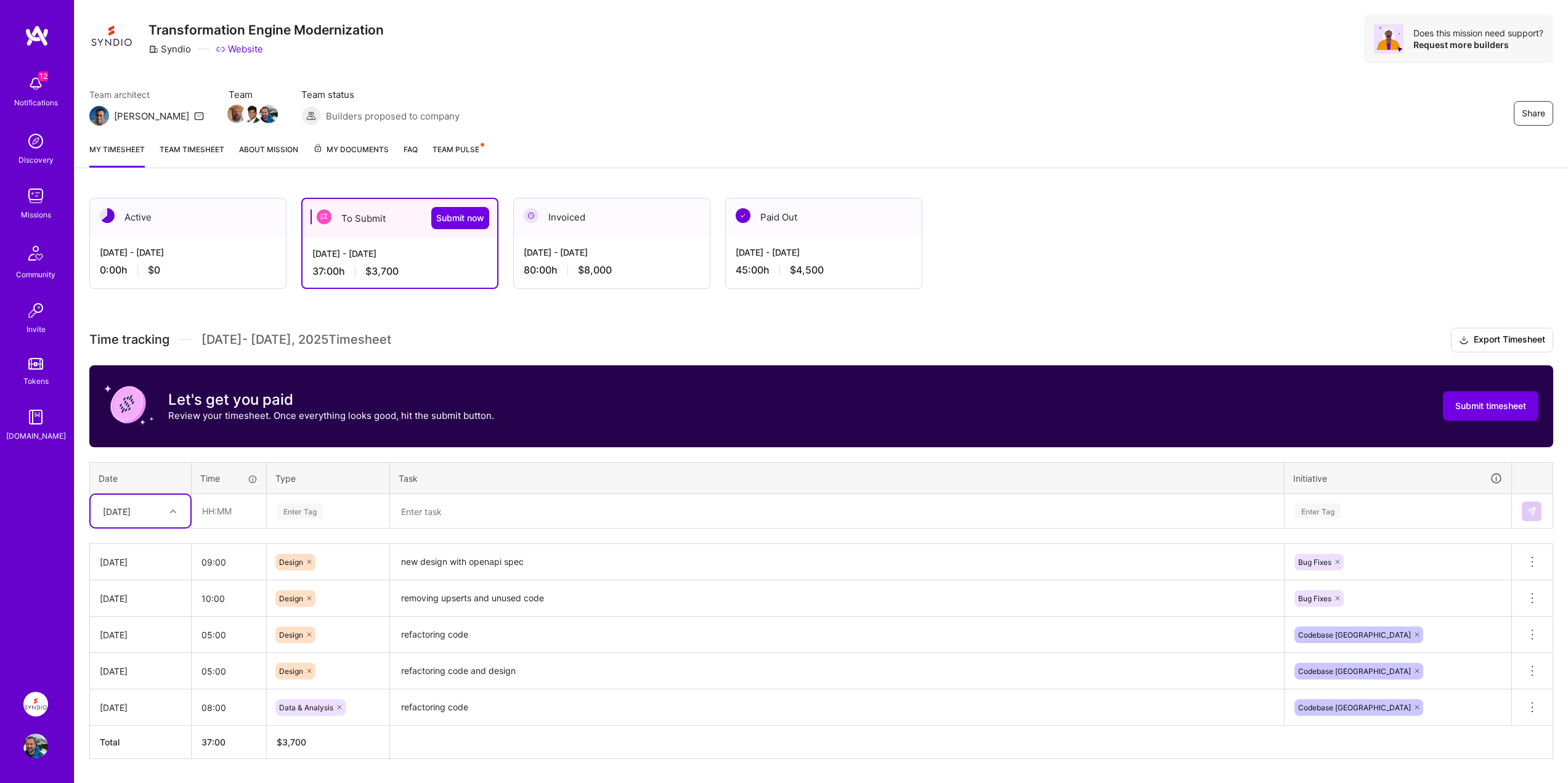
click at [168, 513] on div at bounding box center [175, 511] width 19 height 16
click at [129, 567] on div "[DATE]" at bounding box center [140, 568] width 100 height 23
click at [153, 519] on div "[DATE]" at bounding box center [131, 511] width 68 height 21
click at [129, 708] on div "[DATE]" at bounding box center [140, 705] width 100 height 23
click at [214, 507] on input "text" at bounding box center [229, 511] width 73 height 33
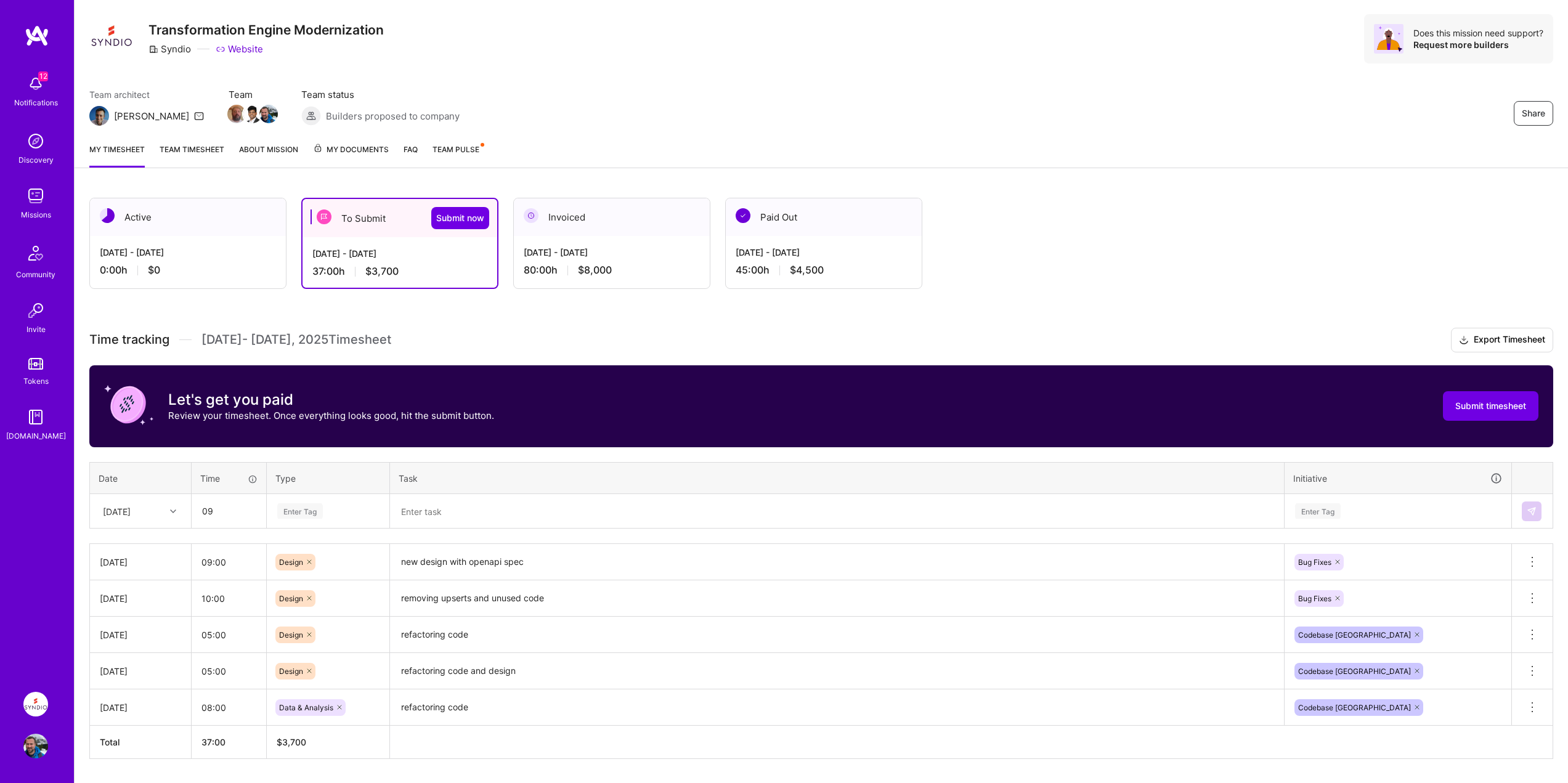
type input "09:00"
click at [306, 511] on div "Enter Tag" at bounding box center [300, 511] width 46 height 19
click at [307, 554] on span "Data & Analysis" at bounding box center [306, 552] width 66 height 16
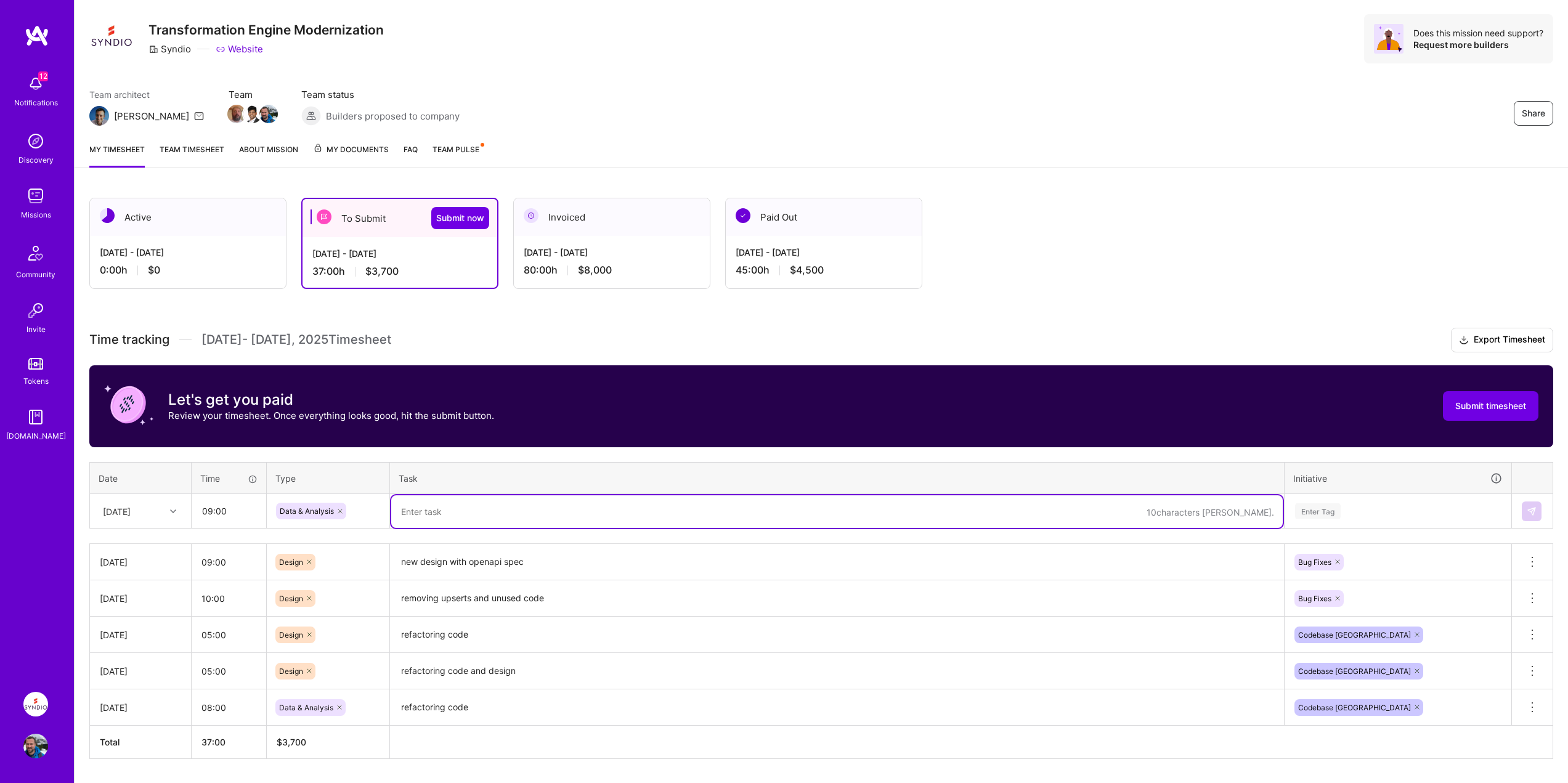
click at [446, 513] on textarea at bounding box center [837, 511] width 892 height 33
paste textarea "new design with openapi spec"
type textarea "new design with openapi spec"
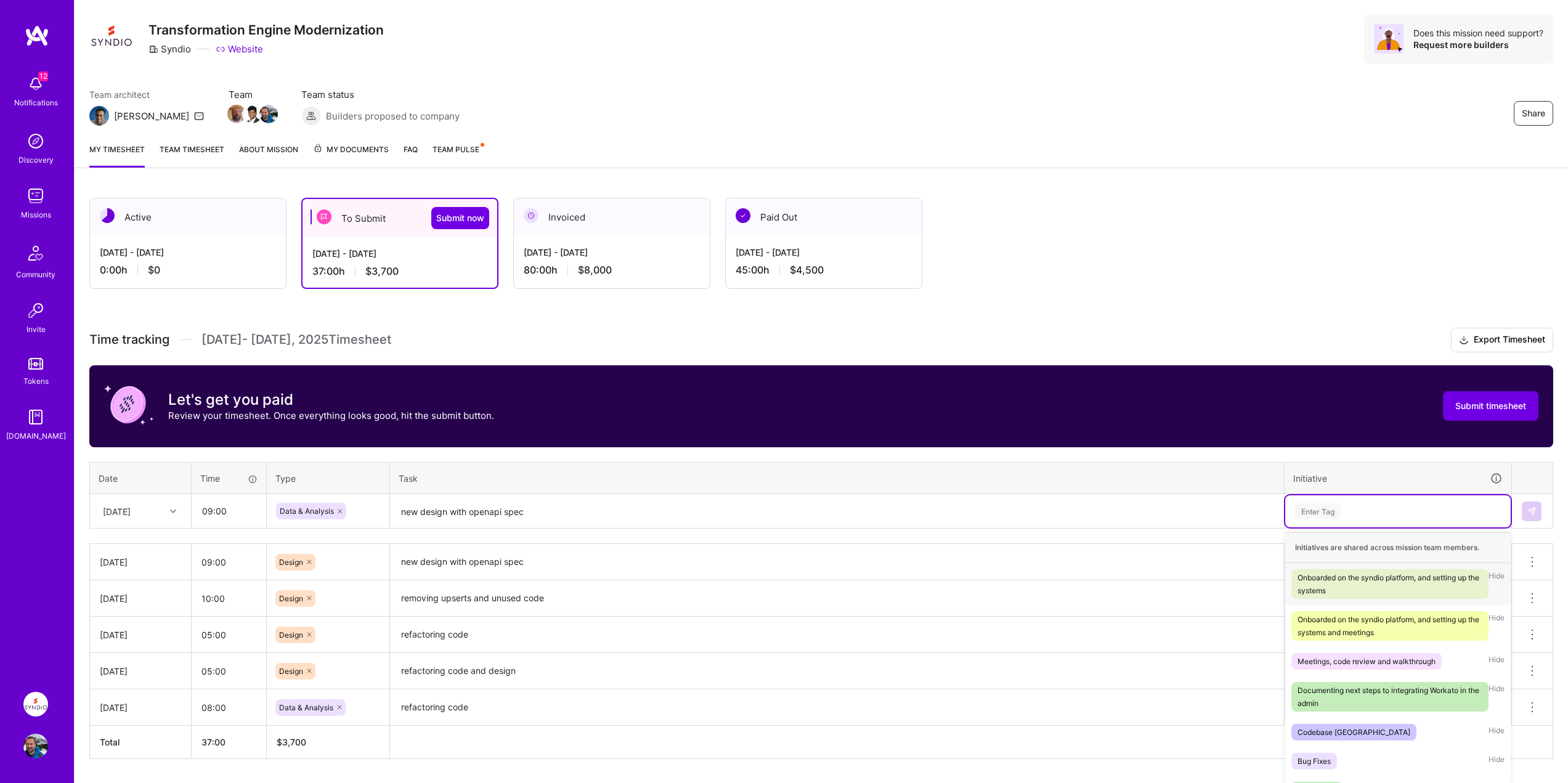
scroll to position [36, 0]
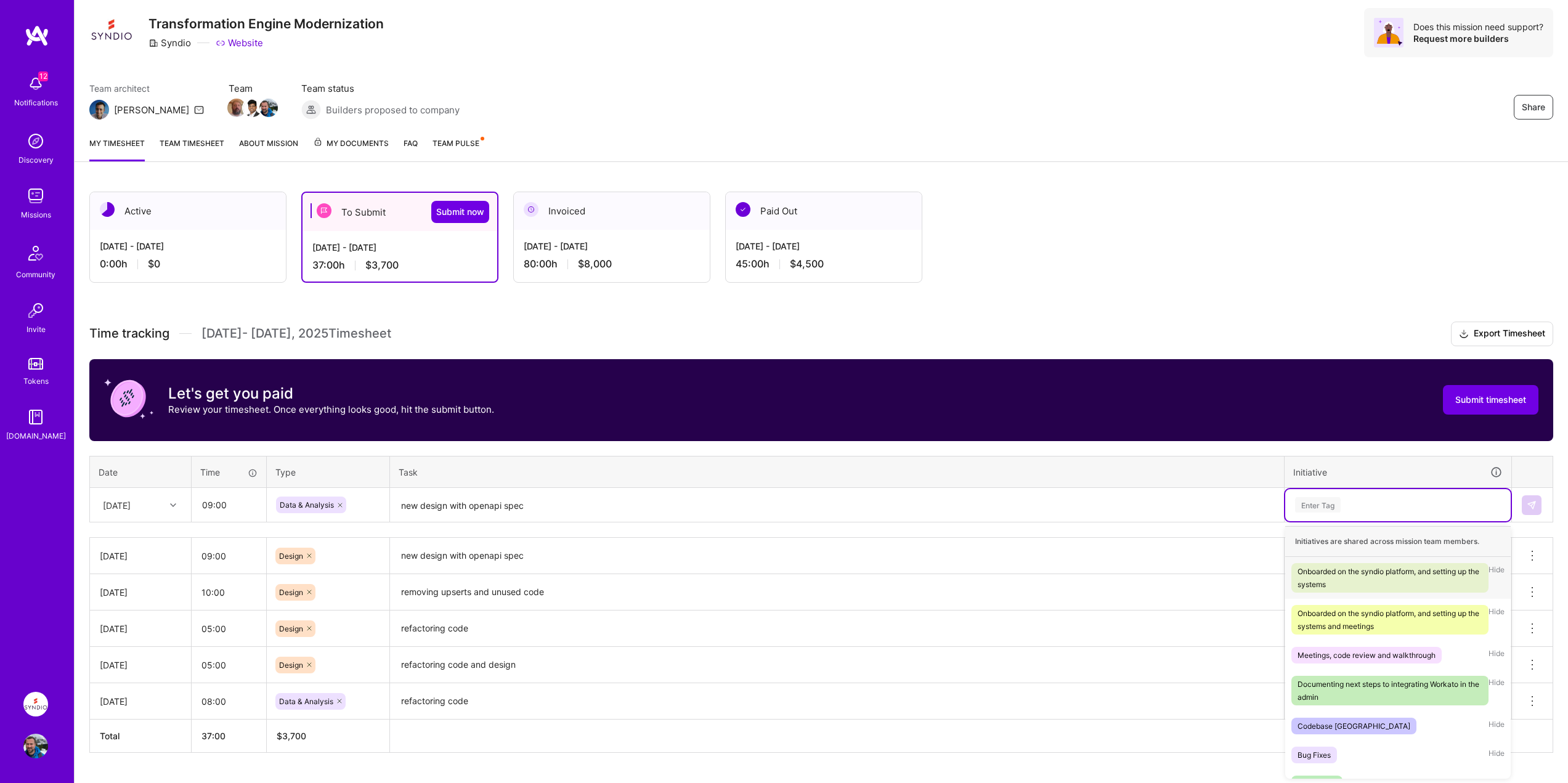
click at [1326, 522] on td "option Bug Fixes, selected. option Onboarded on the syndio platform, and settin…" at bounding box center [1398, 505] width 227 height 34
click at [1331, 754] on span "Bug Fixes" at bounding box center [1314, 754] width 46 height 16
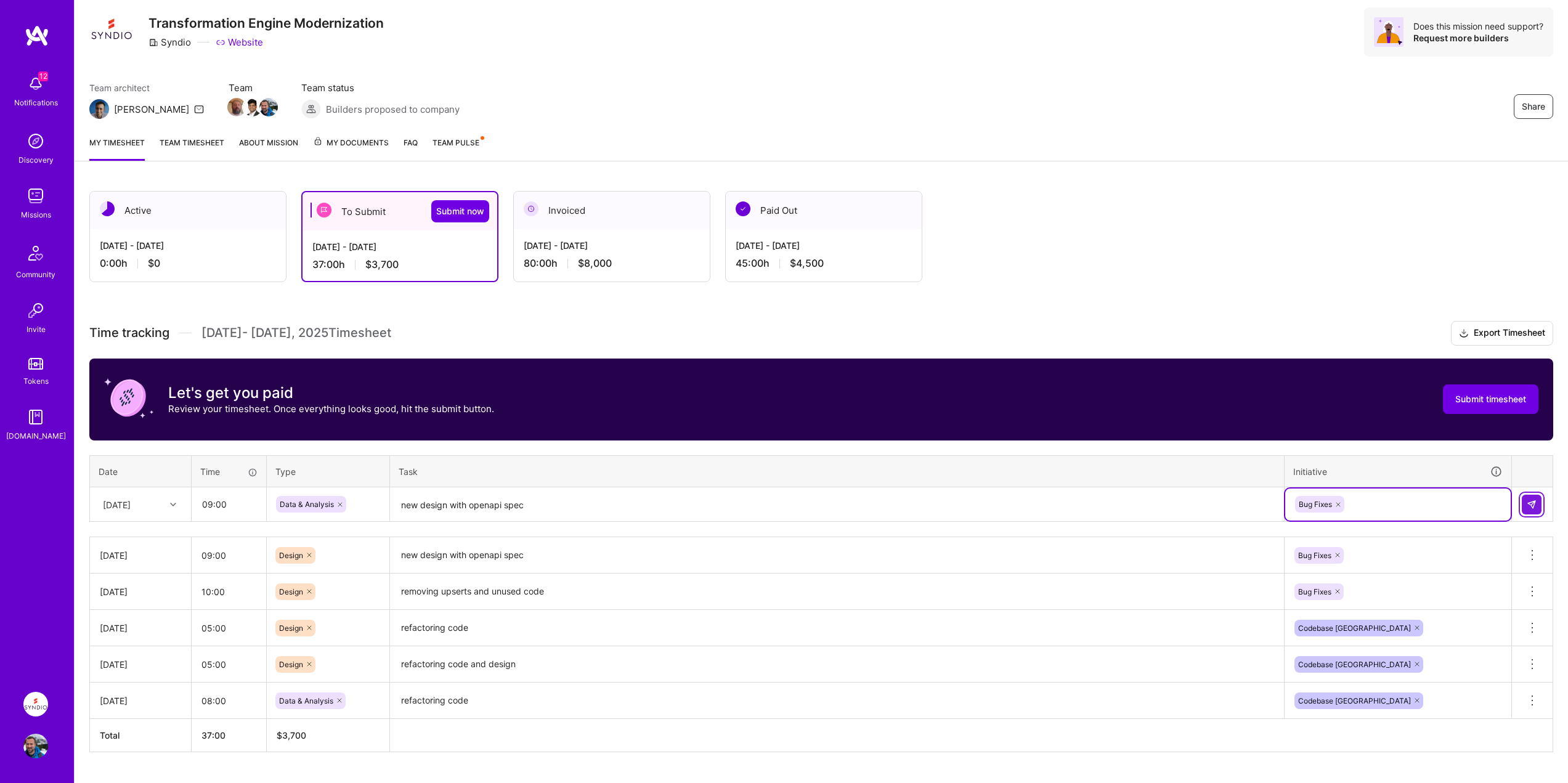
click at [1531, 500] on img at bounding box center [1531, 504] width 10 height 10
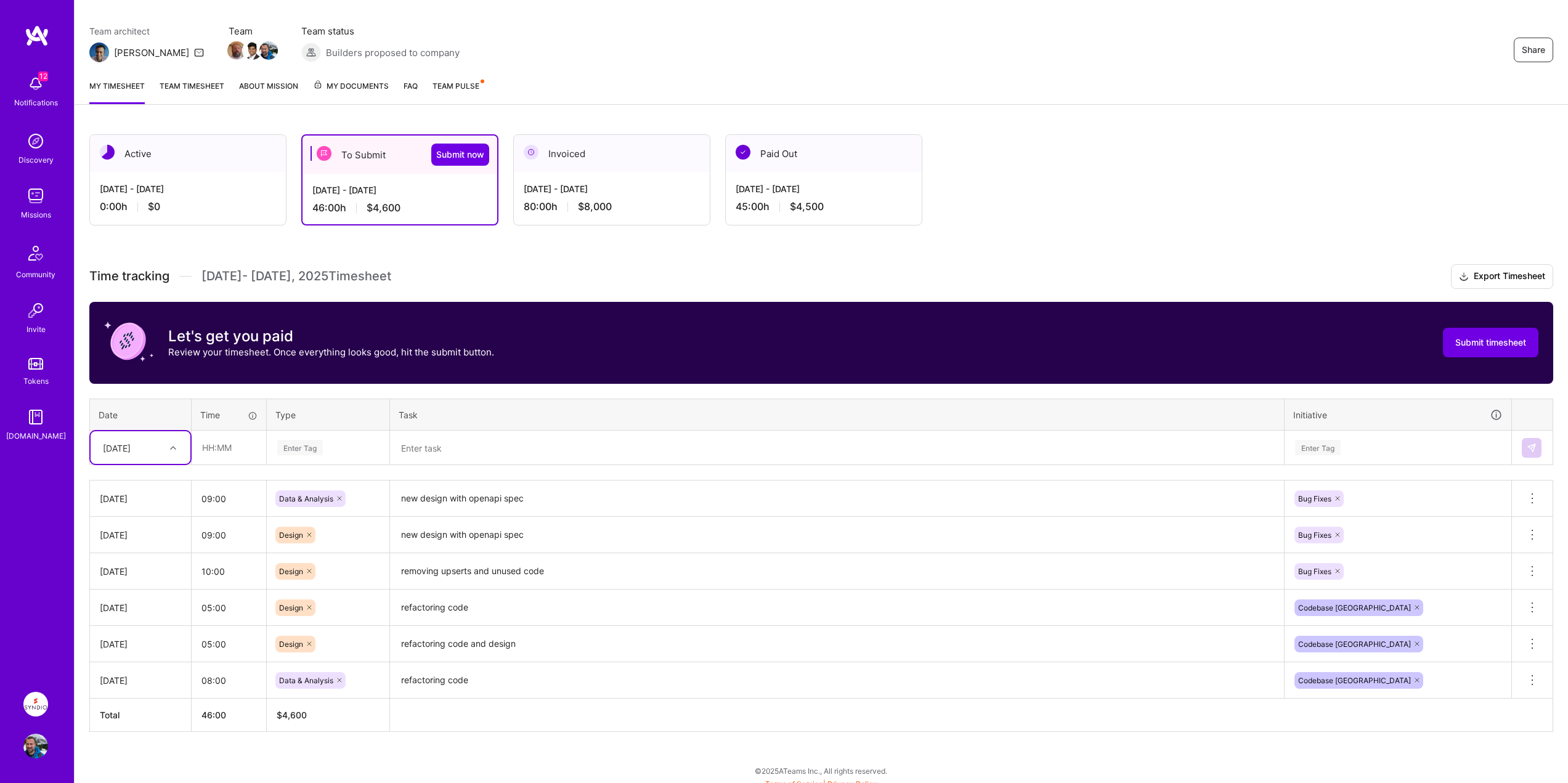
scroll to position [101, 0]
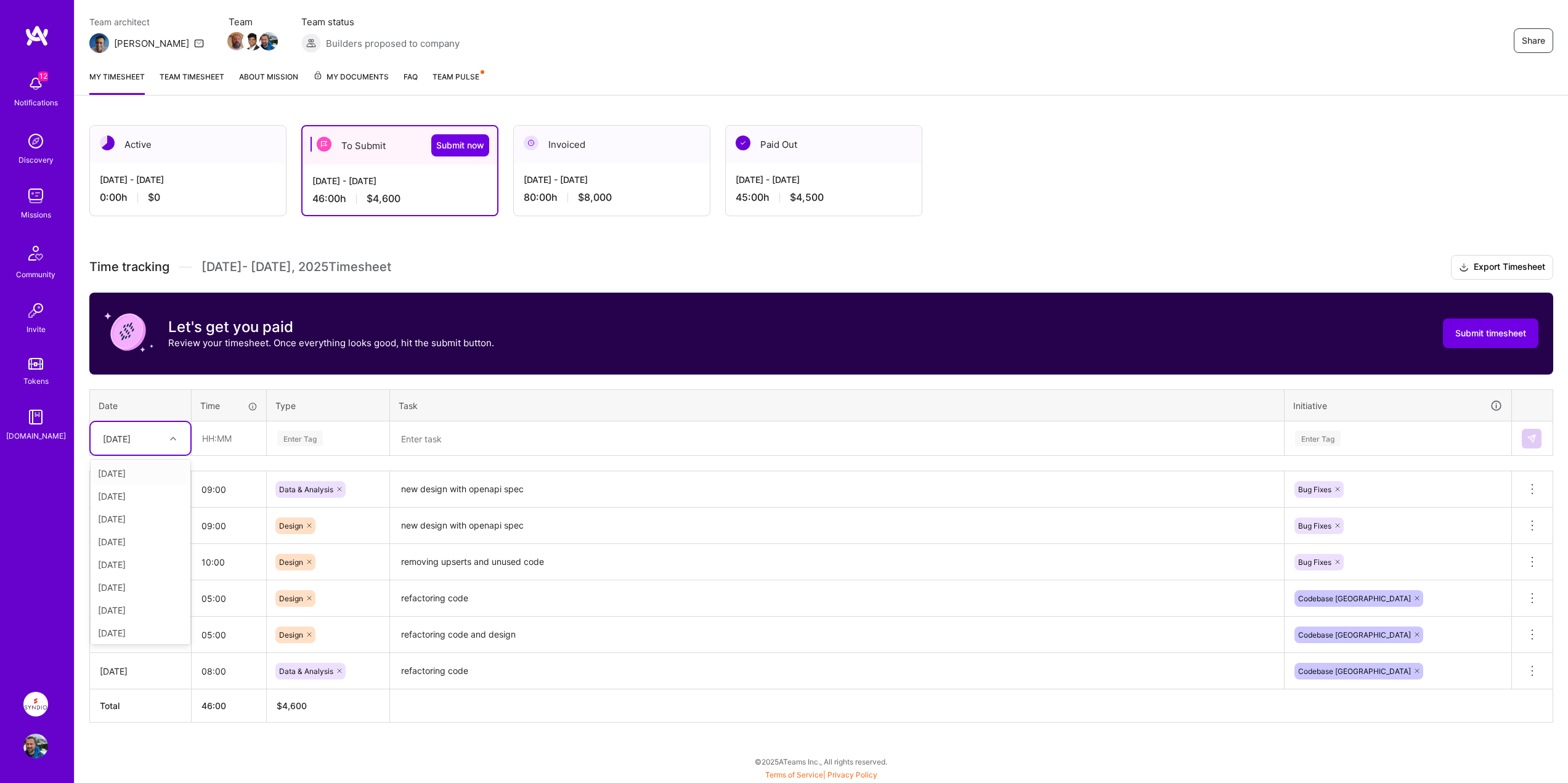
click at [131, 433] on div "[DATE]" at bounding box center [116, 438] width 27 height 13
click at [123, 517] on div "[DATE] [DATE] [DATE] [DATE] [DATE] [DATE] [DATE] [DATE] [DATE] [DATE] [DATE] [D…" at bounding box center [140, 552] width 100 height 185
click at [123, 517] on div "[DATE]" at bounding box center [140, 516] width 100 height 23
click at [225, 442] on input "text" at bounding box center [229, 438] width 73 height 33
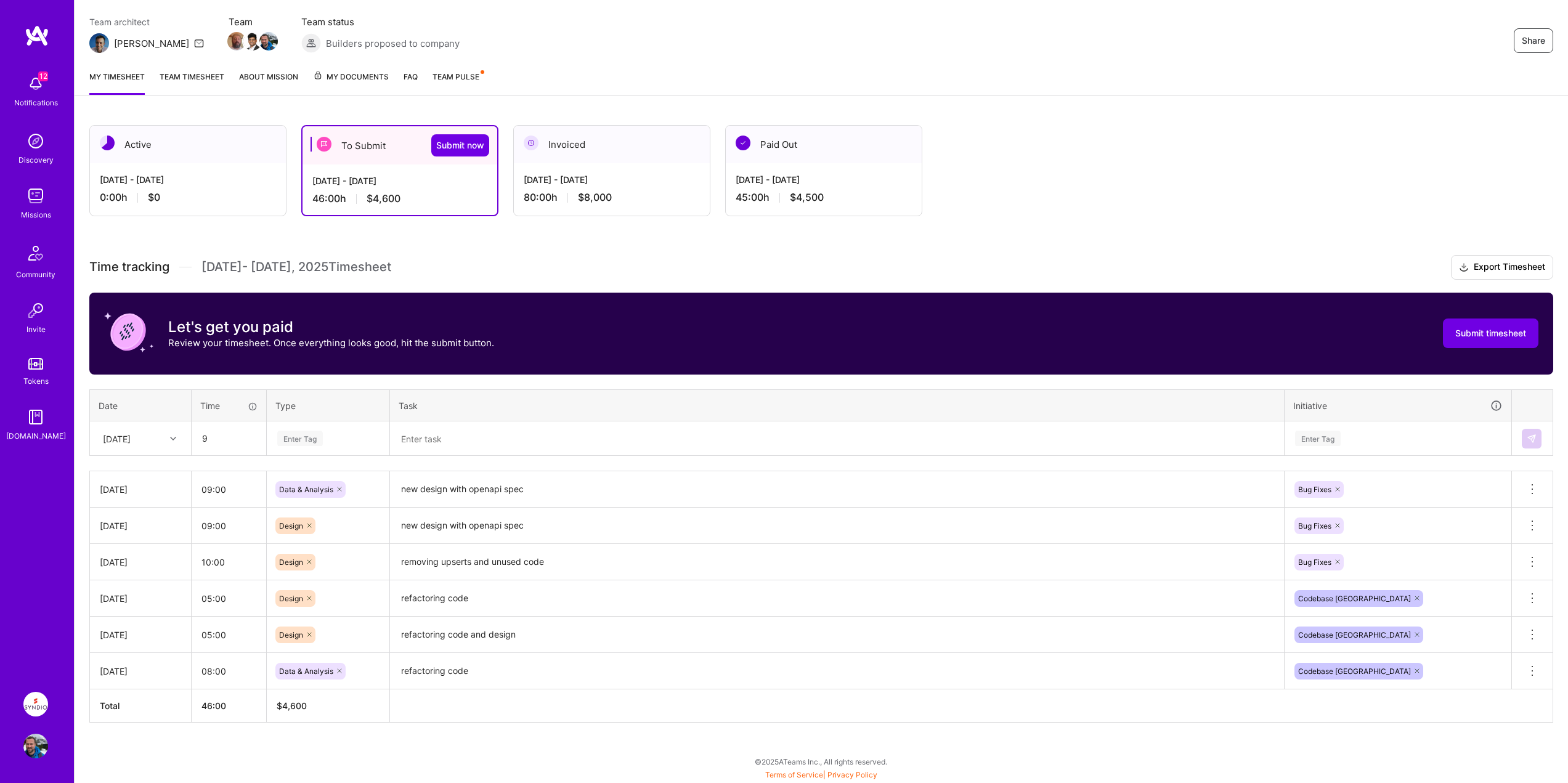
type input "09:00"
click at [323, 433] on div "Enter Tag" at bounding box center [300, 438] width 46 height 19
click at [314, 482] on span "Data & Analysis" at bounding box center [306, 478] width 66 height 16
click at [461, 442] on textarea at bounding box center [837, 439] width 892 height 33
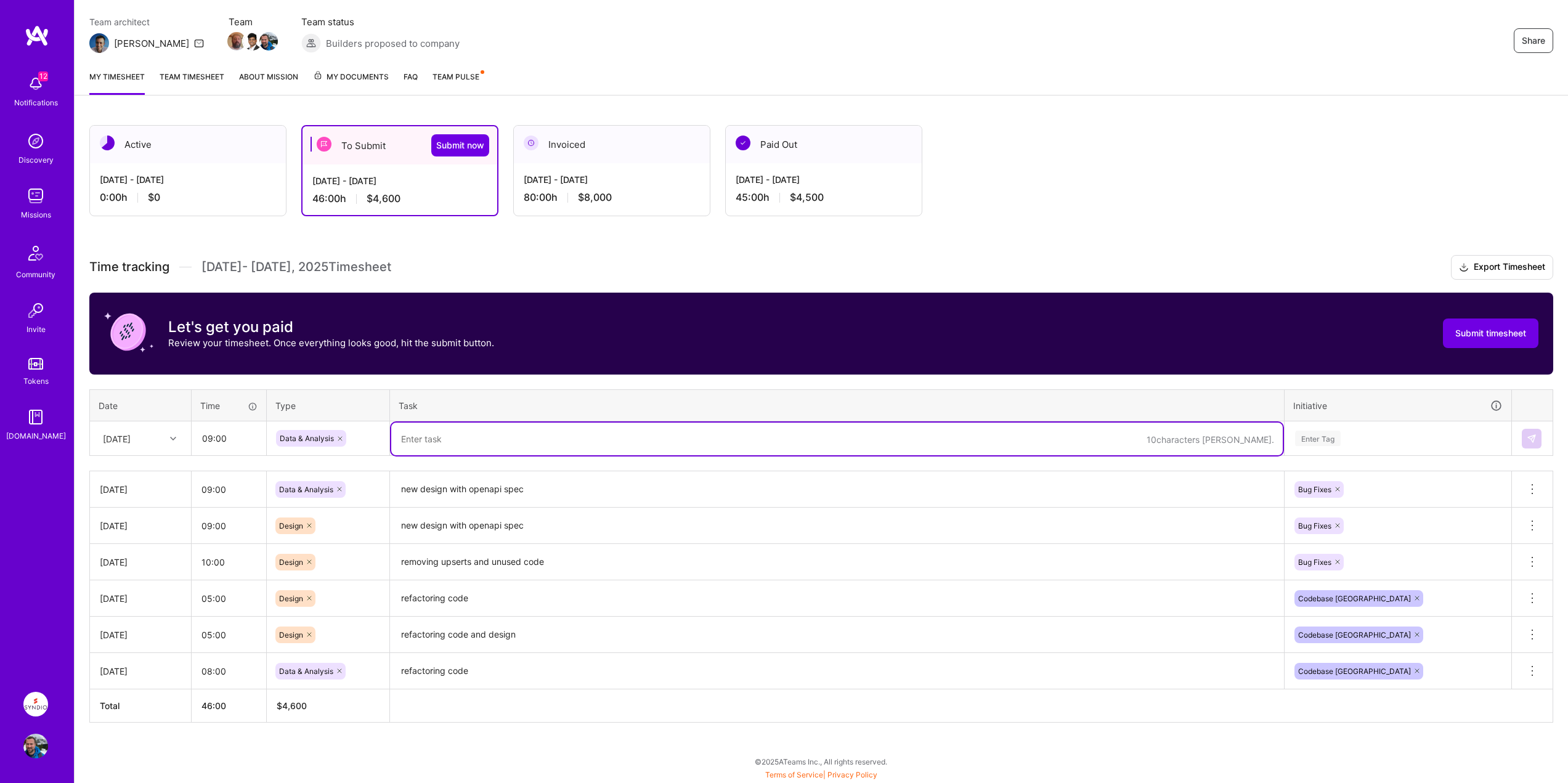
paste textarea "new design with openapi spec"
type textarea "new design with openapi spec"
click at [1321, 436] on div "Enter Tag" at bounding box center [1317, 438] width 46 height 19
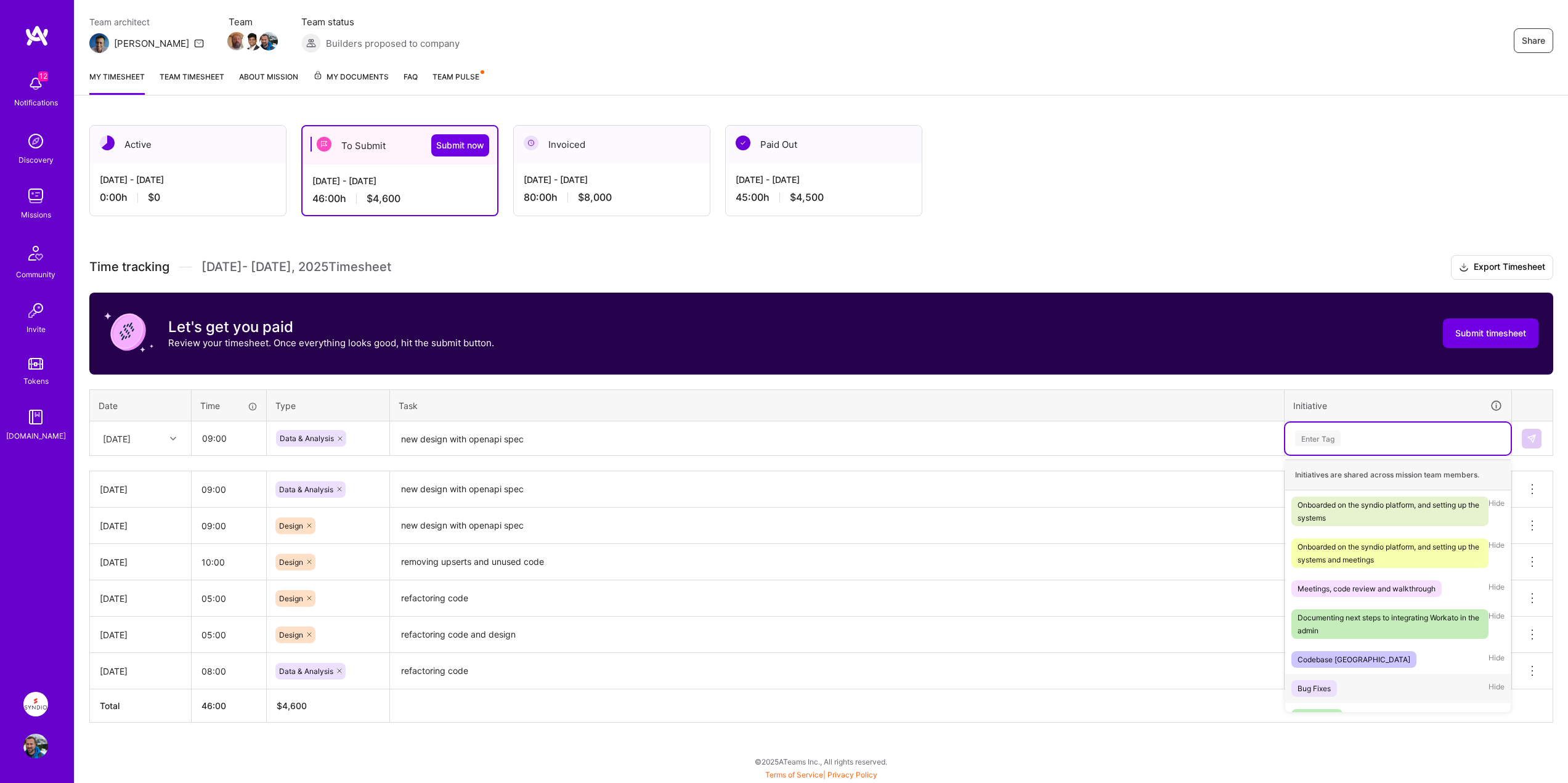
click at [1328, 685] on div "Bug Fixes" at bounding box center [1314, 688] width 34 height 13
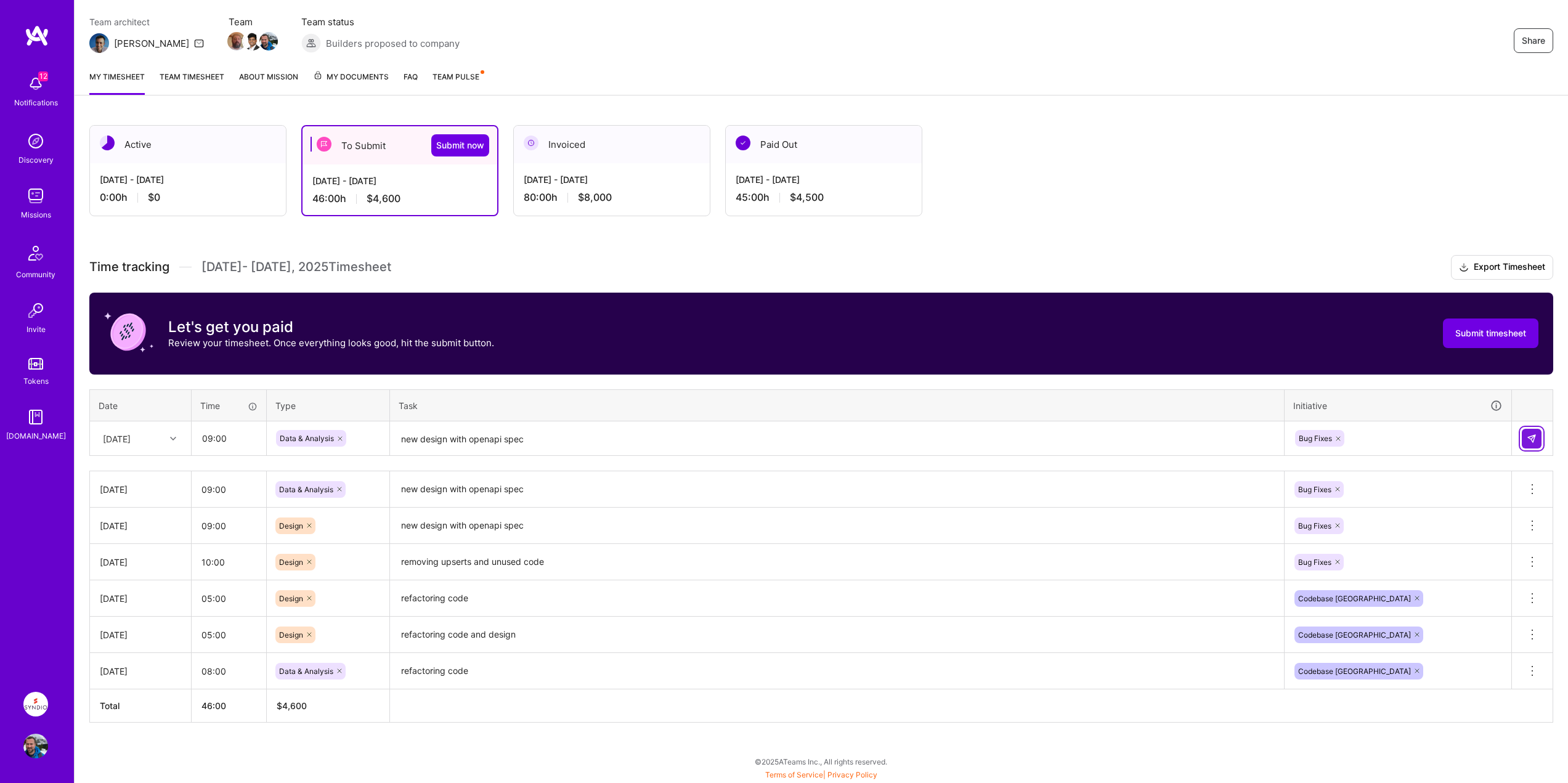
click at [1532, 434] on img at bounding box center [1531, 438] width 10 height 10
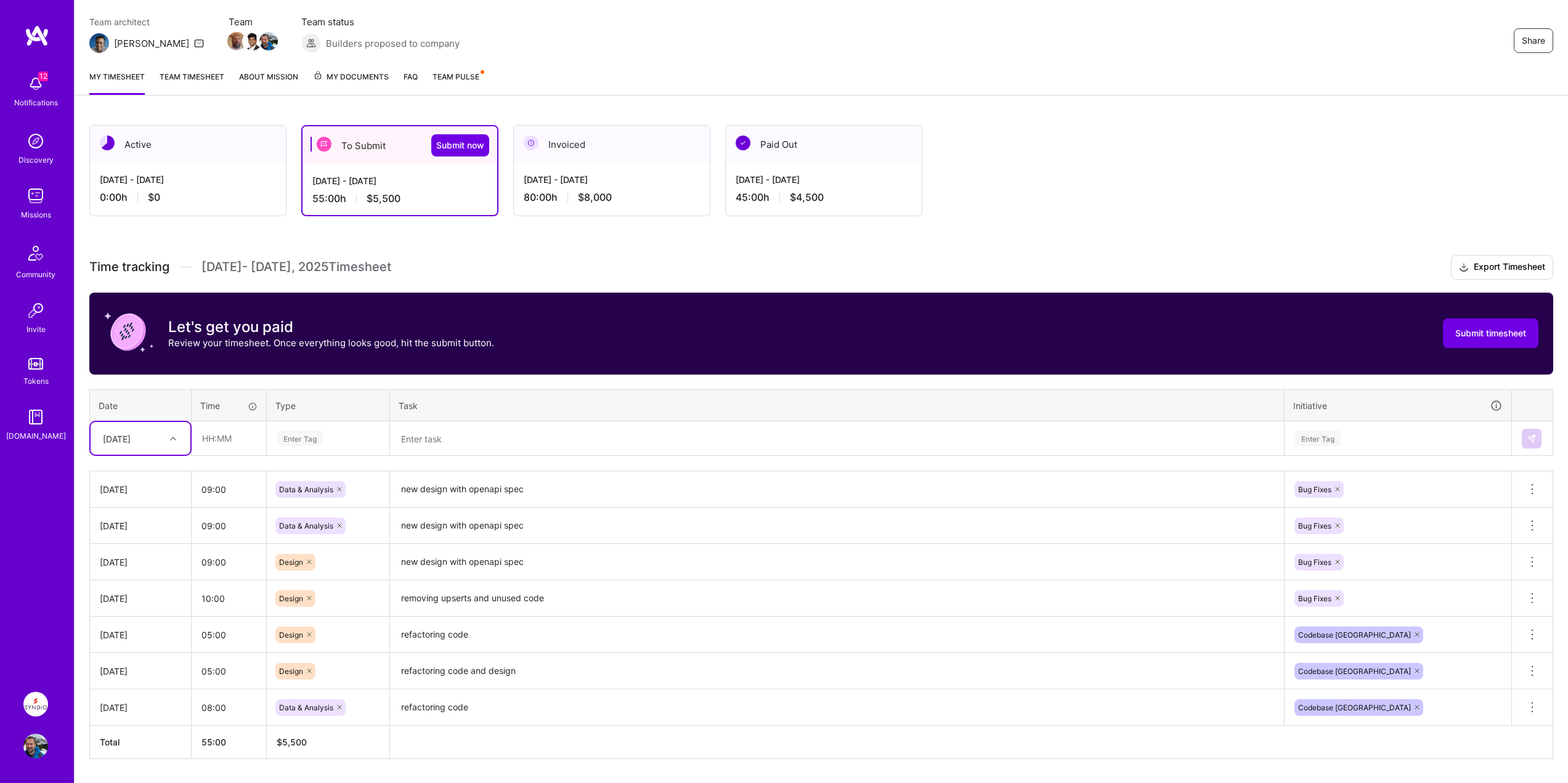
click at [131, 435] on div "[DATE]" at bounding box center [116, 438] width 27 height 13
click at [290, 339] on p "Review your timesheet. Once everything looks good, hit the submit button." at bounding box center [331, 342] width 326 height 13
click at [151, 446] on div "[DATE]" at bounding box center [131, 438] width 68 height 21
click at [128, 615] on div "[DATE]" at bounding box center [140, 616] width 100 height 23
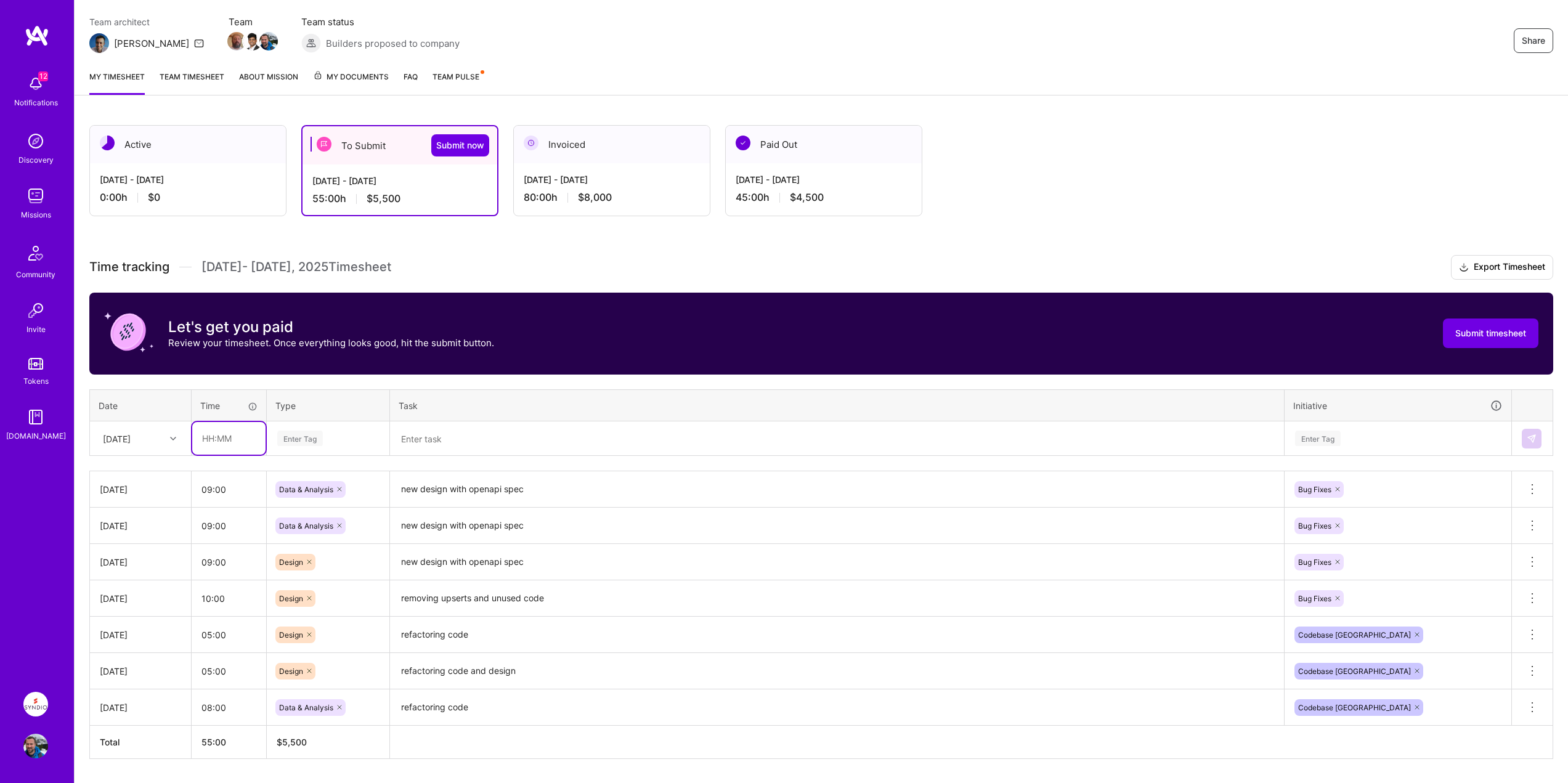
click at [222, 439] on input "text" at bounding box center [229, 438] width 73 height 33
type input "09:00"
click at [307, 438] on div "Enter Tag" at bounding box center [300, 438] width 46 height 19
click at [307, 567] on span "Engineering" at bounding box center [299, 565] width 53 height 16
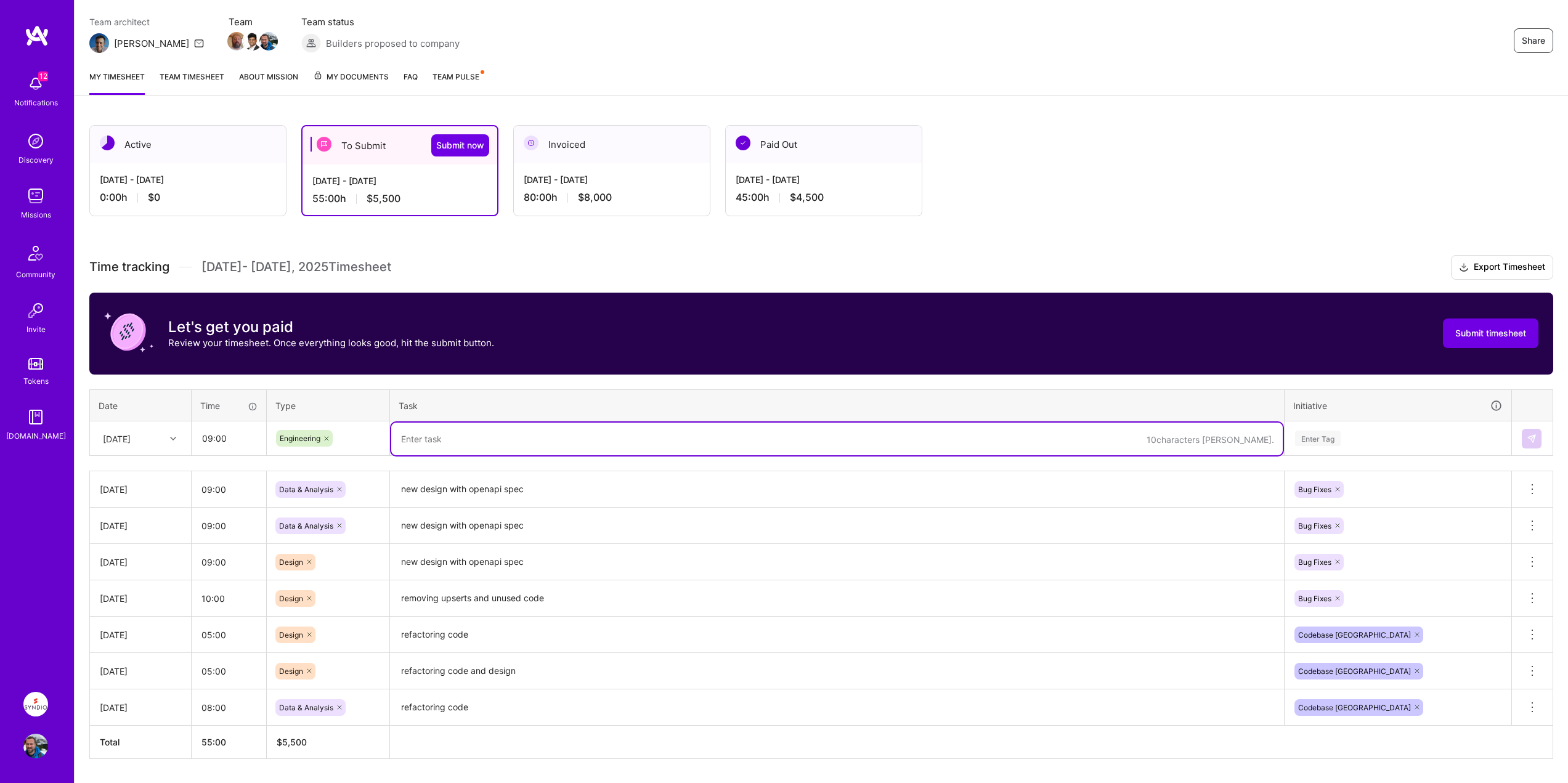
click at [499, 440] on textarea at bounding box center [837, 439] width 892 height 33
paste textarea "new design with openapi spec"
type textarea "new design with openapi spec"
click at [716, 346] on div "Let's get you paid Review your timesheet. Once everything looks good, hit the s…" at bounding box center [821, 333] width 1464 height 82
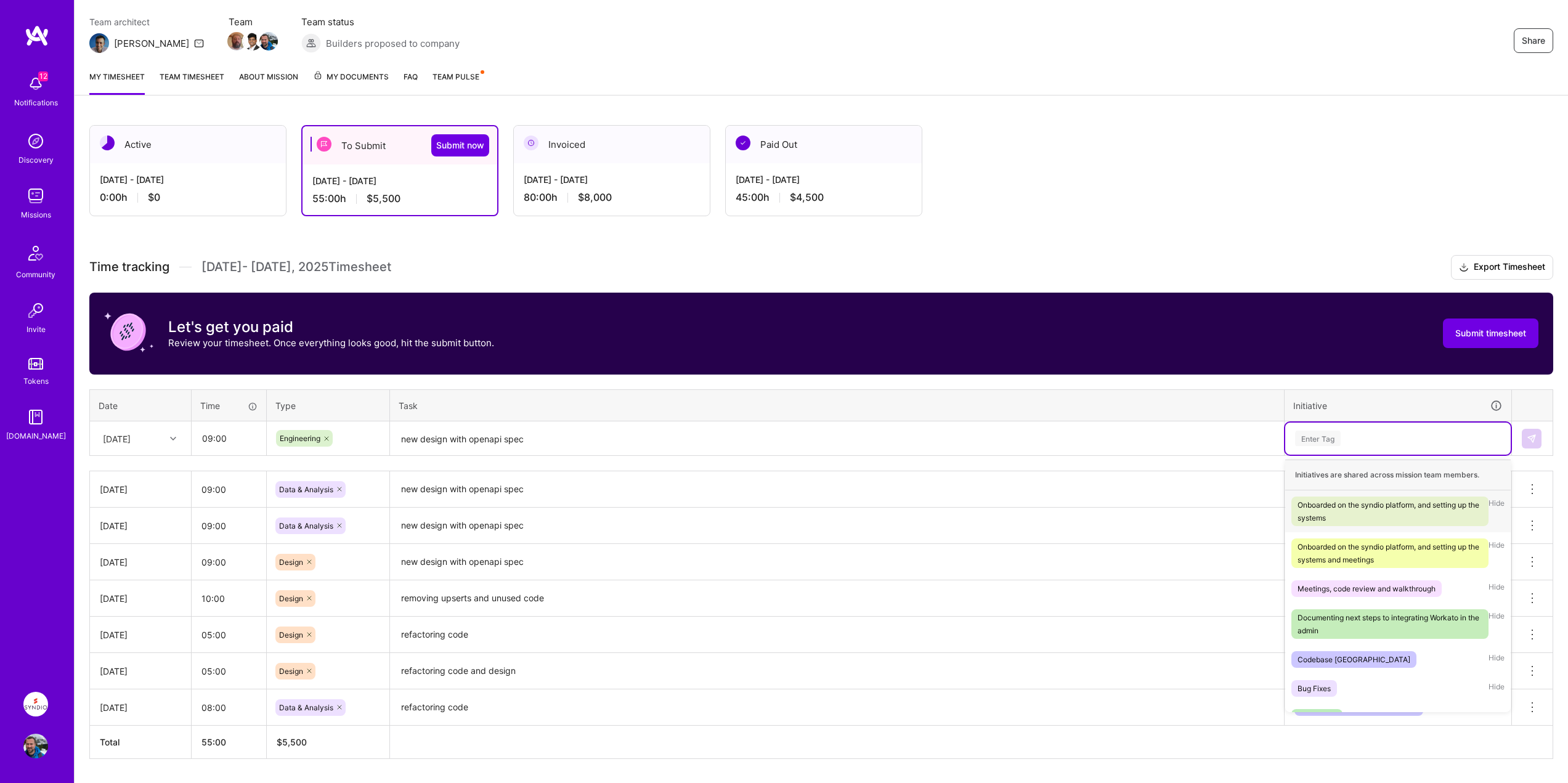
click at [1315, 433] on div "Enter Tag" at bounding box center [1317, 438] width 46 height 19
click at [1324, 684] on div "Bug Fixes" at bounding box center [1314, 688] width 34 height 13
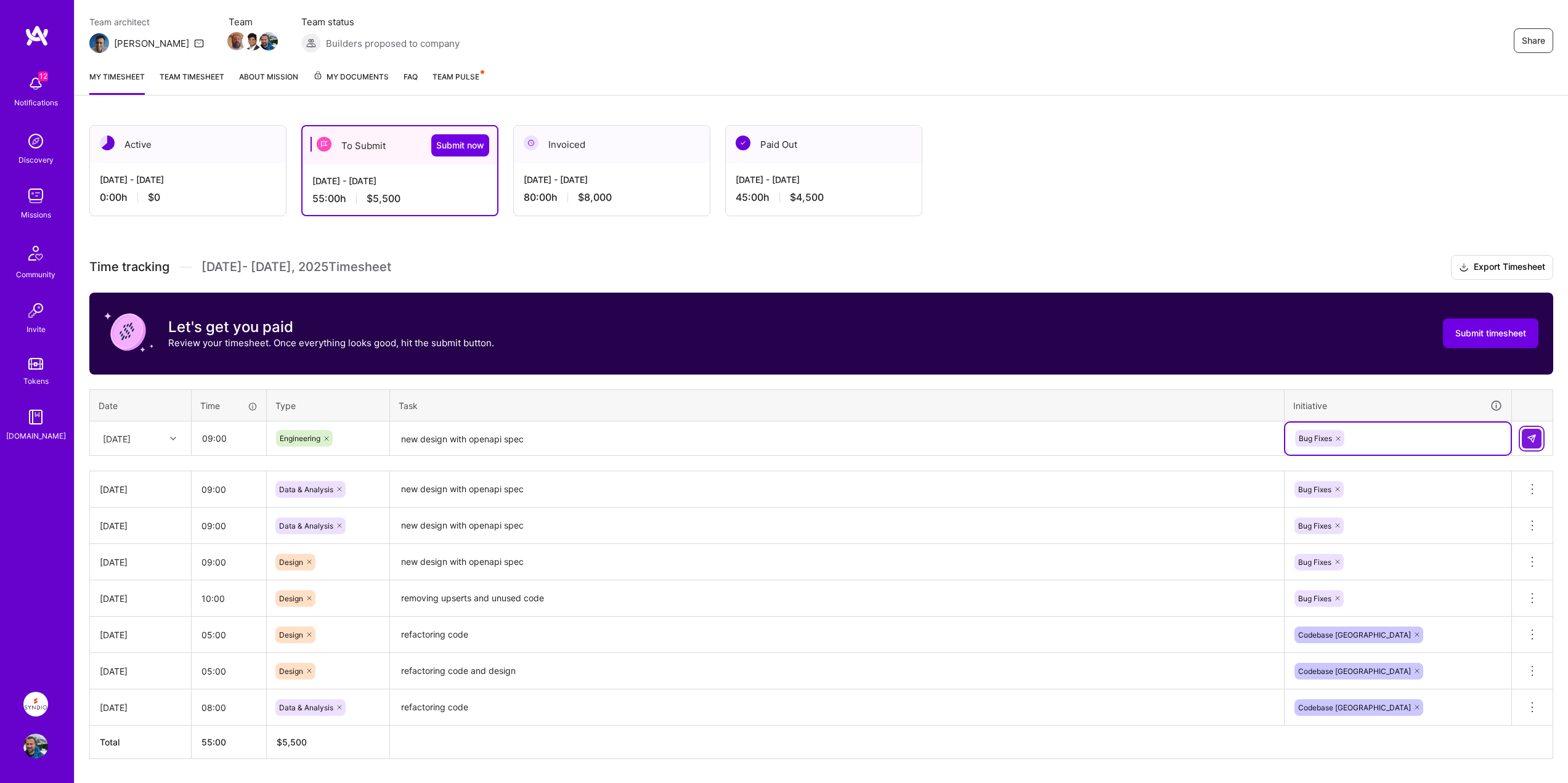
click at [1532, 438] on img at bounding box center [1531, 438] width 10 height 10
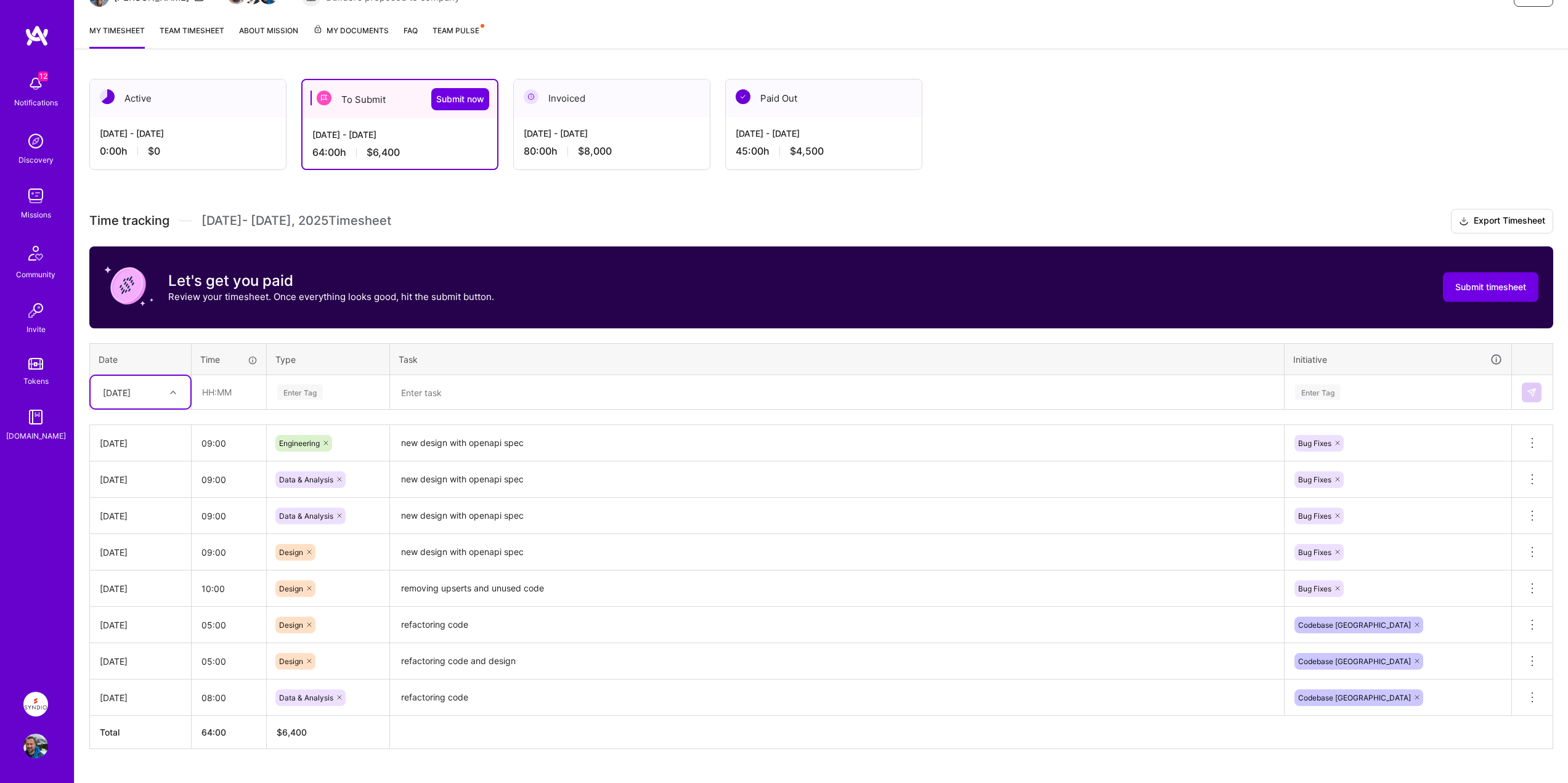
scroll to position [175, 0]
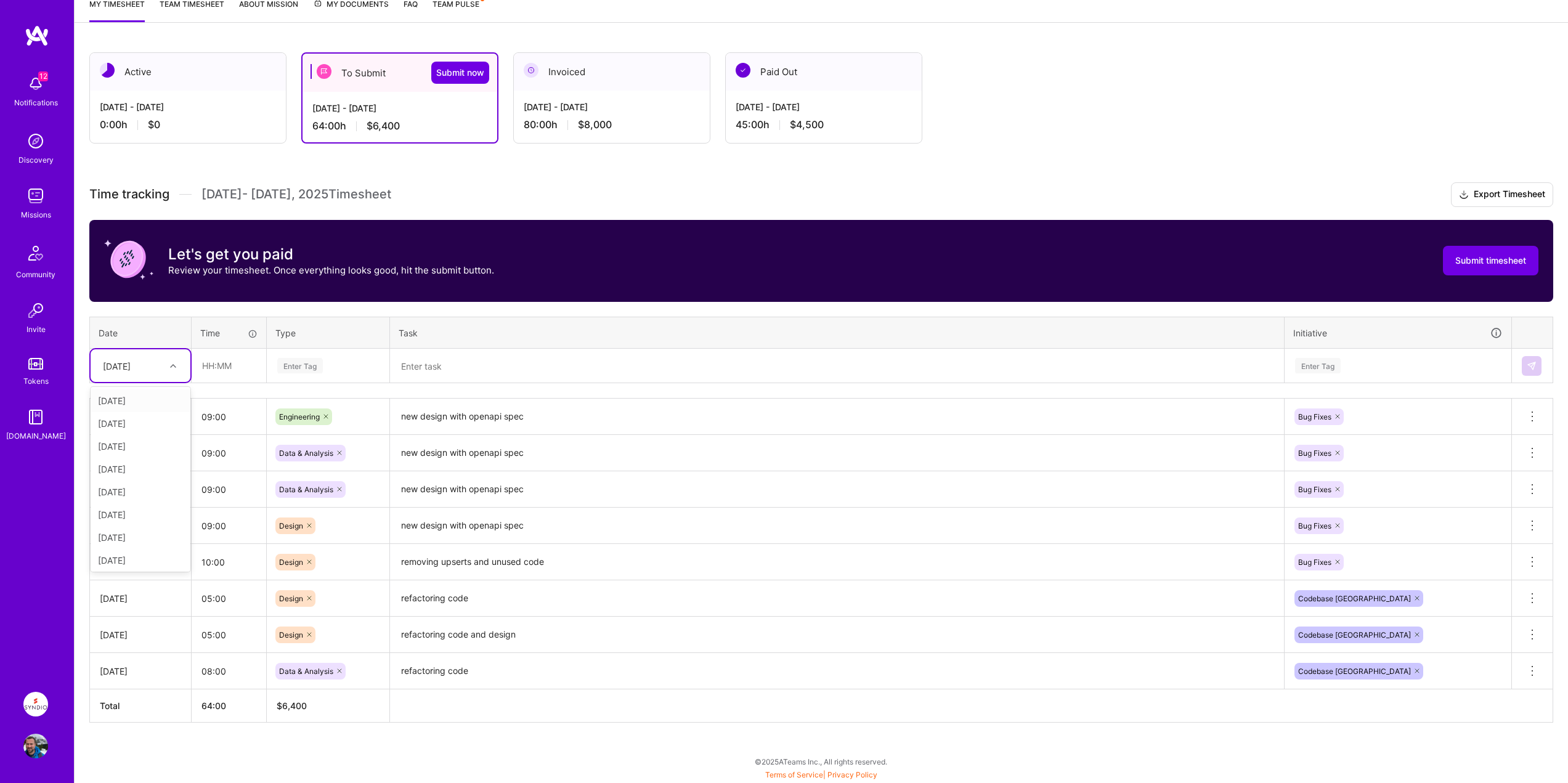
click at [169, 371] on div at bounding box center [175, 365] width 19 height 16
click at [142, 534] on div "[DATE]" at bounding box center [140, 535] width 100 height 23
click at [210, 366] on input "text" at bounding box center [229, 365] width 73 height 33
type input "08:00"
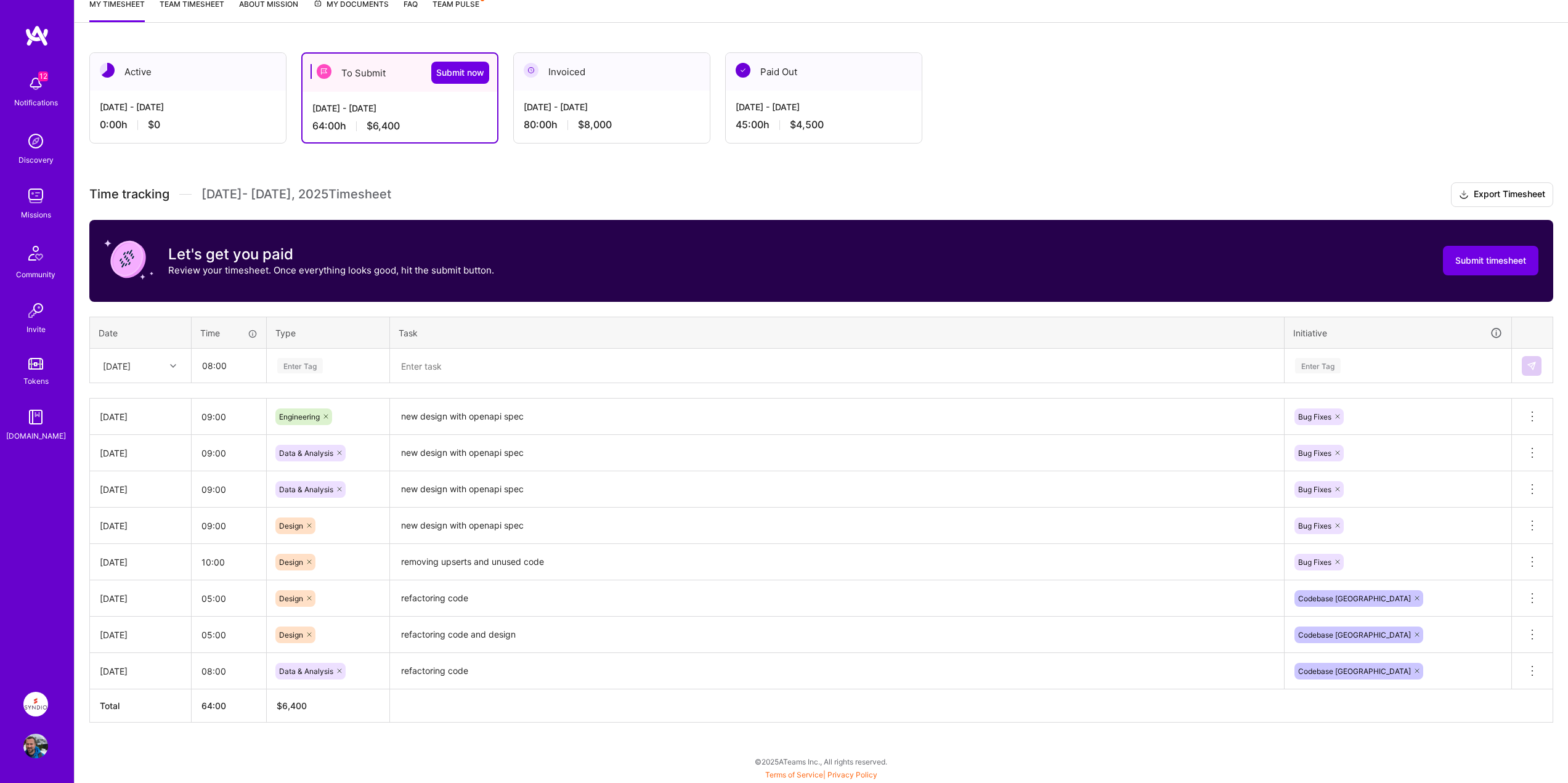
click at [309, 361] on div "Enter Tag" at bounding box center [300, 365] width 46 height 19
drag, startPoint x: 299, startPoint y: 487, endPoint x: 379, endPoint y: 428, distance: 99.4
click at [298, 487] on span "Engineering" at bounding box center [299, 493] width 53 height 16
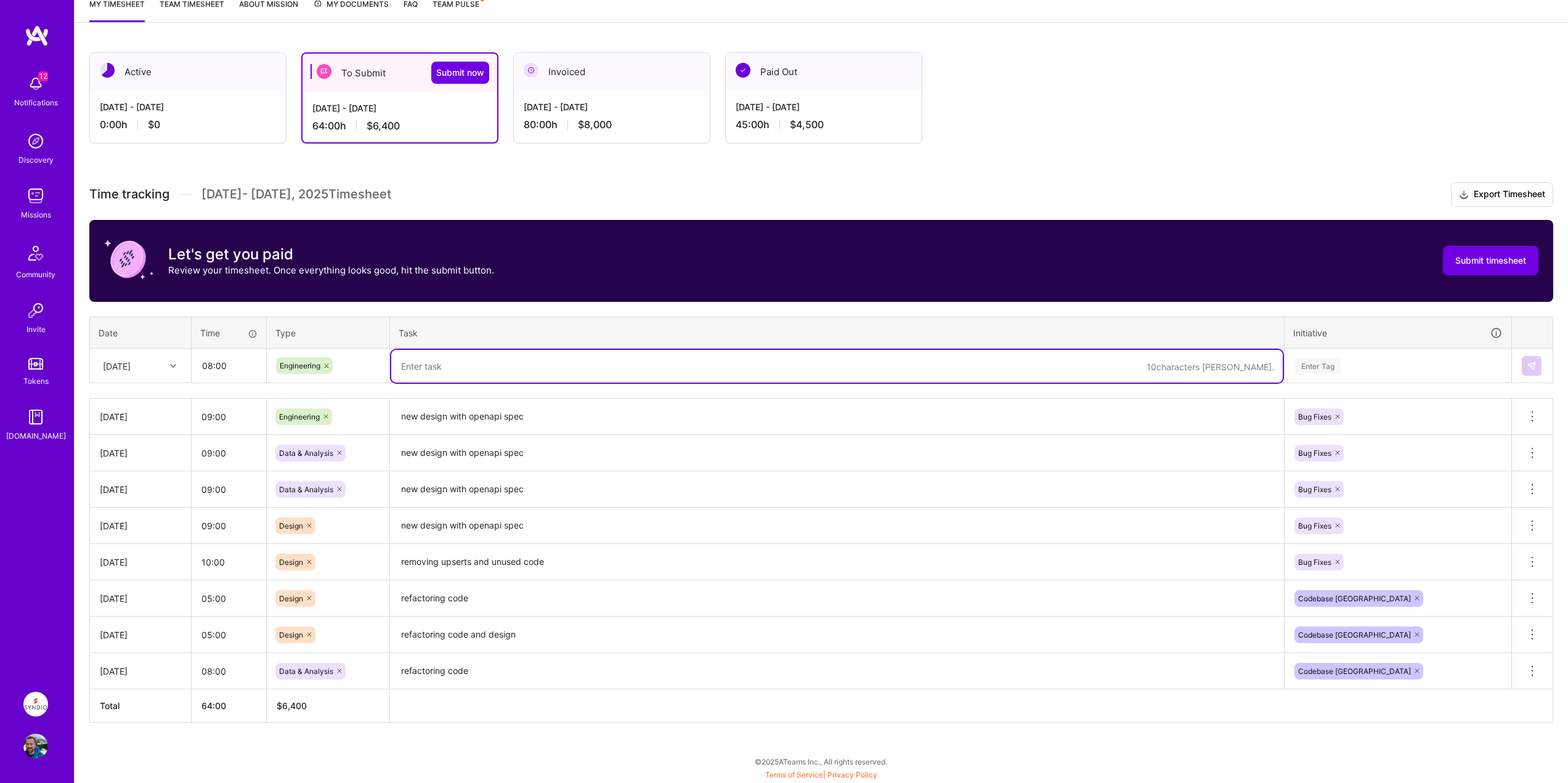
click at [457, 366] on textarea at bounding box center [837, 366] width 892 height 33
paste textarea "new design with openapi spec"
type textarea "new design with openapi spec"
click at [1358, 366] on div "Enter Tag" at bounding box center [1398, 365] width 208 height 15
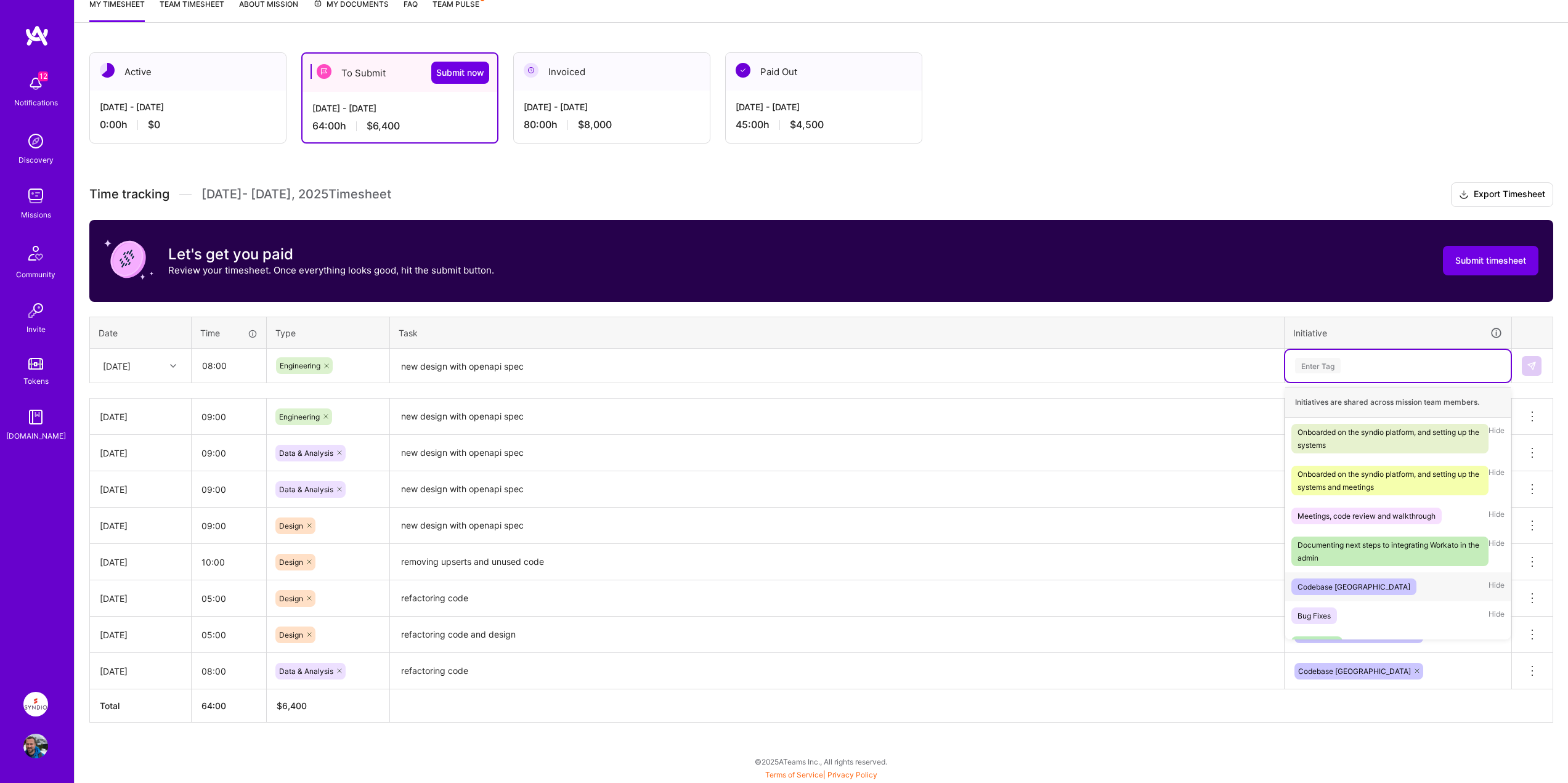
click at [1329, 585] on div "Codebase [GEOGRAPHIC_DATA]" at bounding box center [1354, 587] width 113 height 13
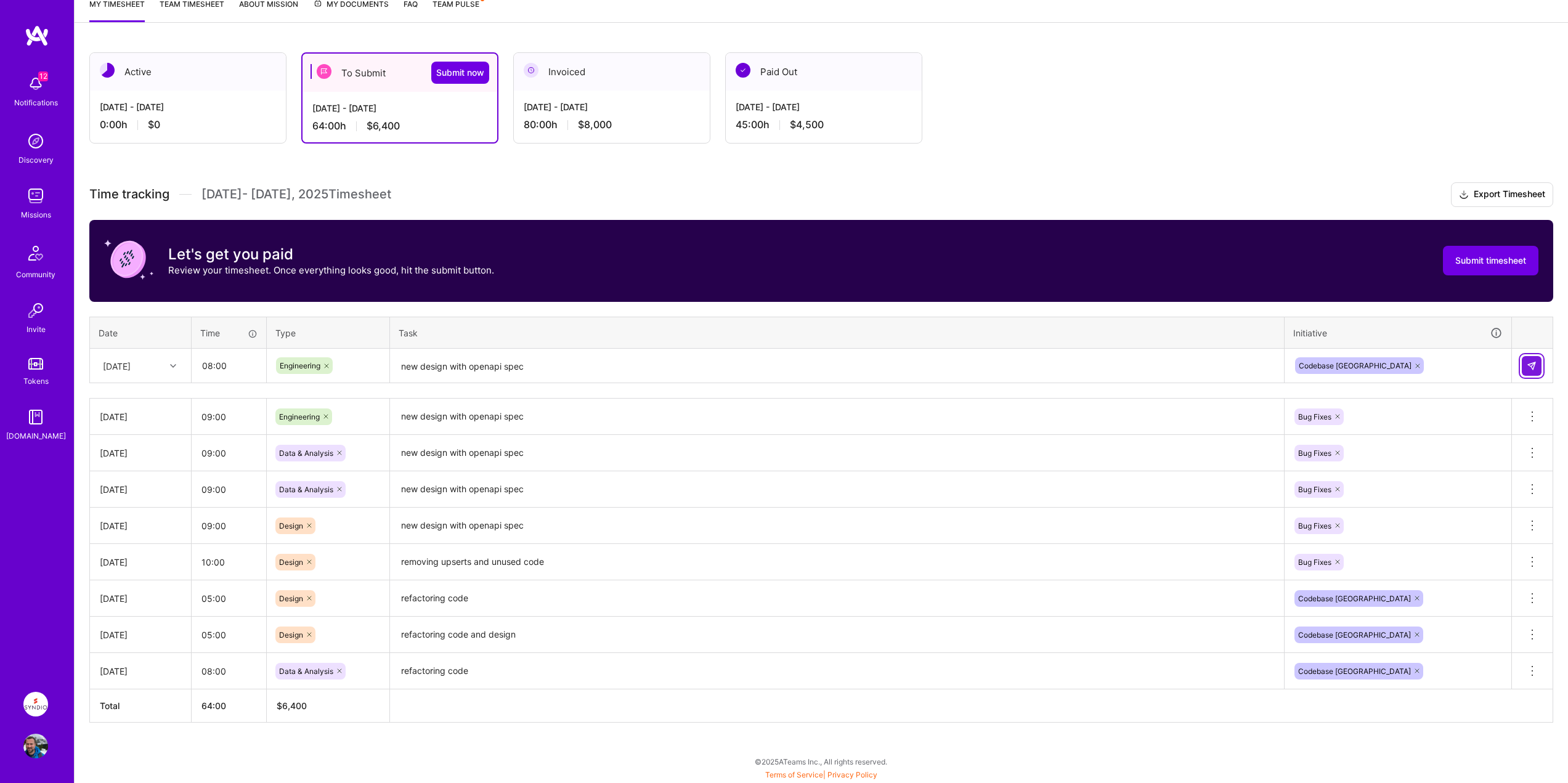
click at [1532, 365] on img at bounding box center [1531, 365] width 10 height 10
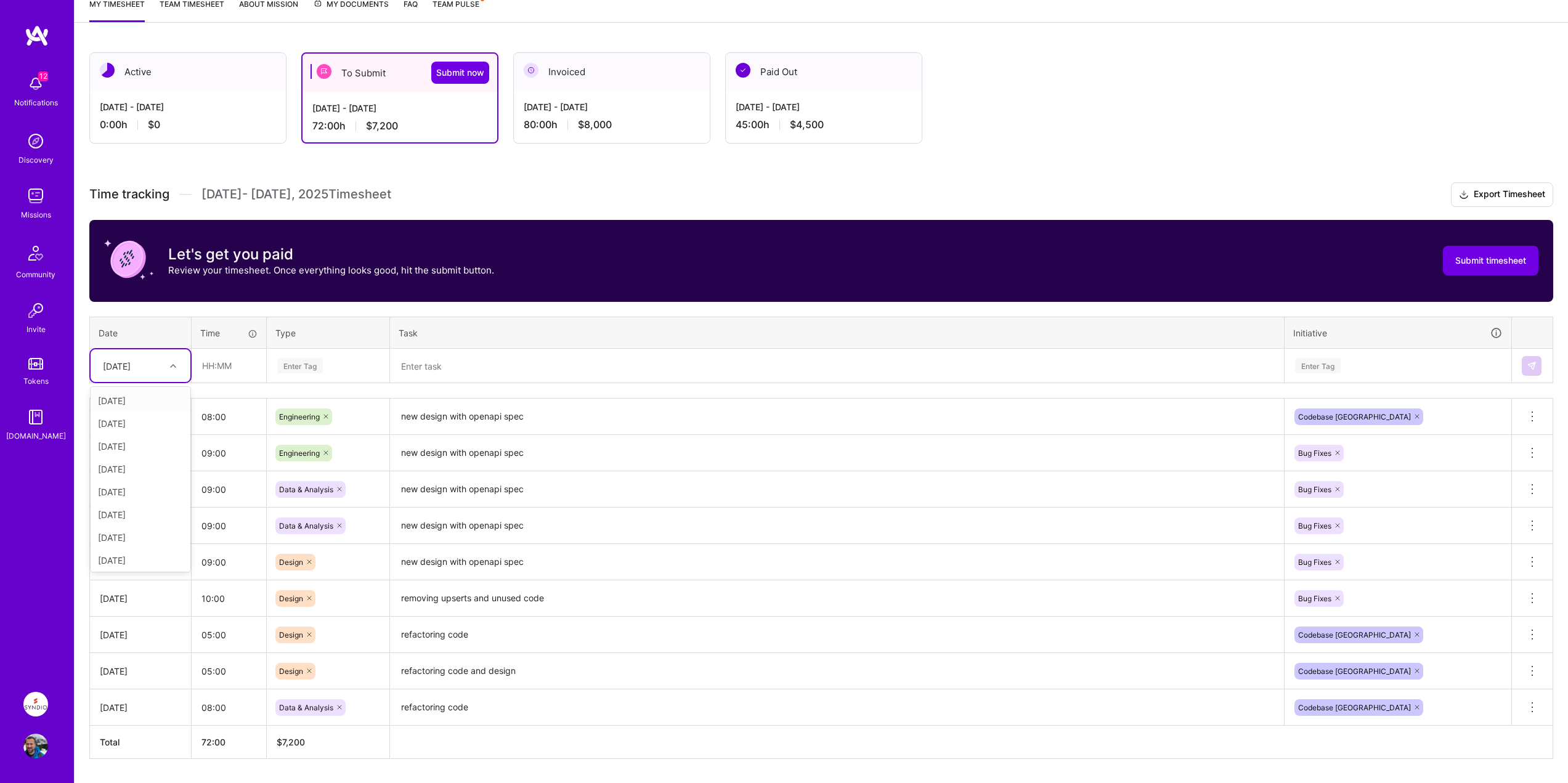
click at [131, 369] on div "[DATE]" at bounding box center [116, 365] width 27 height 13
click at [122, 556] on div "[DATE]" at bounding box center [140, 557] width 100 height 23
click at [223, 369] on input "text" at bounding box center [229, 365] width 73 height 33
type input "08:00"
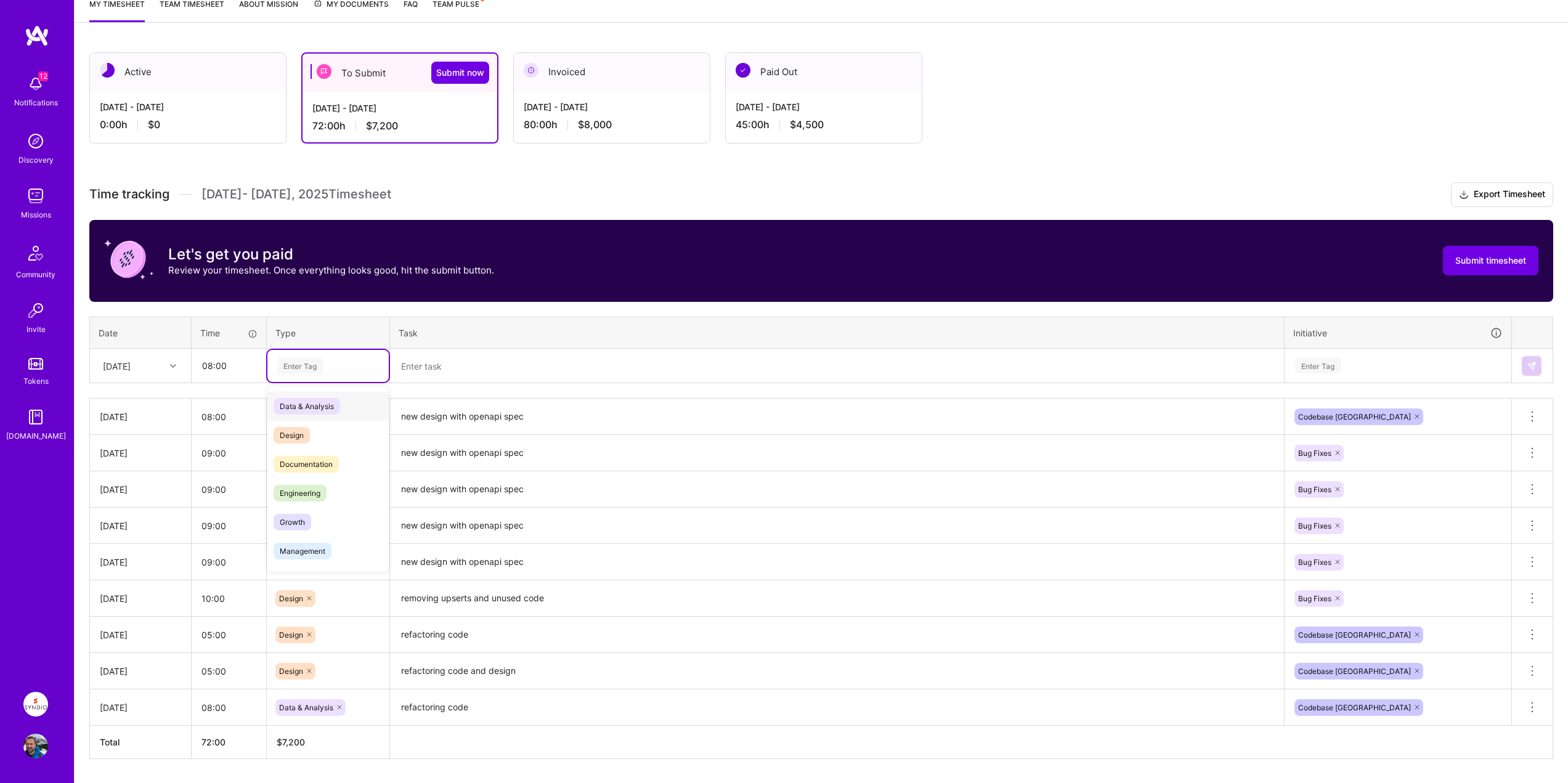
click at [328, 370] on div "Enter Tag" at bounding box center [328, 365] width 104 height 15
drag, startPoint x: 299, startPoint y: 498, endPoint x: 333, endPoint y: 468, distance: 45.3
click at [299, 496] on span "Engineering" at bounding box center [299, 493] width 53 height 16
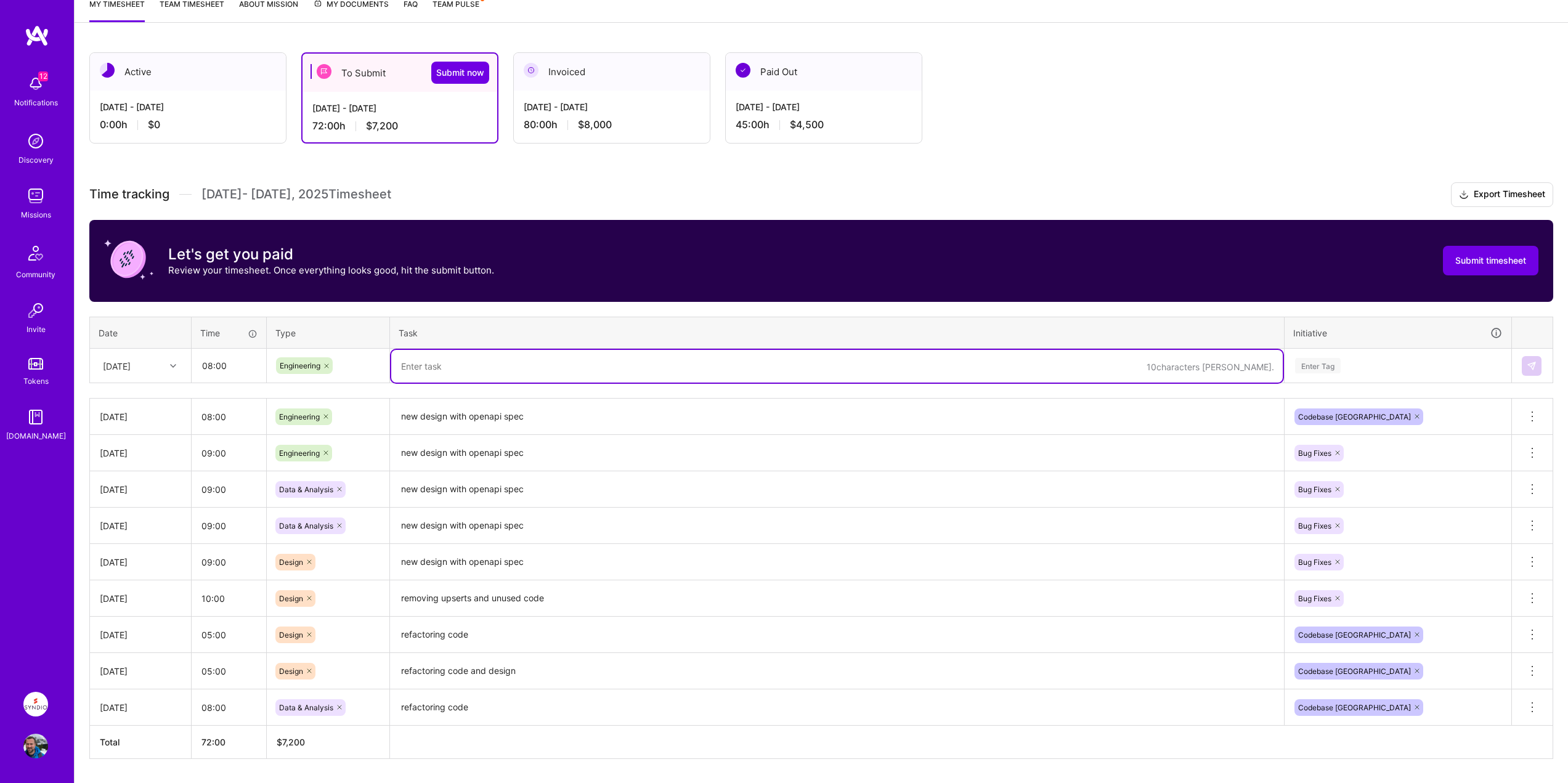
click at [453, 366] on textarea at bounding box center [837, 366] width 892 height 33
type textarea "SQL migrations and db design"
click at [1321, 357] on div "Enter Tag" at bounding box center [1398, 365] width 225 height 32
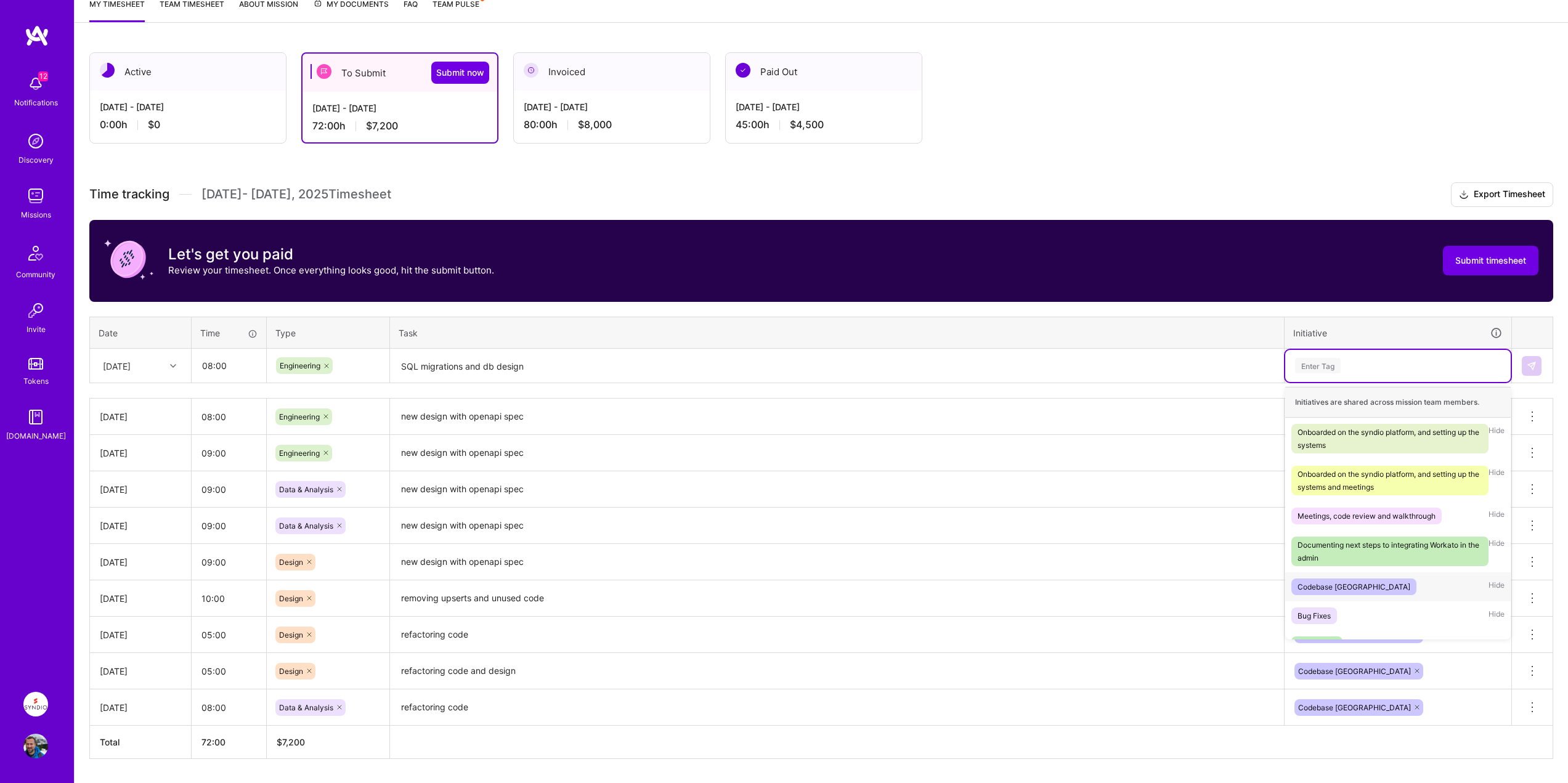
click at [1319, 587] on div "Codebase [GEOGRAPHIC_DATA]" at bounding box center [1354, 587] width 113 height 13
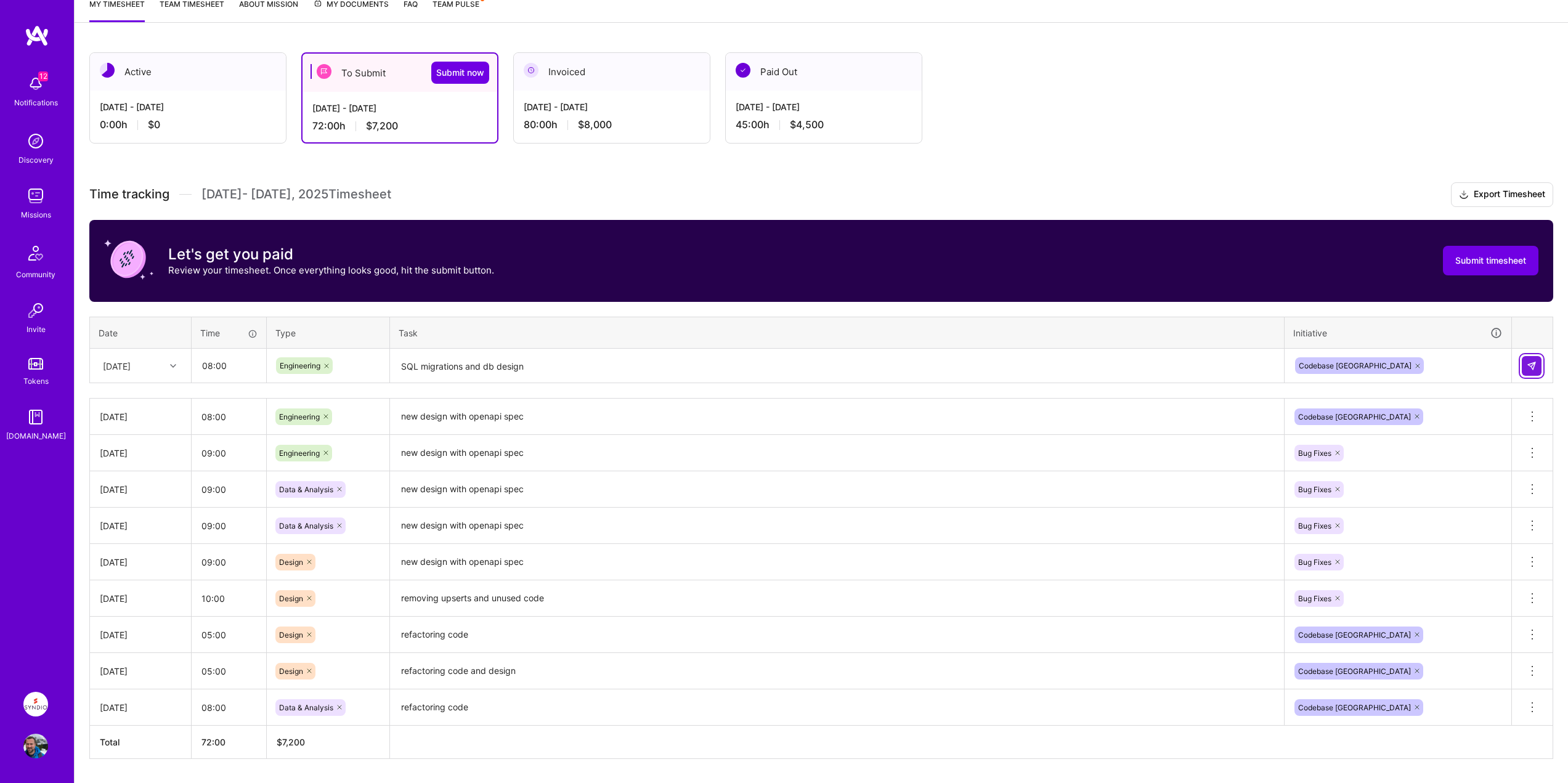
click at [1537, 366] on button at bounding box center [1531, 365] width 20 height 20
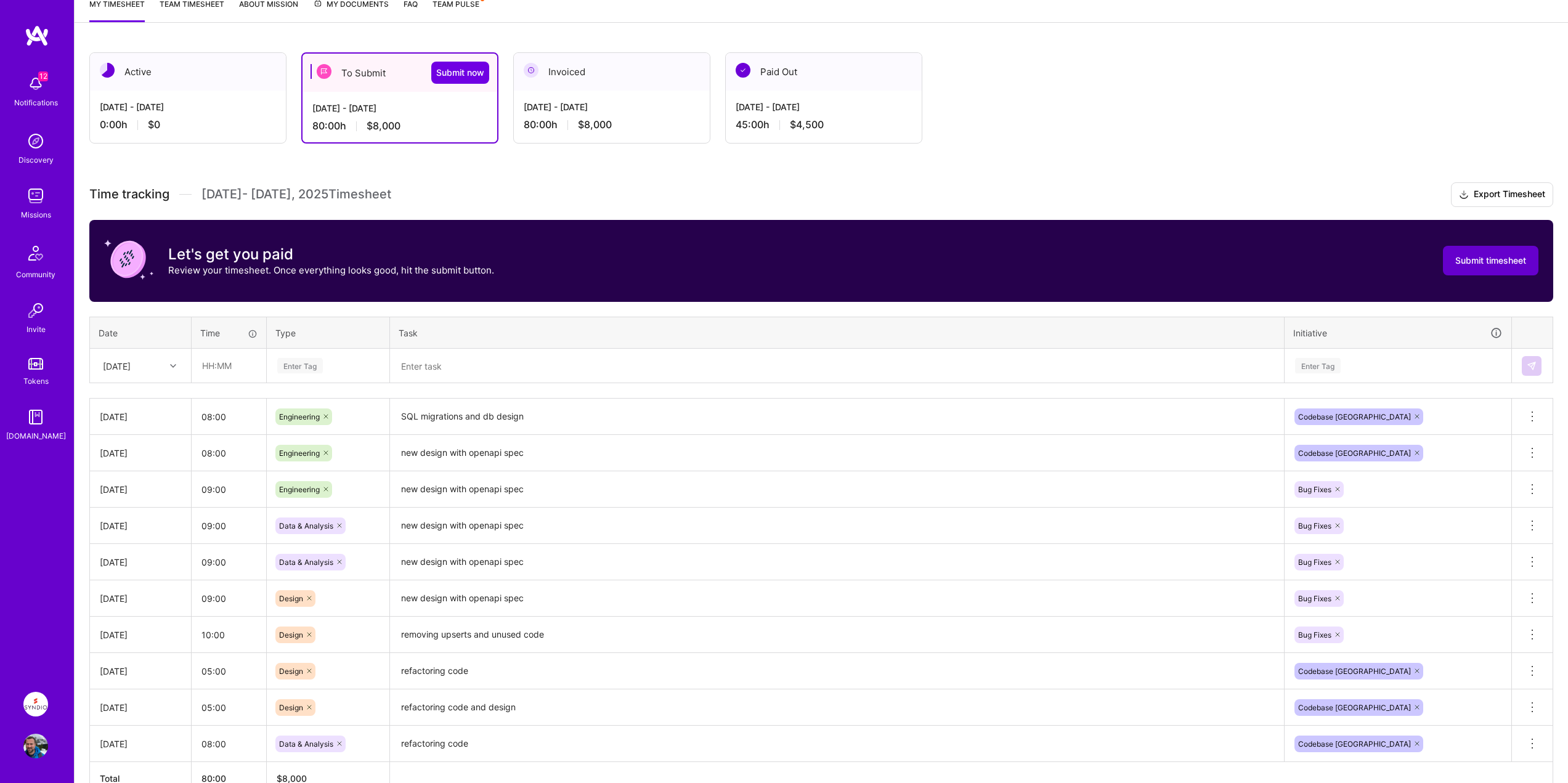
click at [1483, 257] on span "Submit timesheet" at bounding box center [1490, 261] width 71 height 12
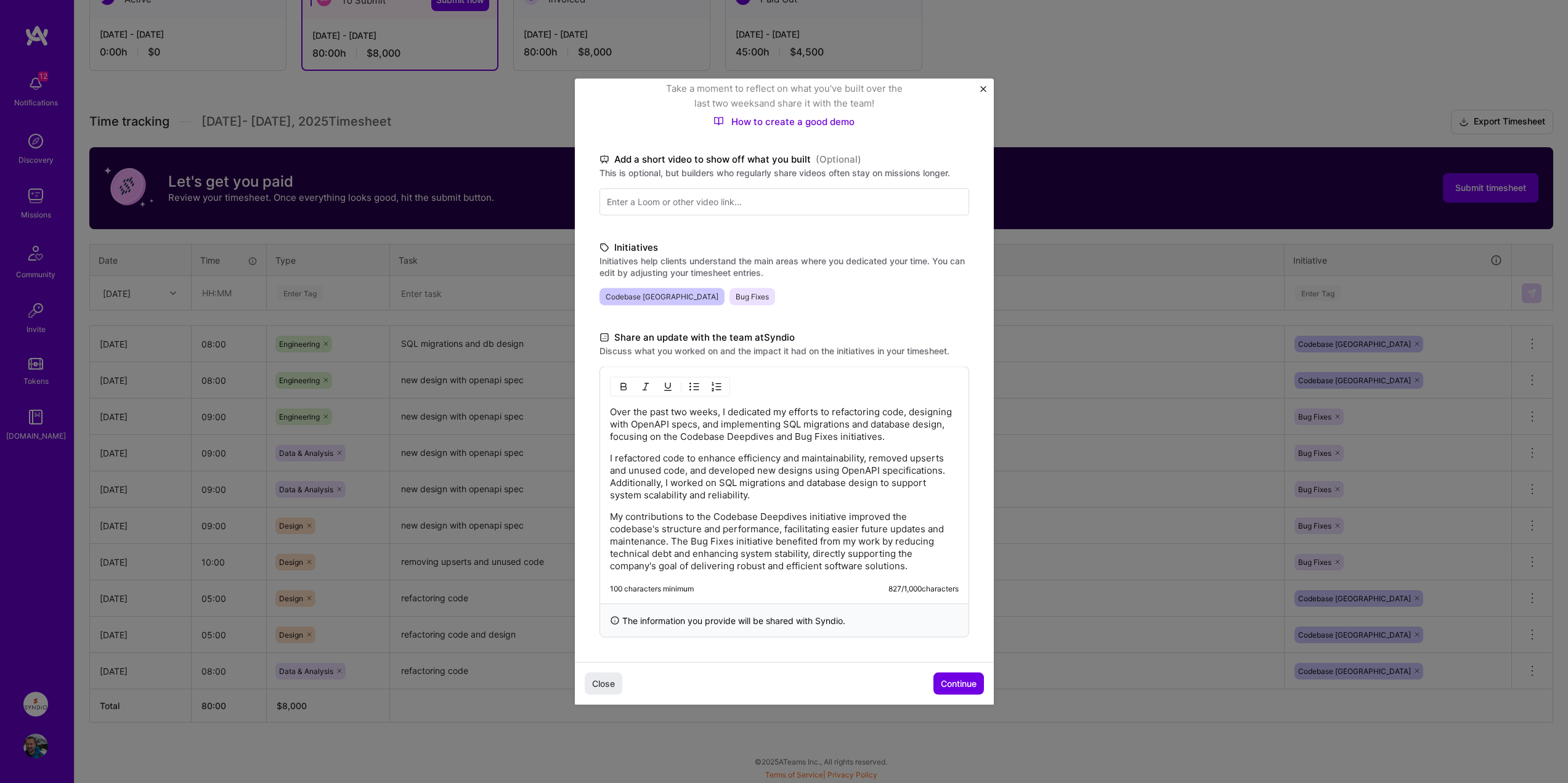
scroll to position [144, 0]
click at [956, 682] on span "Continue" at bounding box center [959, 684] width 36 height 12
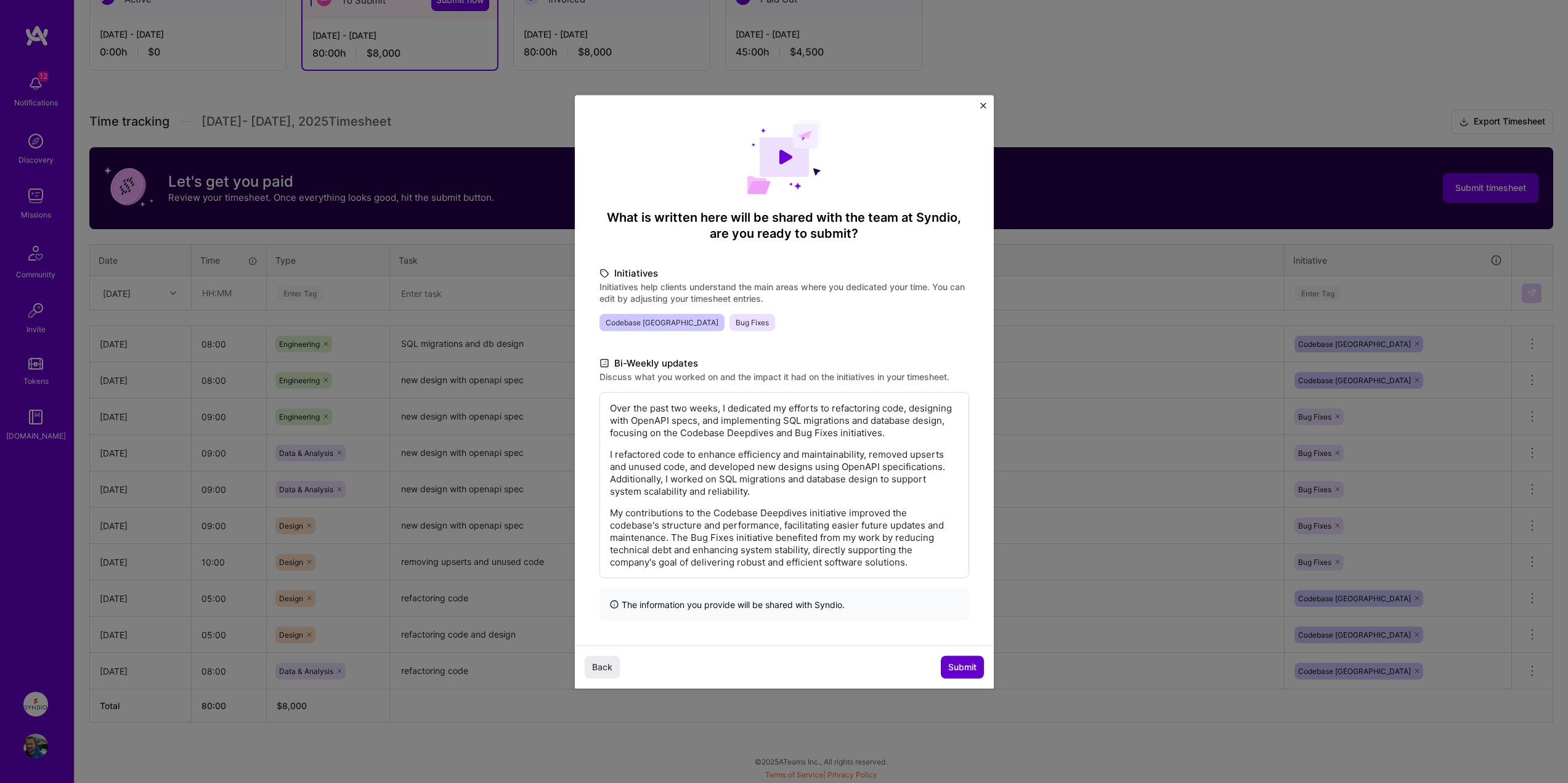
scroll to position [0, 0]
click at [962, 666] on span "Submit" at bounding box center [962, 667] width 28 height 12
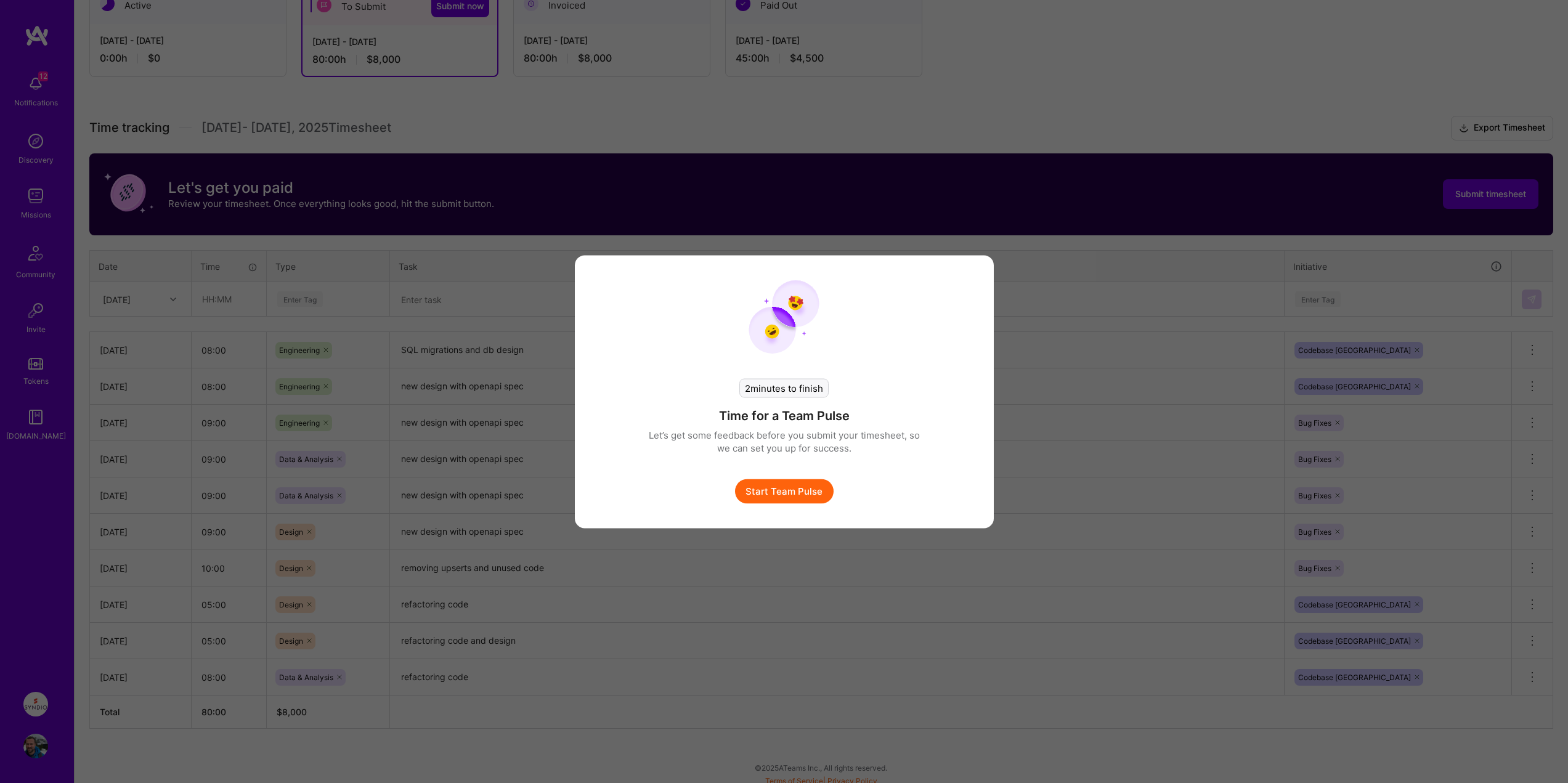
scroll to position [241, 0]
click at [783, 491] on button "Start Team Pulse" at bounding box center [789, 491] width 99 height 25
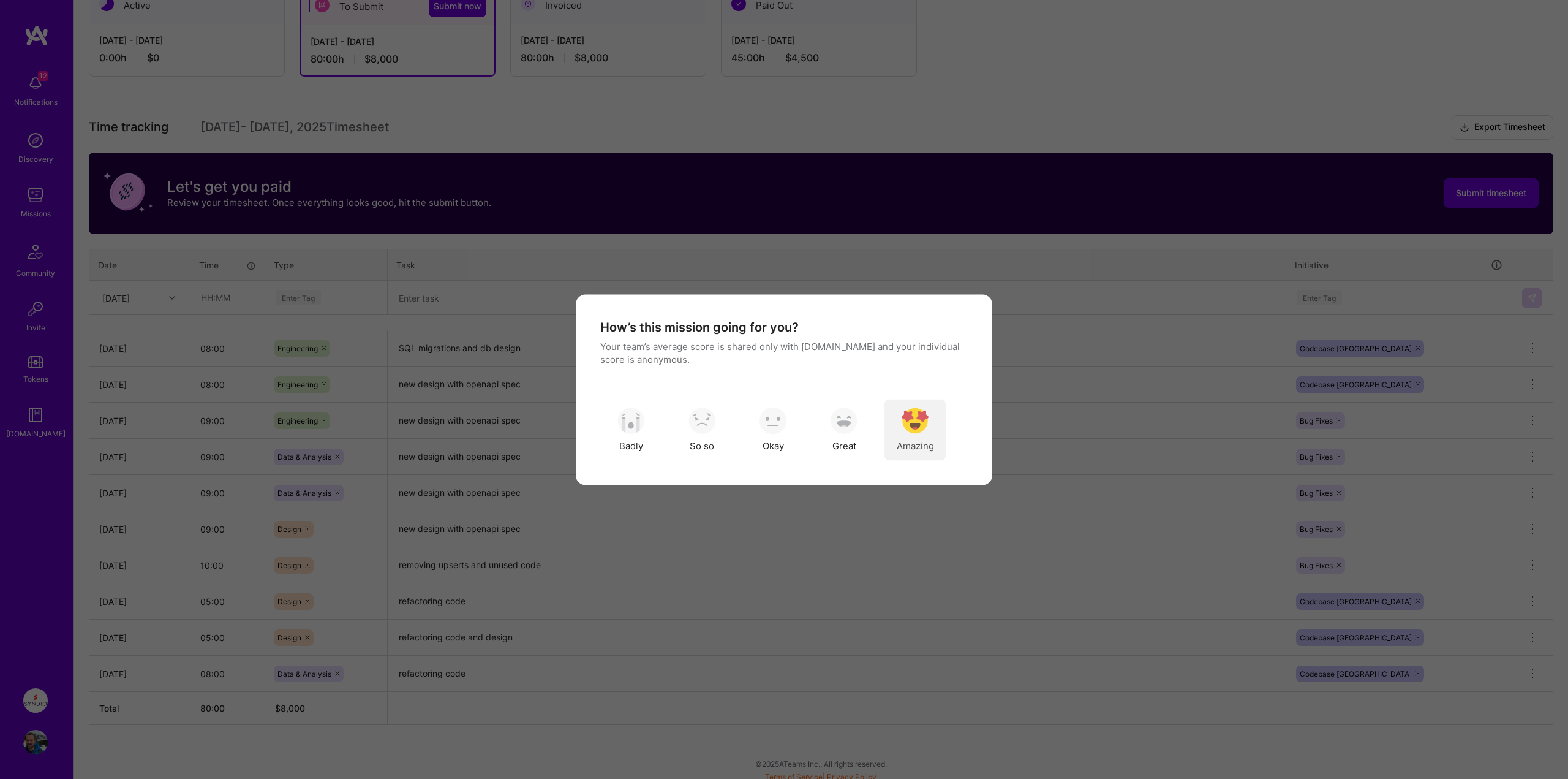
click at [918, 422] on img "modal" at bounding box center [915, 421] width 27 height 27
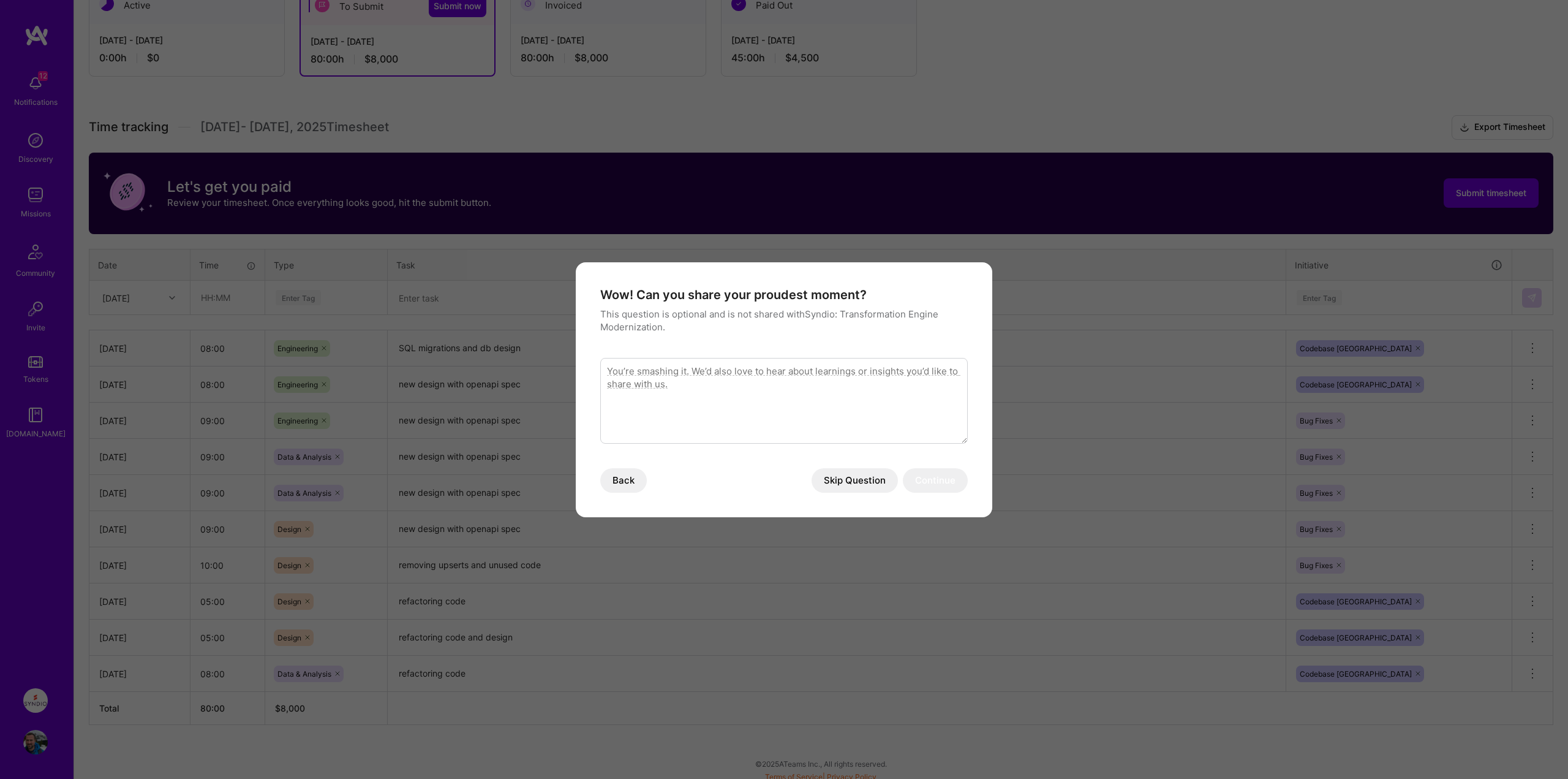
click at [857, 479] on button "Skip Question" at bounding box center [854, 480] width 86 height 25
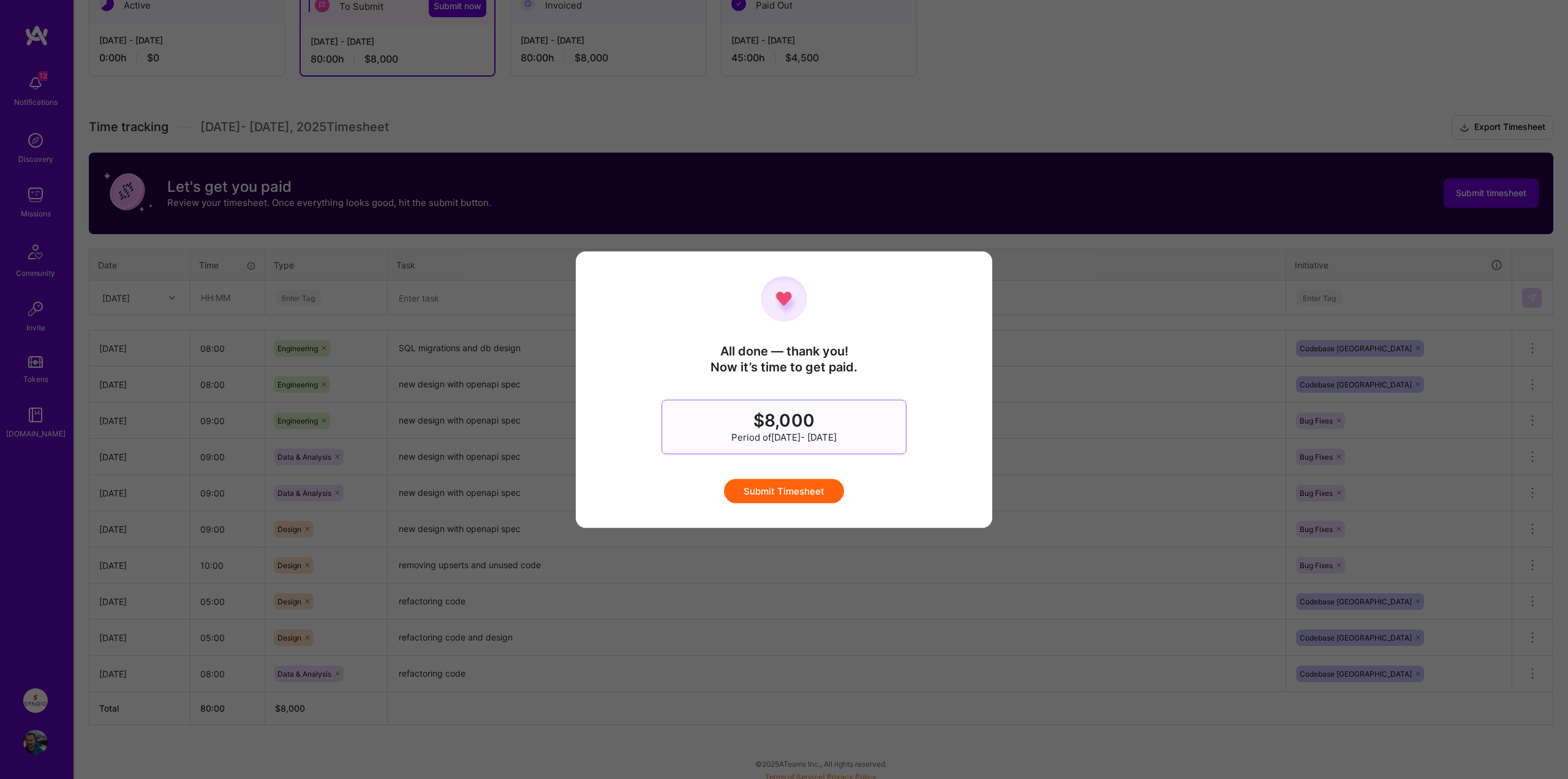
click at [795, 489] on button "Submit Timesheet" at bounding box center [784, 491] width 120 height 25
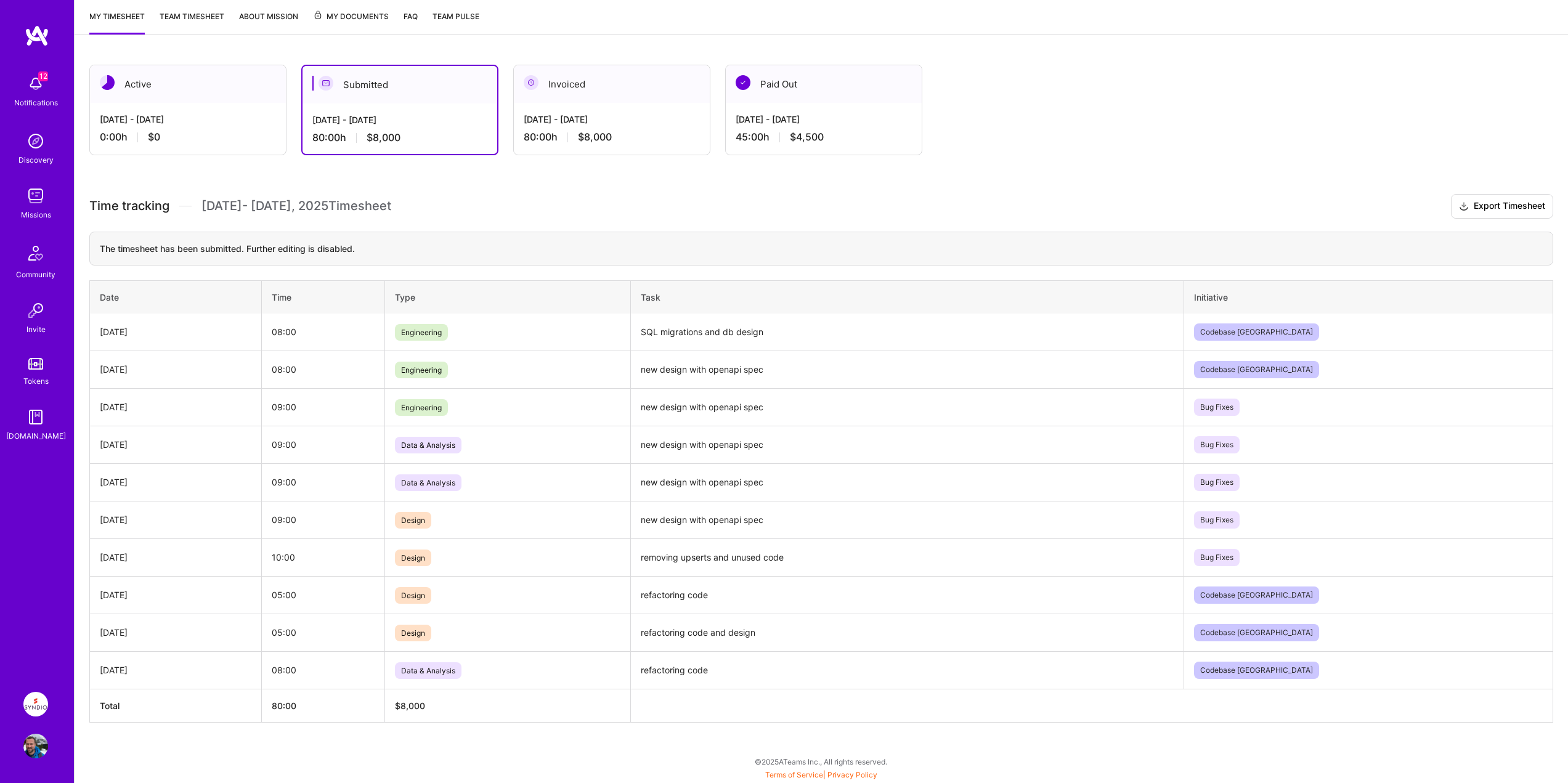
scroll to position [0, 0]
